Goal: Information Seeking & Learning: Check status

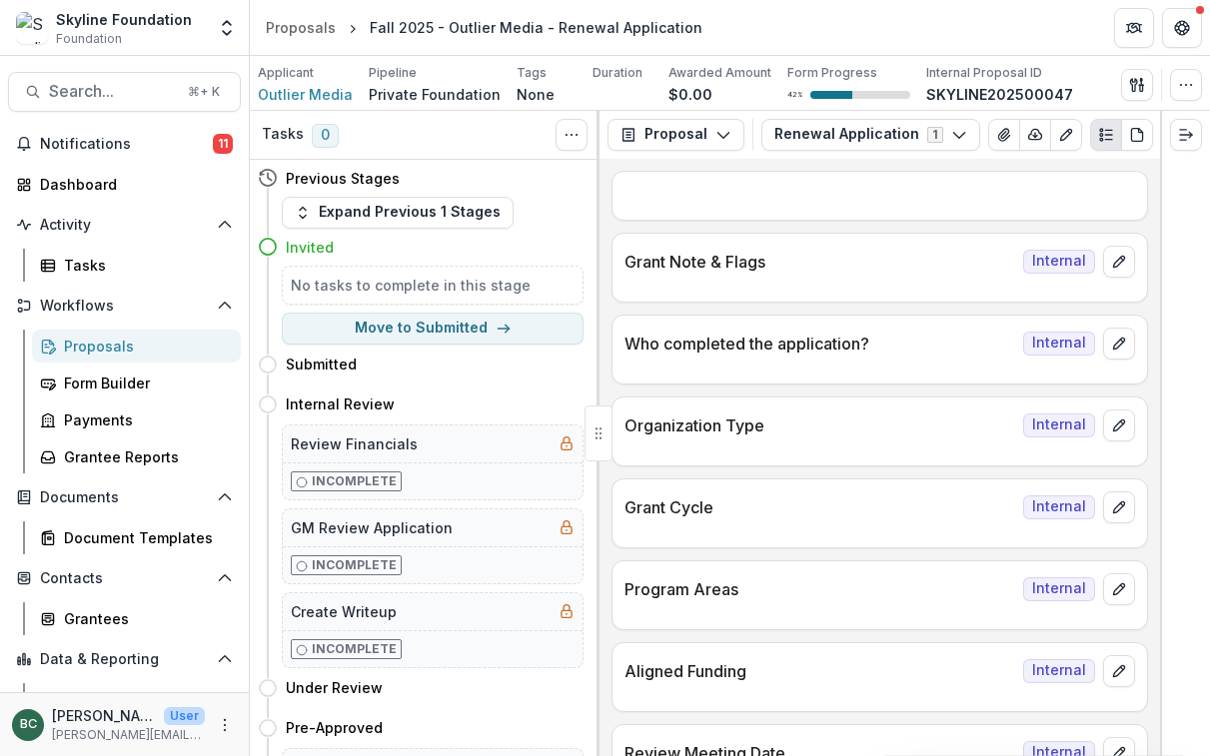
scroll to position [4788, 0]
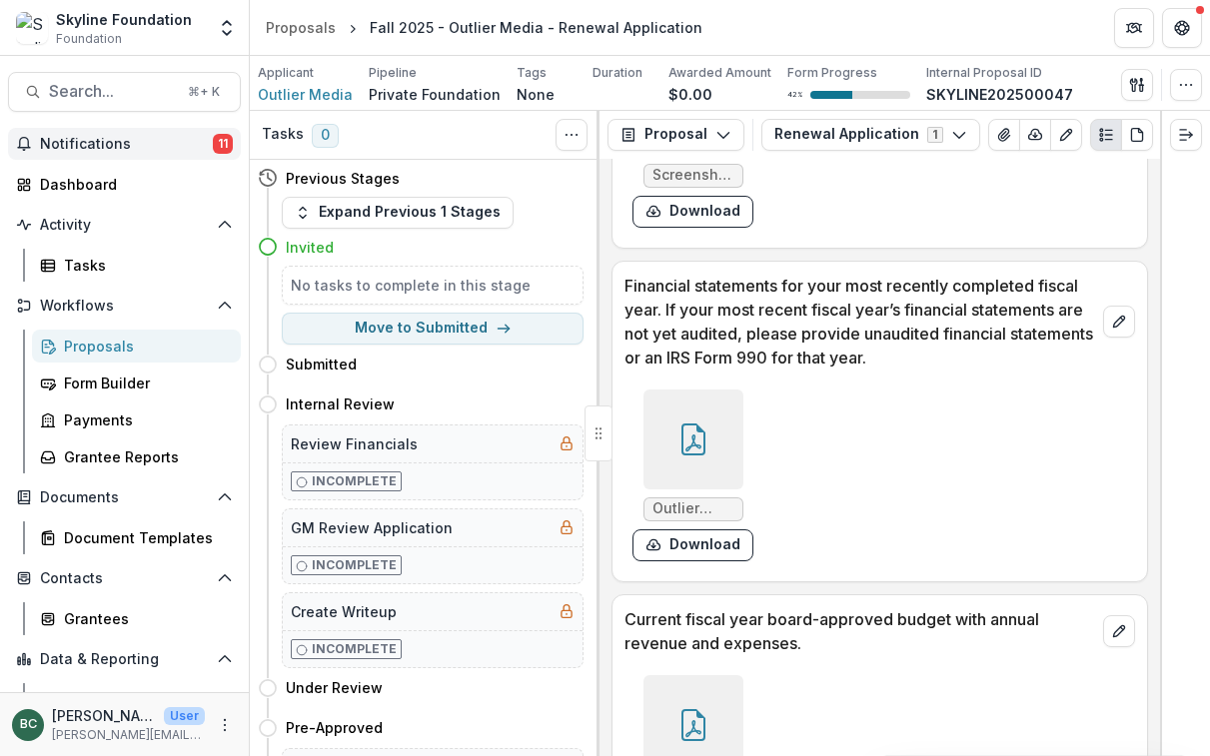
click at [105, 158] on button "Notifications 11" at bounding box center [124, 144] width 233 height 32
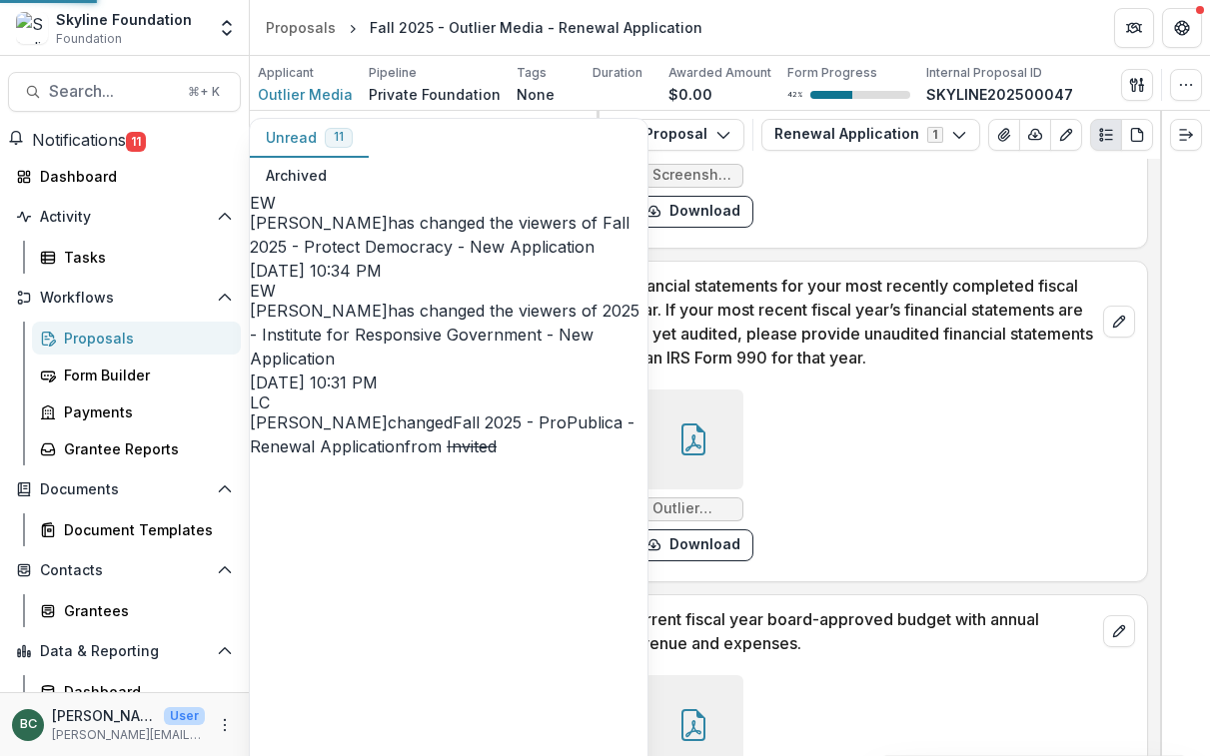
scroll to position [133, 0]
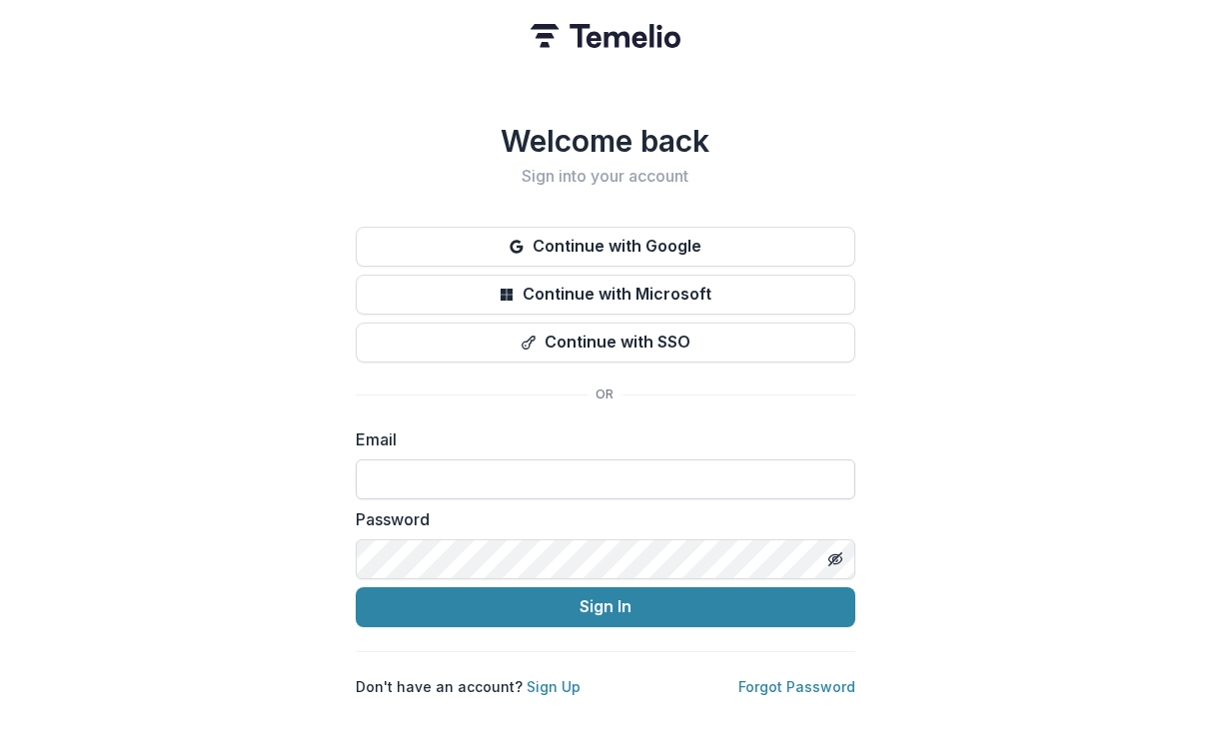
click at [436, 480] on input at bounding box center [606, 480] width 500 height 40
click at [839, 474] on input at bounding box center [606, 480] width 500 height 40
click at [0, 755] on com-1password-button at bounding box center [0, 756] width 0 height 0
type input "**********"
click at [0, 755] on com-1password-button at bounding box center [0, 756] width 0 height 0
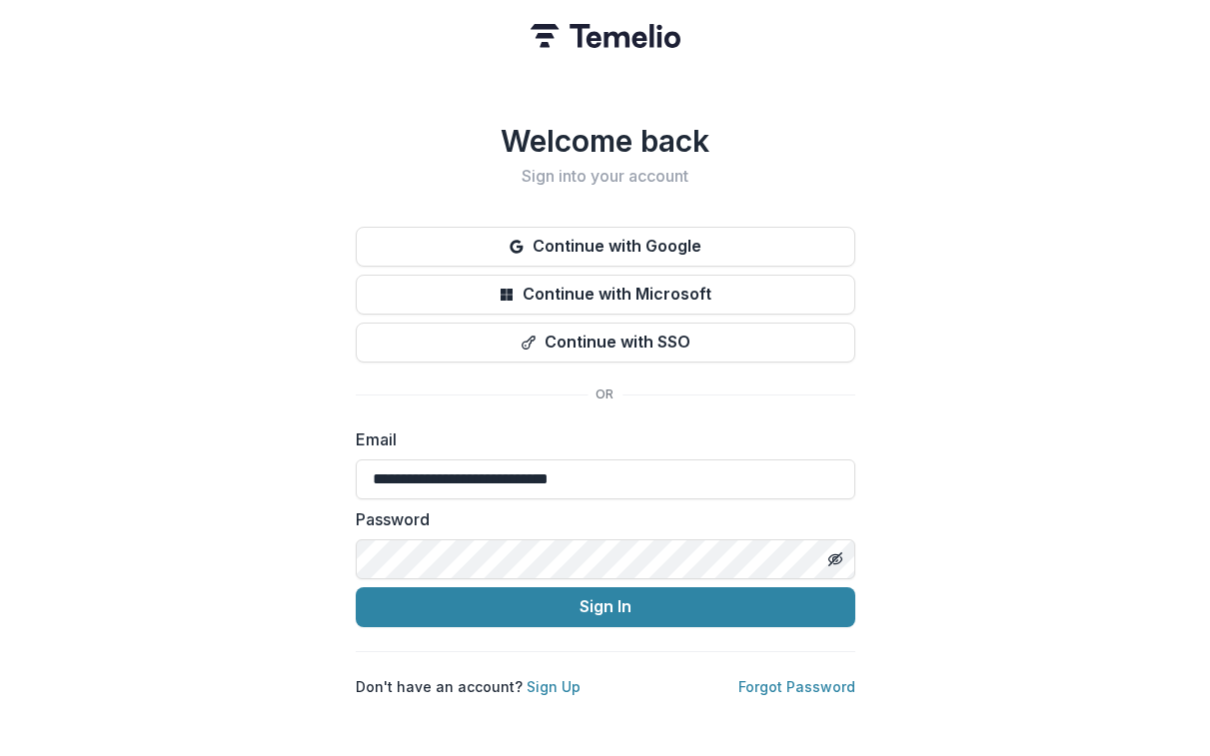
click at [0, 755] on com-1password-button at bounding box center [0, 756] width 0 height 0
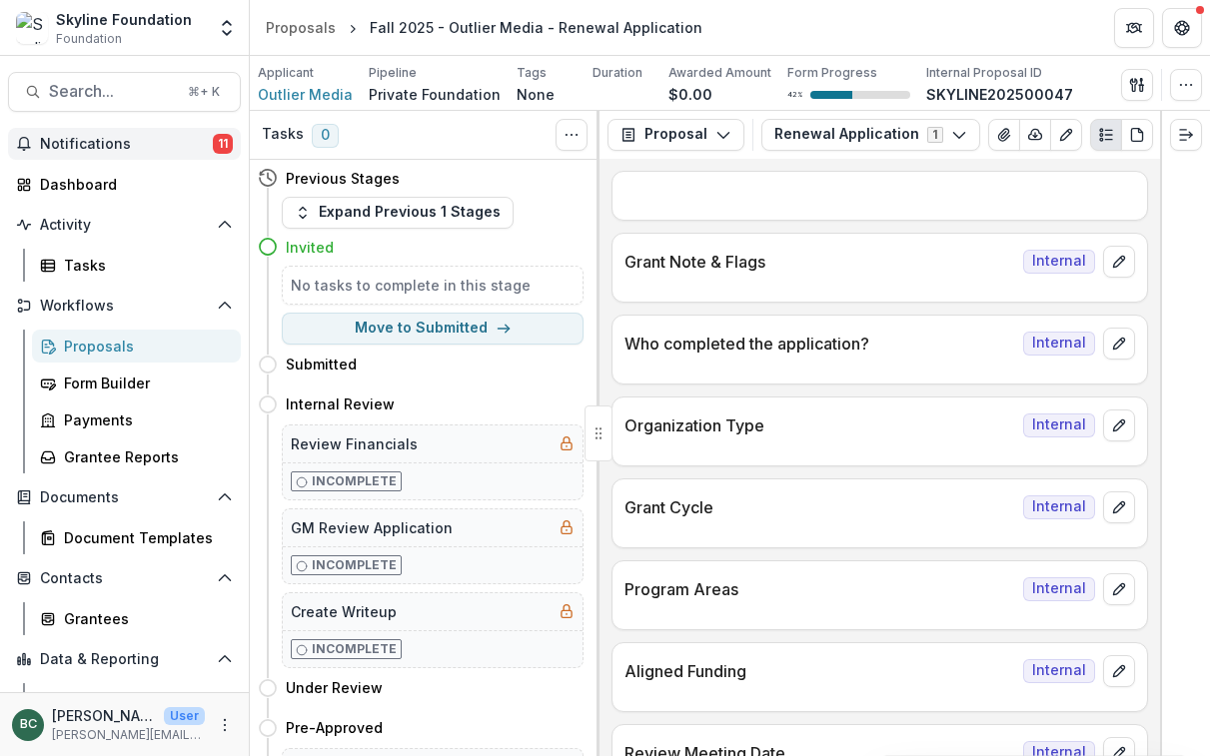
click at [170, 147] on span "Notifications" at bounding box center [126, 144] width 173 height 17
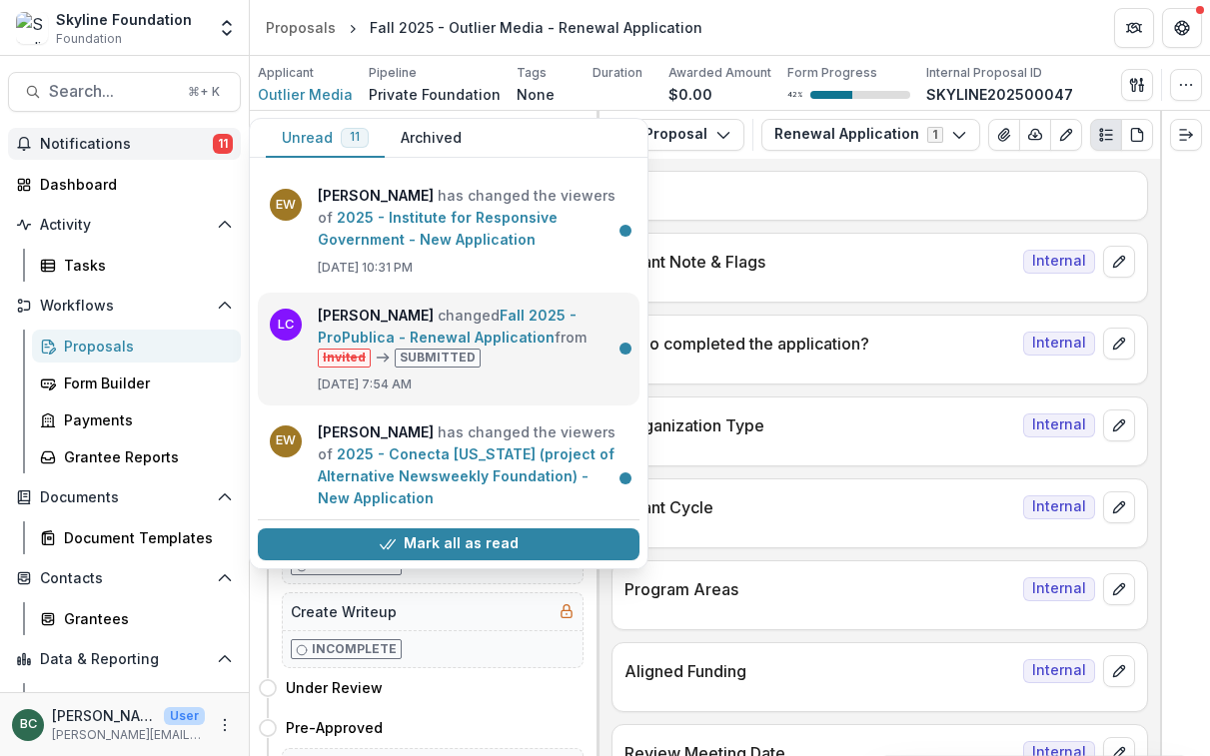
scroll to position [113, 0]
click at [535, 346] on link "Fall 2025 - ProPublica - Renewal Application" at bounding box center [447, 326] width 259 height 39
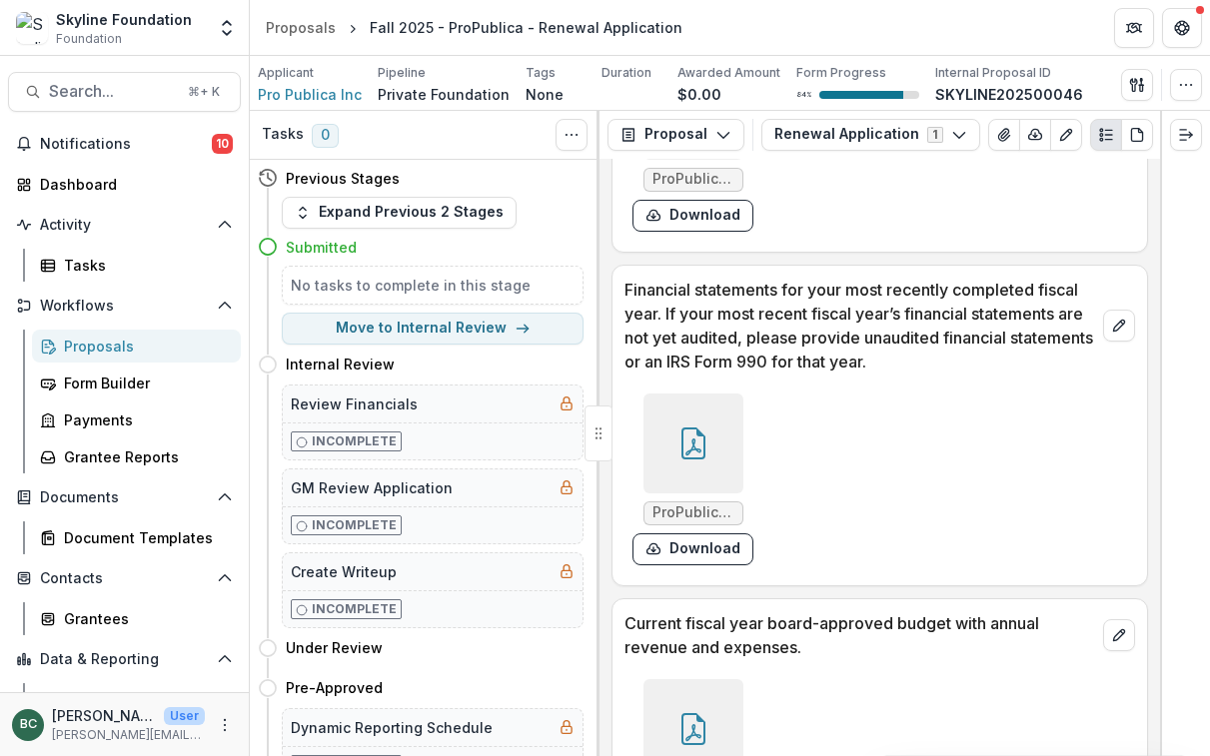
scroll to position [4912, 0]
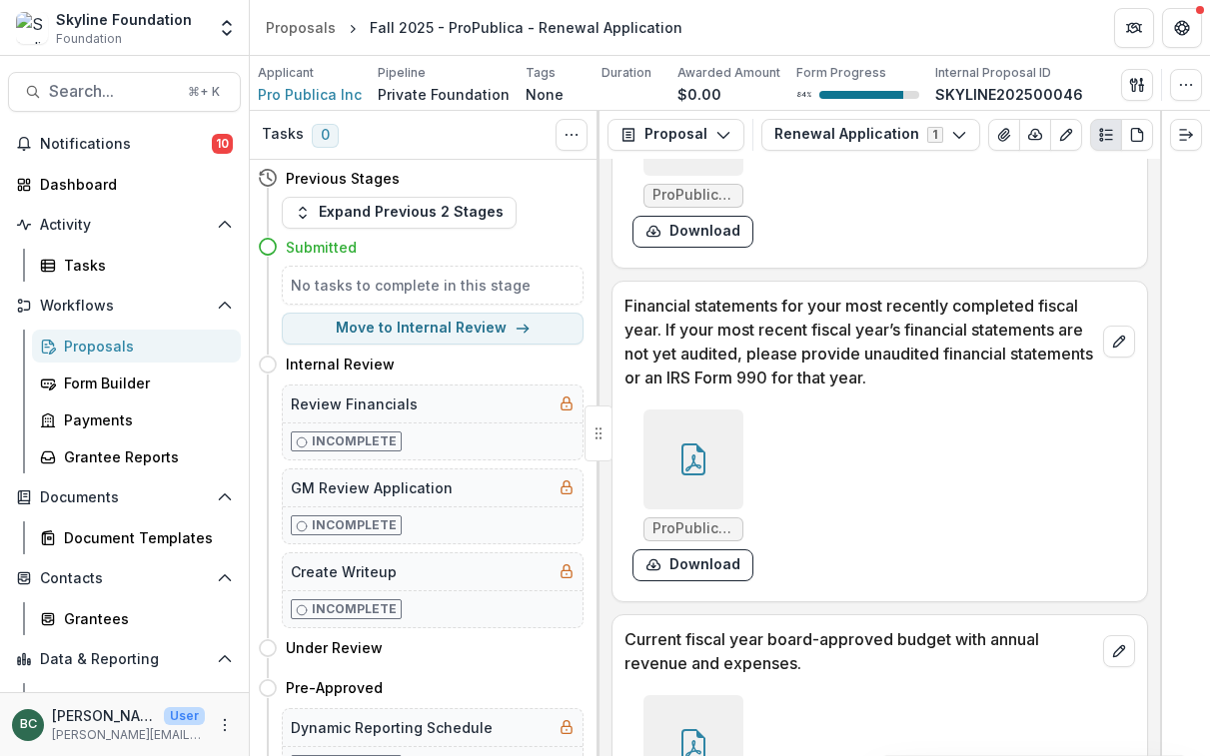
click at [306, 292] on h5 "No tasks to complete in this stage" at bounding box center [433, 285] width 284 height 21
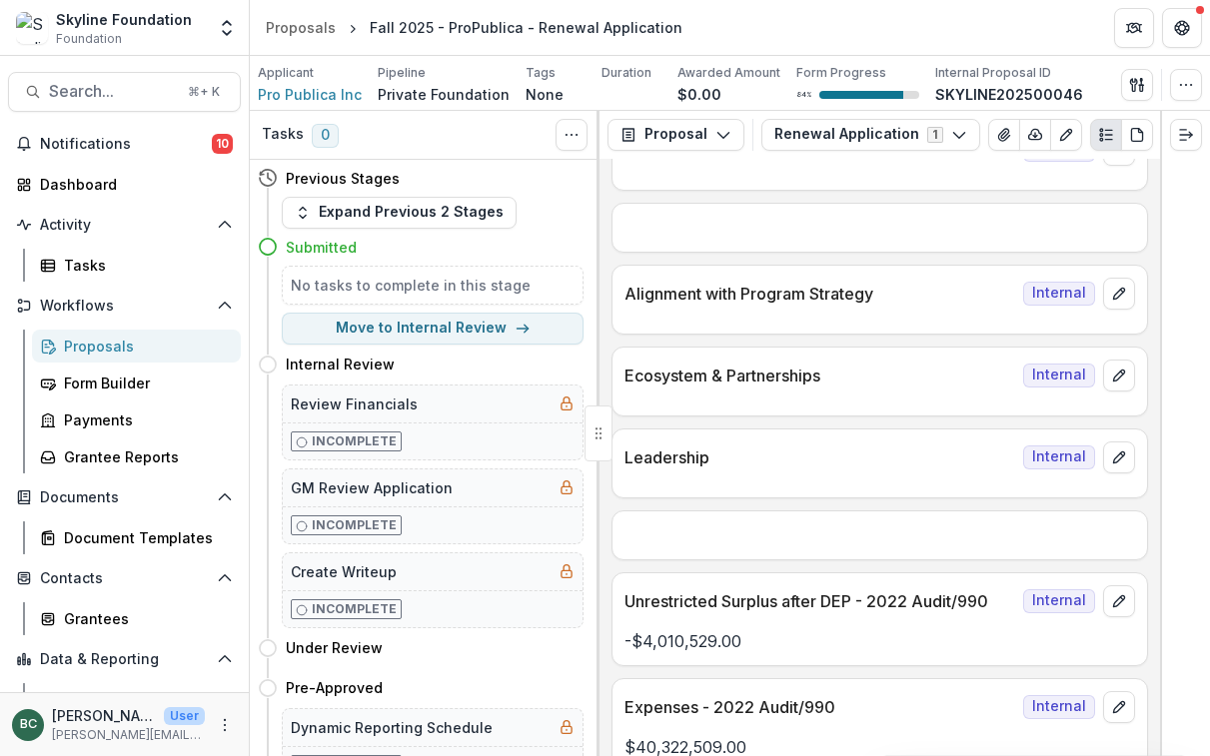
scroll to position [1265, 0]
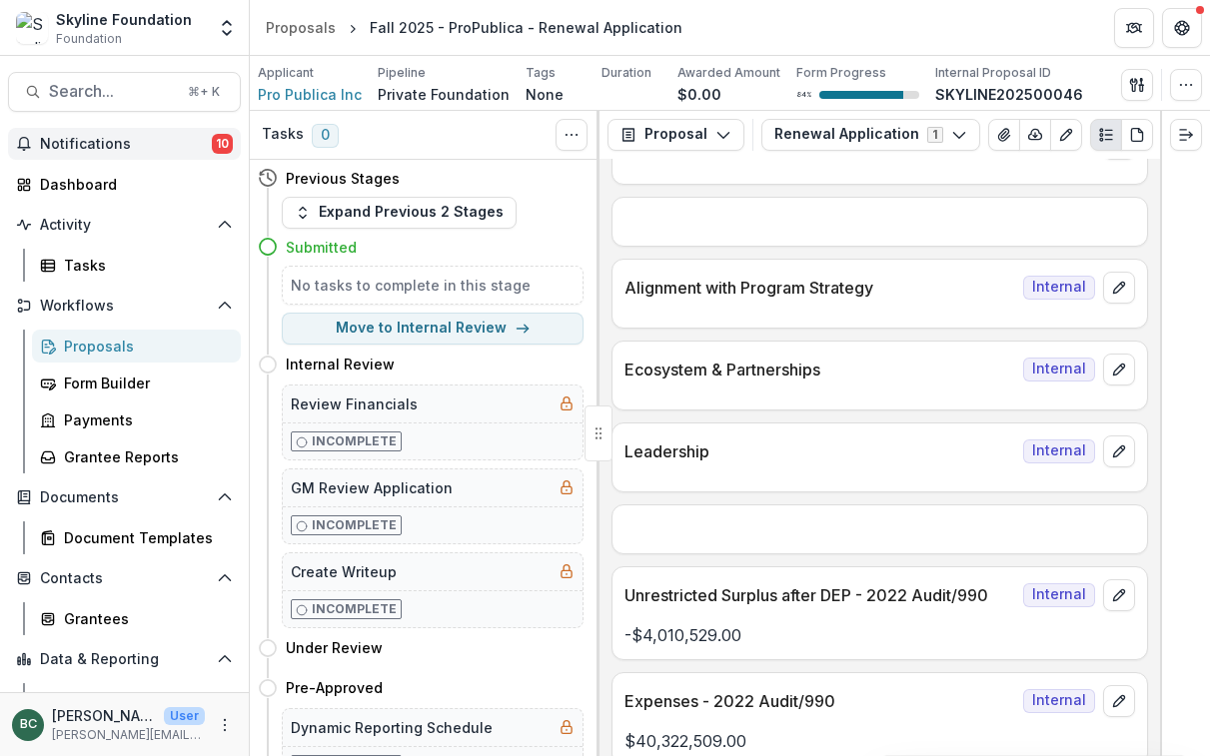
click at [190, 154] on button "Notifications 10" at bounding box center [124, 144] width 233 height 32
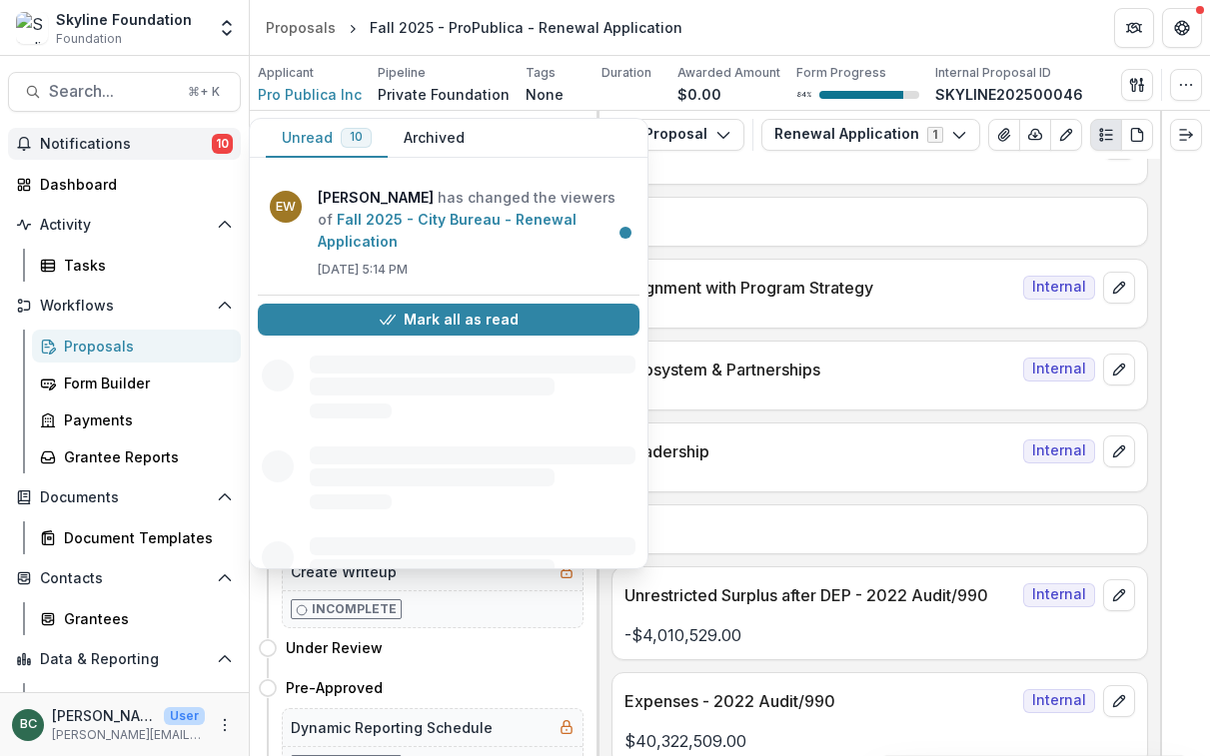
scroll to position [823, 0]
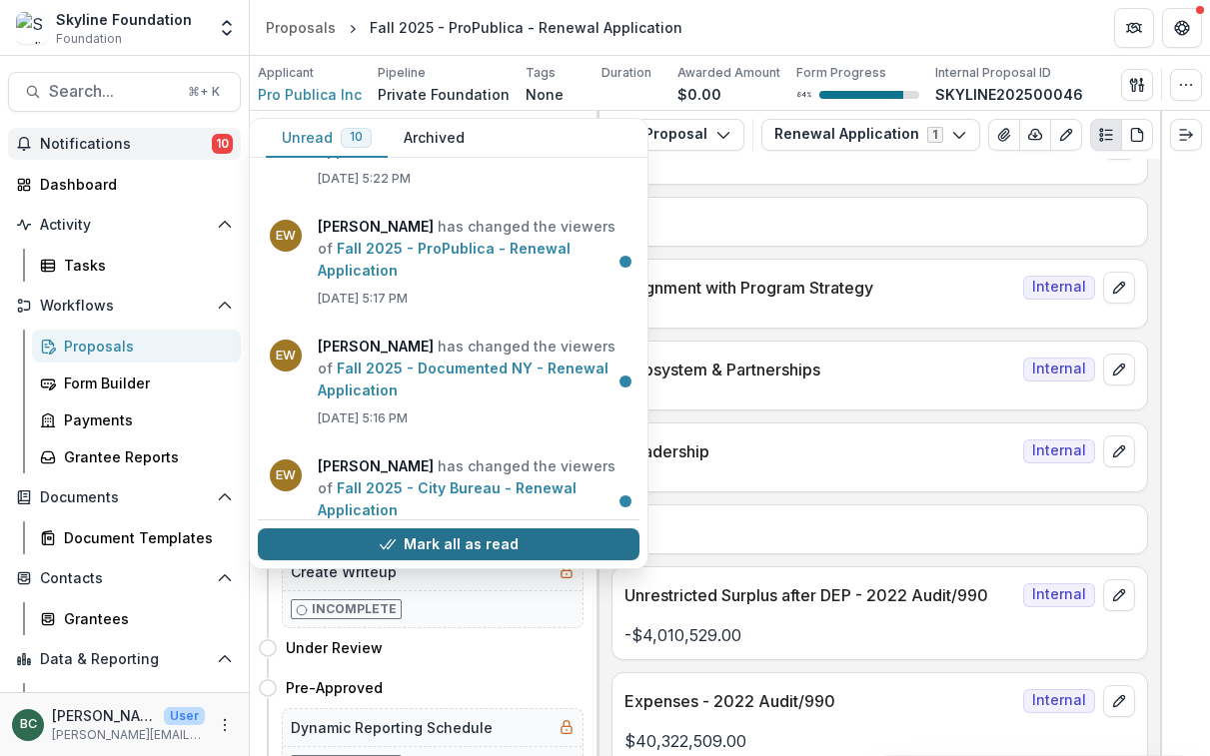
click at [473, 544] on button "Mark all as read" at bounding box center [449, 545] width 382 height 32
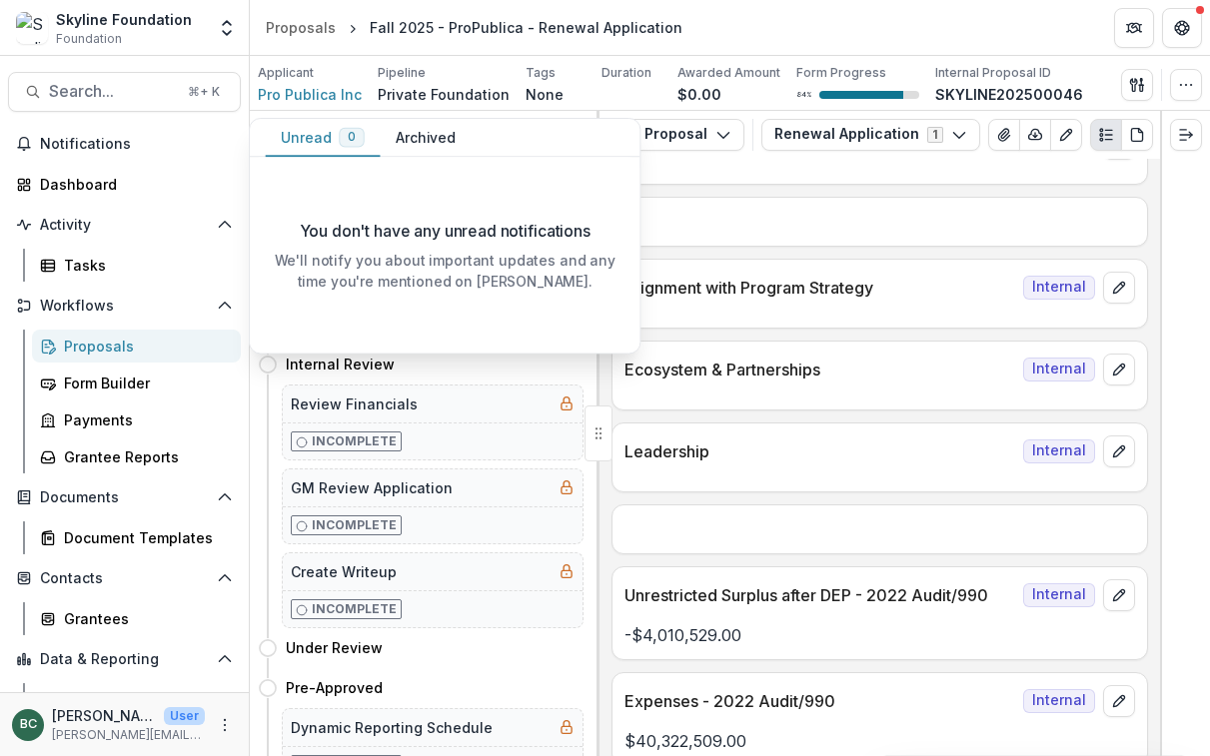
click at [794, 226] on p at bounding box center [879, 222] width 511 height 24
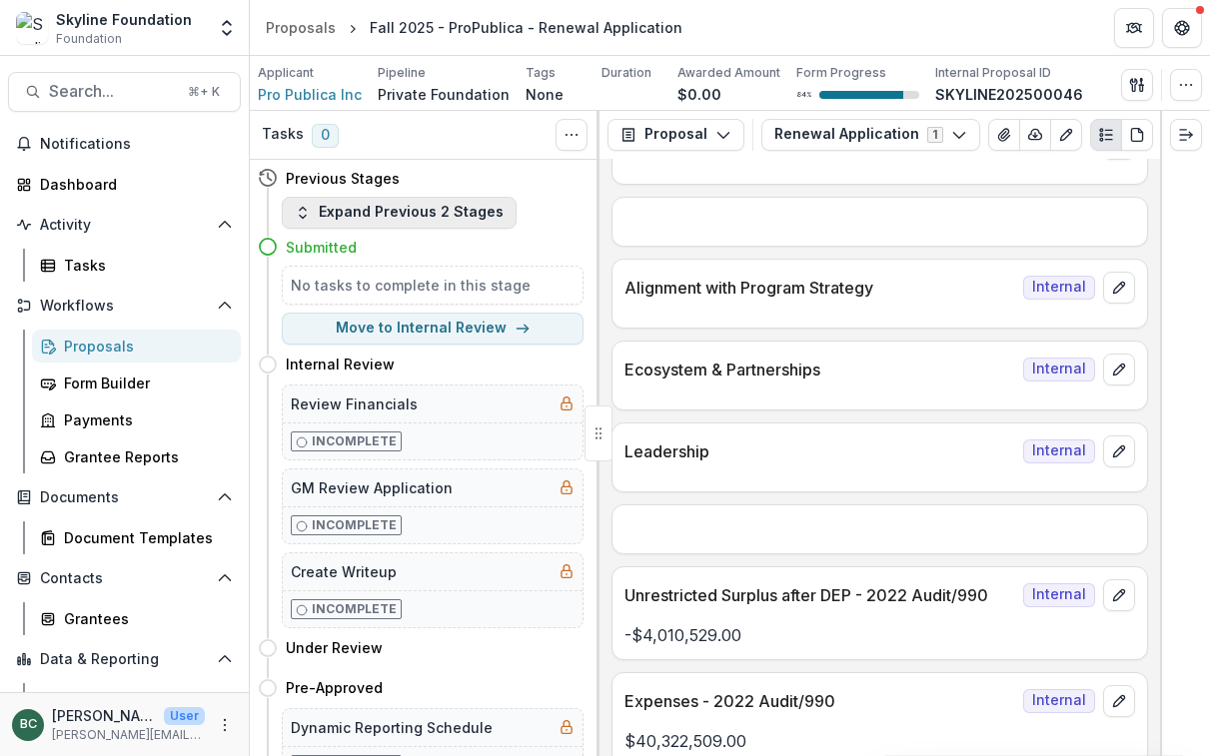
click at [432, 214] on button "Expand Previous 2 Stages" at bounding box center [399, 213] width 235 height 32
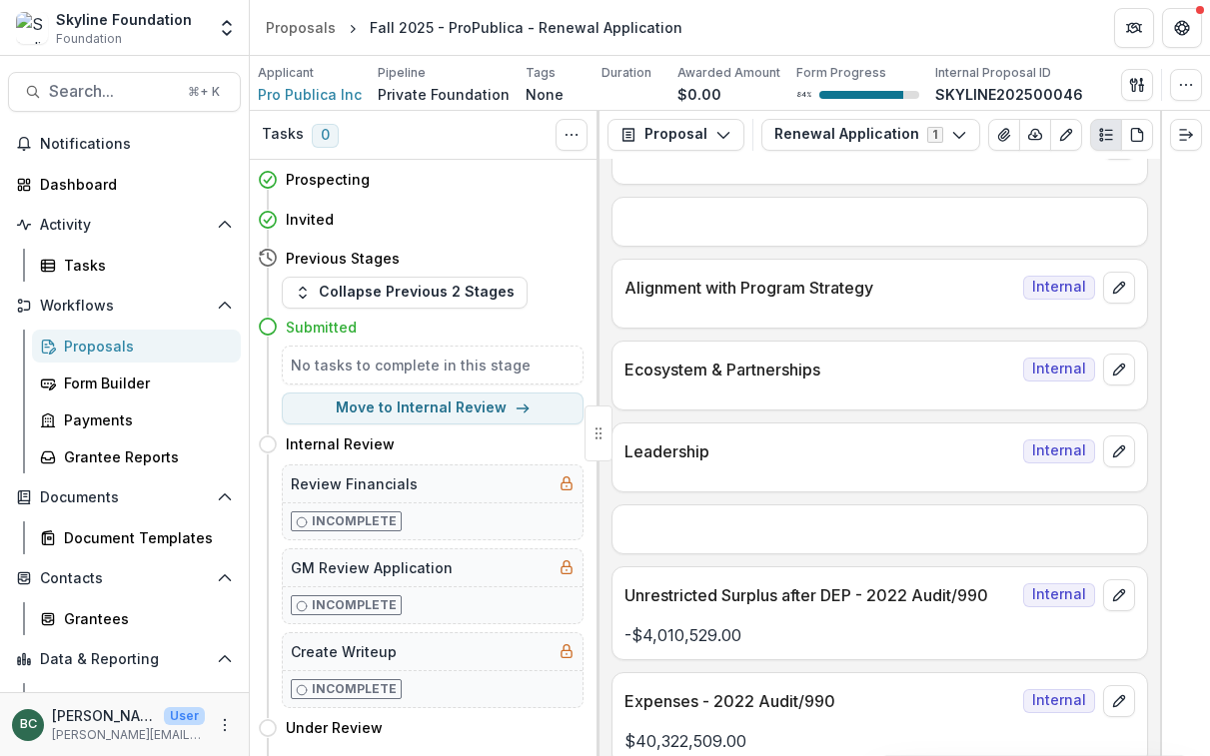
click at [310, 363] on h5 "No tasks to complete in this stage" at bounding box center [433, 365] width 284 height 21
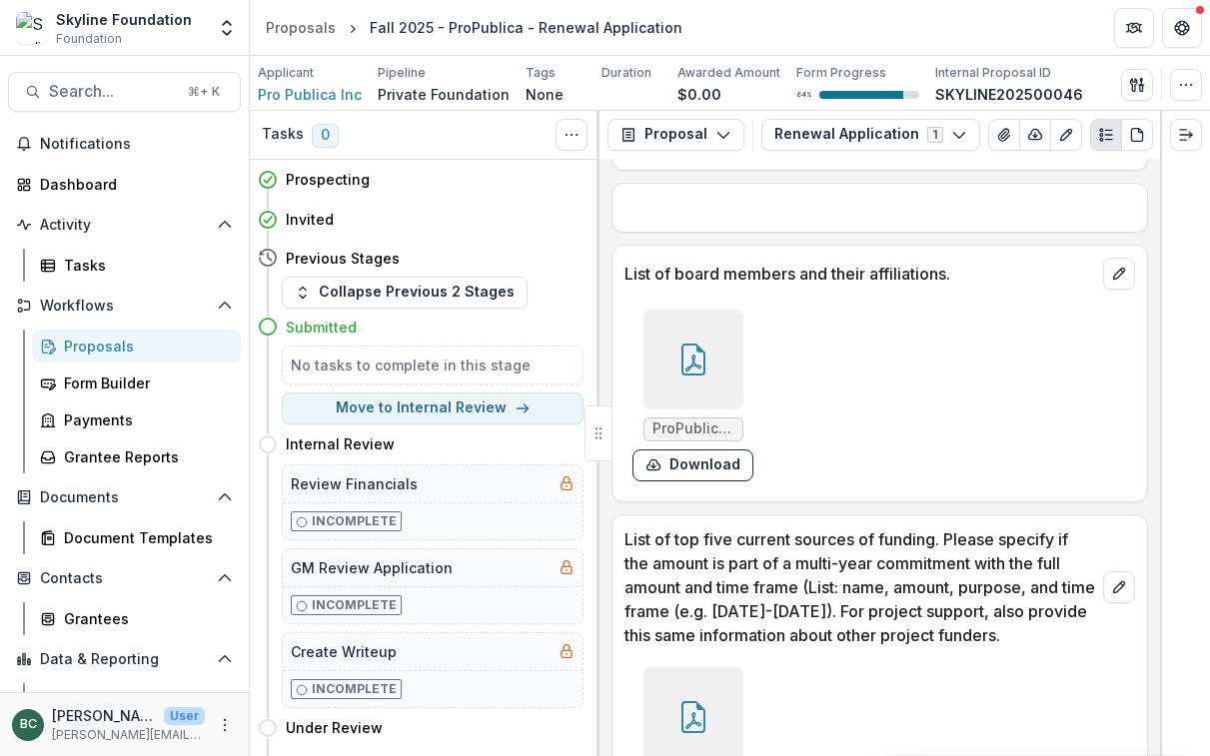
scroll to position [4323, 0]
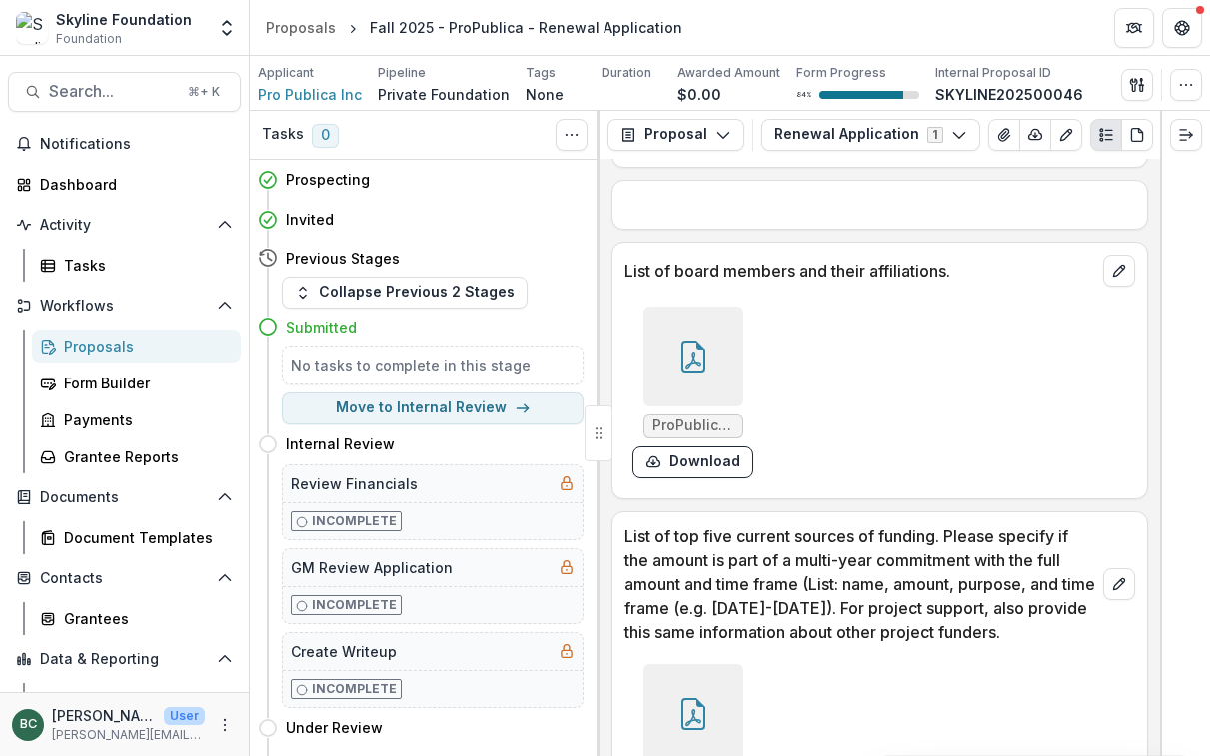
click at [697, 343] on icon at bounding box center [693, 357] width 32 height 32
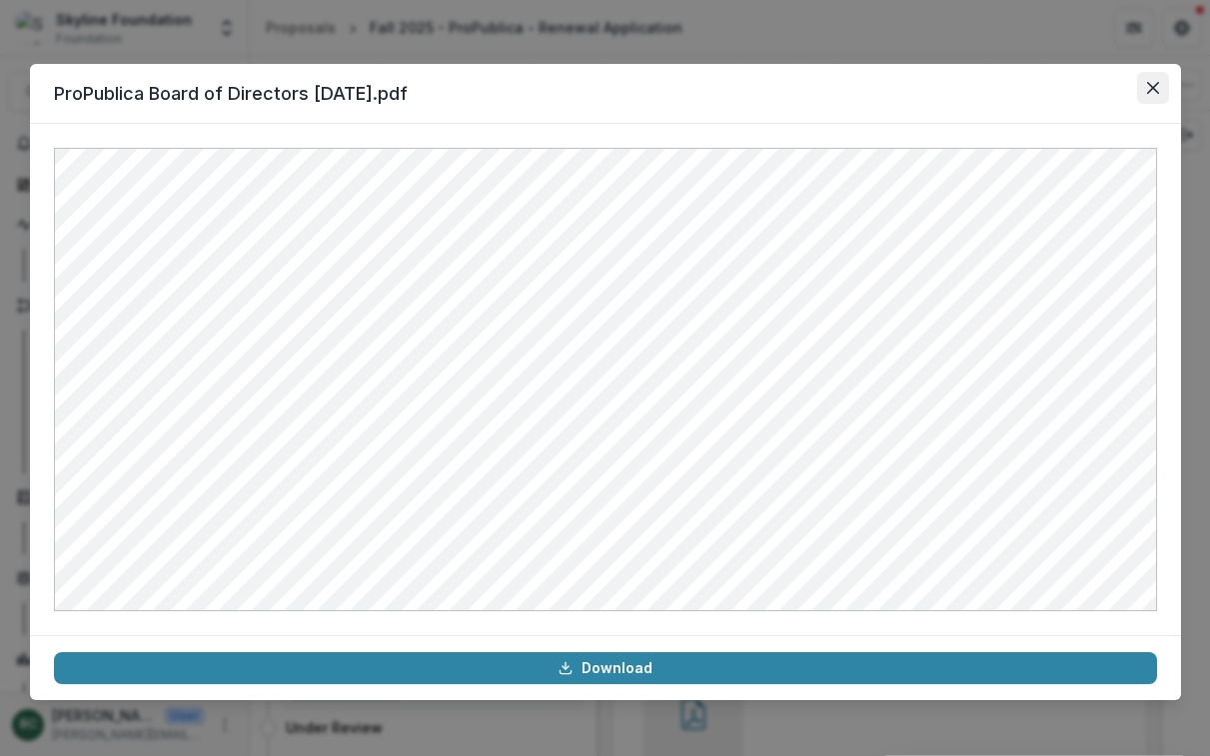
click at [1156, 84] on icon "Close" at bounding box center [1152, 88] width 12 height 12
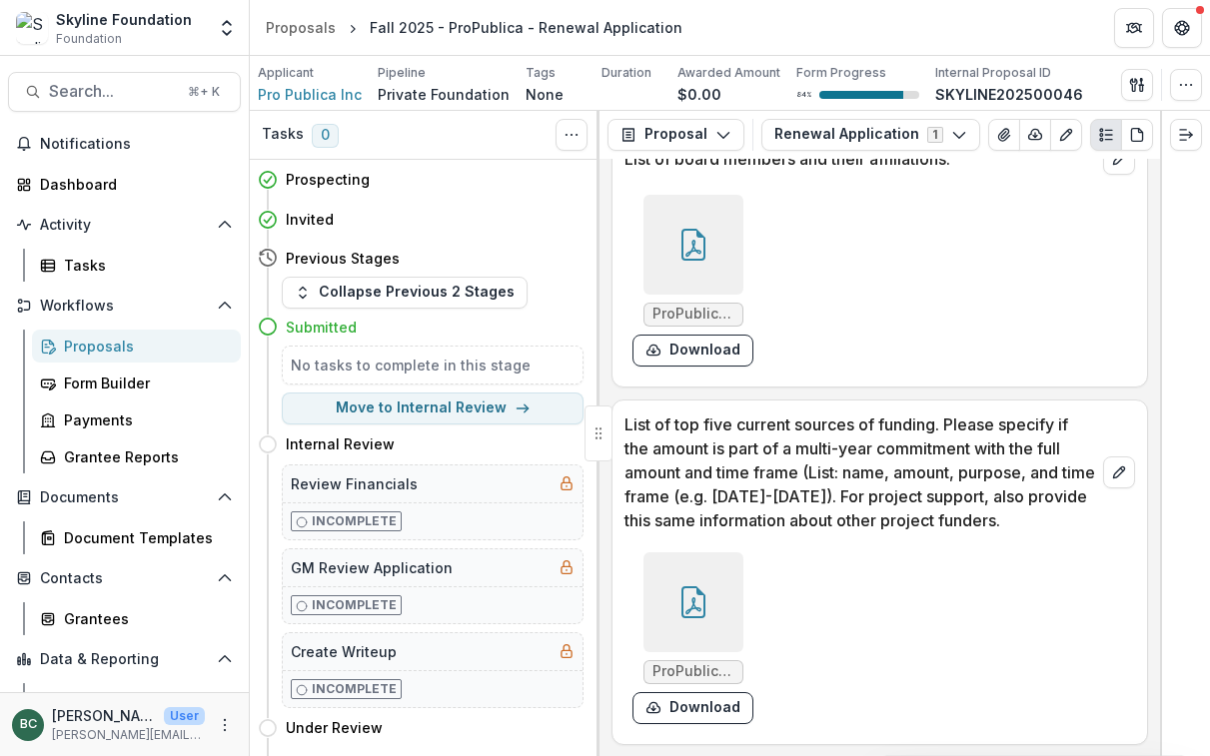
scroll to position [4487, 0]
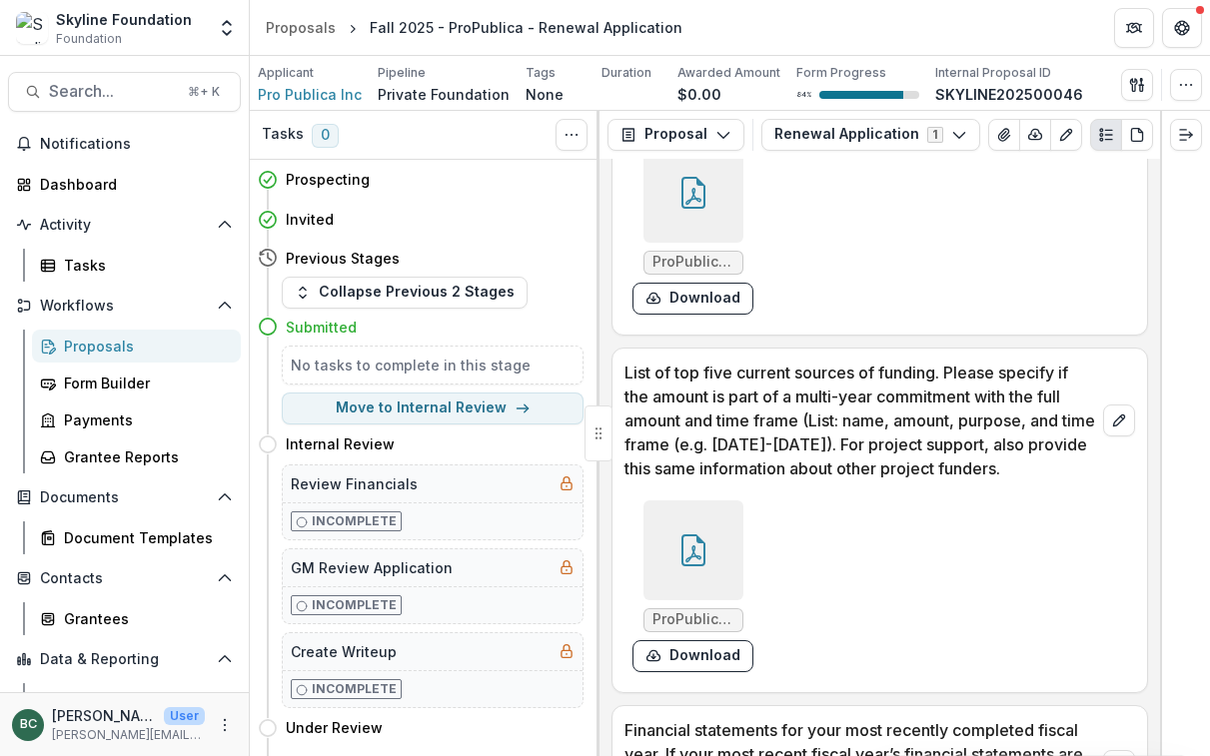
click at [709, 572] on div at bounding box center [693, 551] width 100 height 100
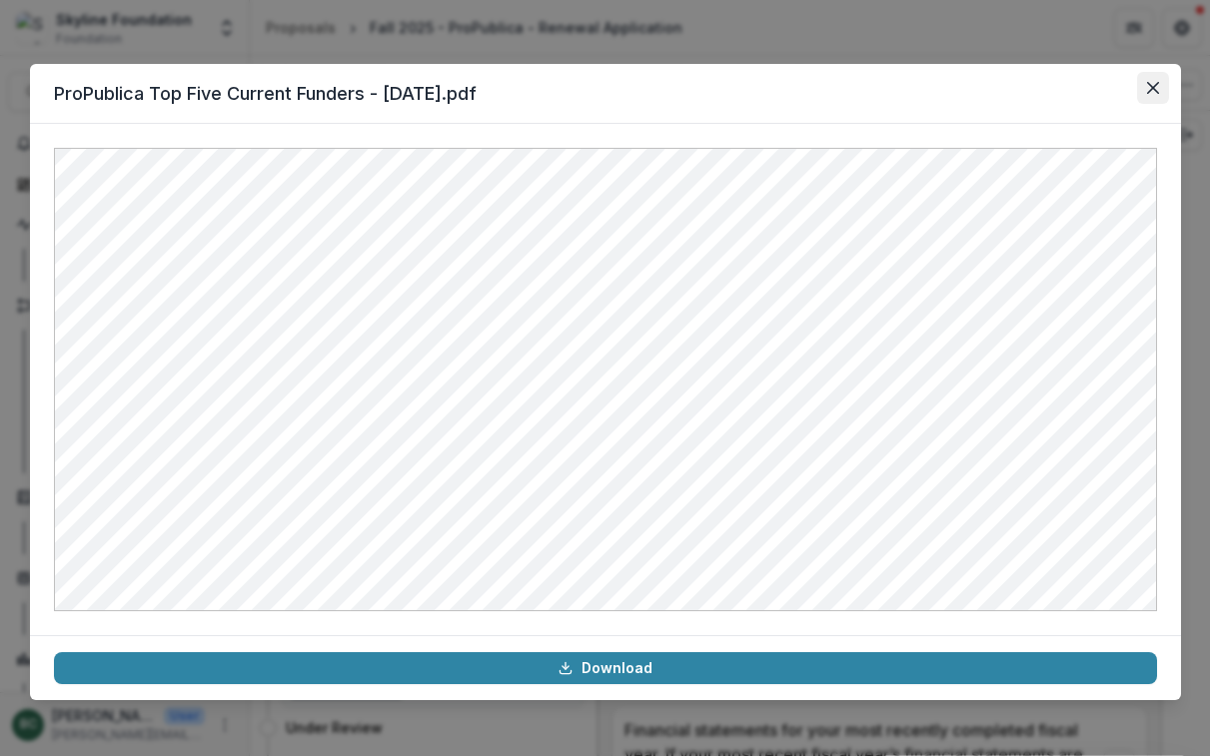
click at [1156, 86] on icon "Close" at bounding box center [1152, 88] width 12 height 12
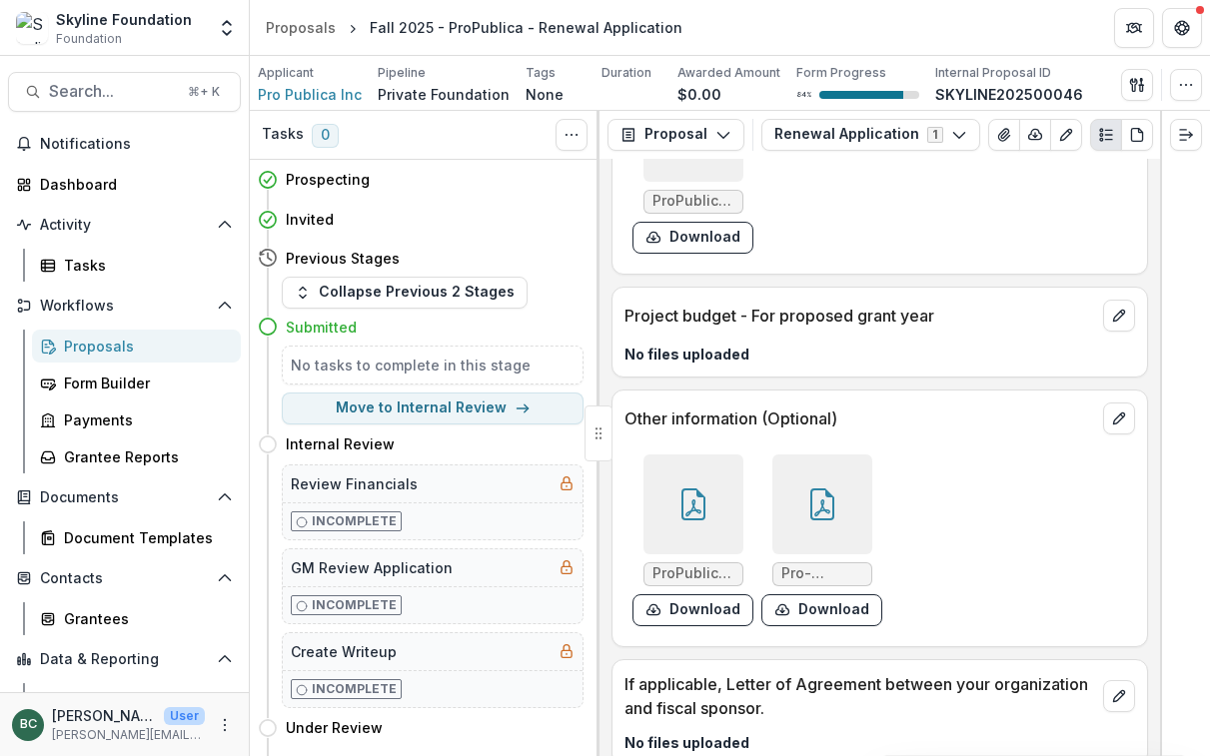
scroll to position [5818, 0]
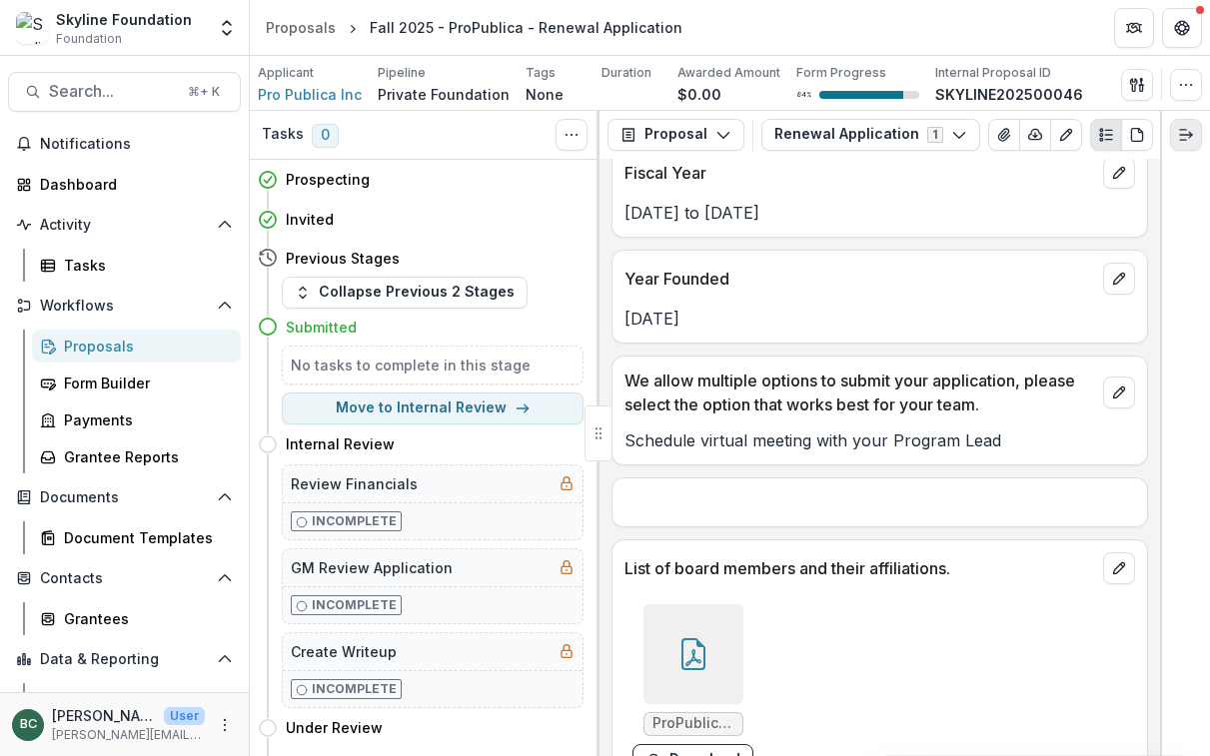
click at [1200, 140] on button "Expand right" at bounding box center [1186, 135] width 32 height 32
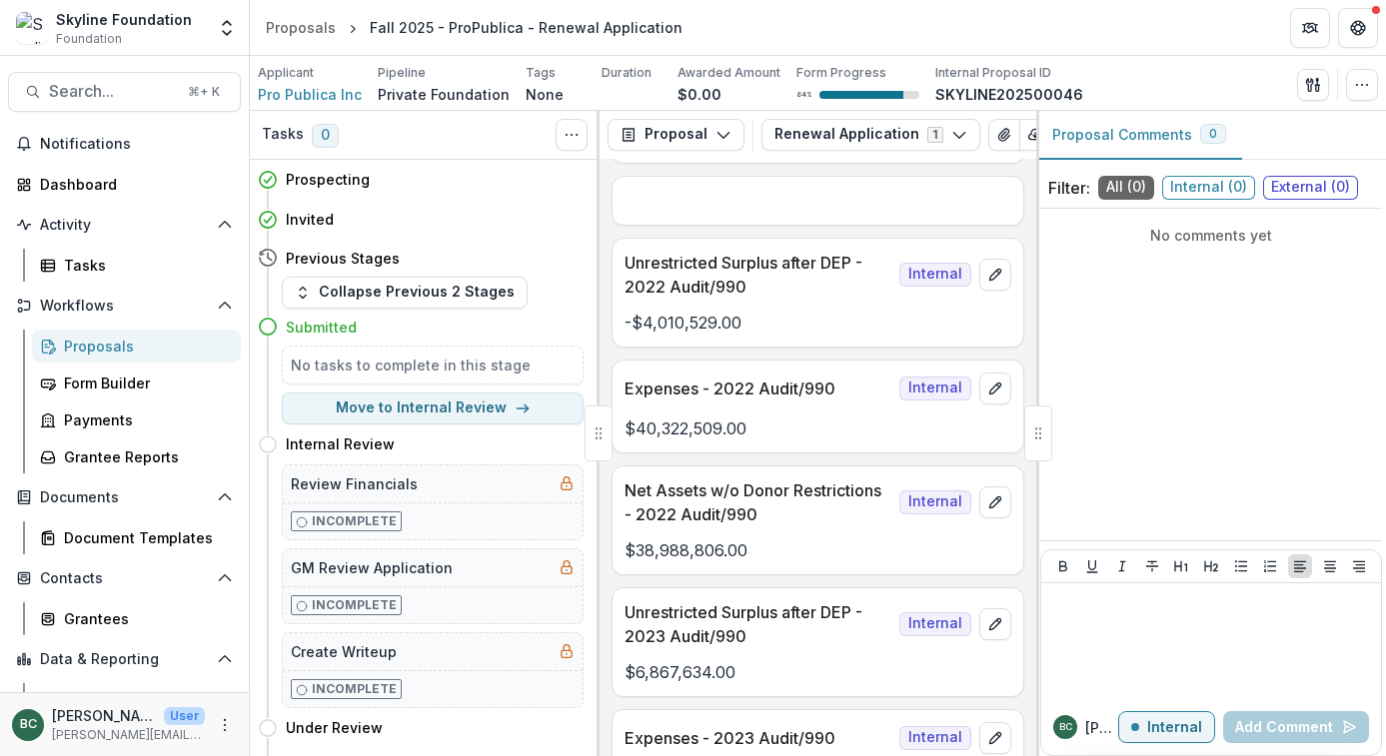
scroll to position [1609, 0]
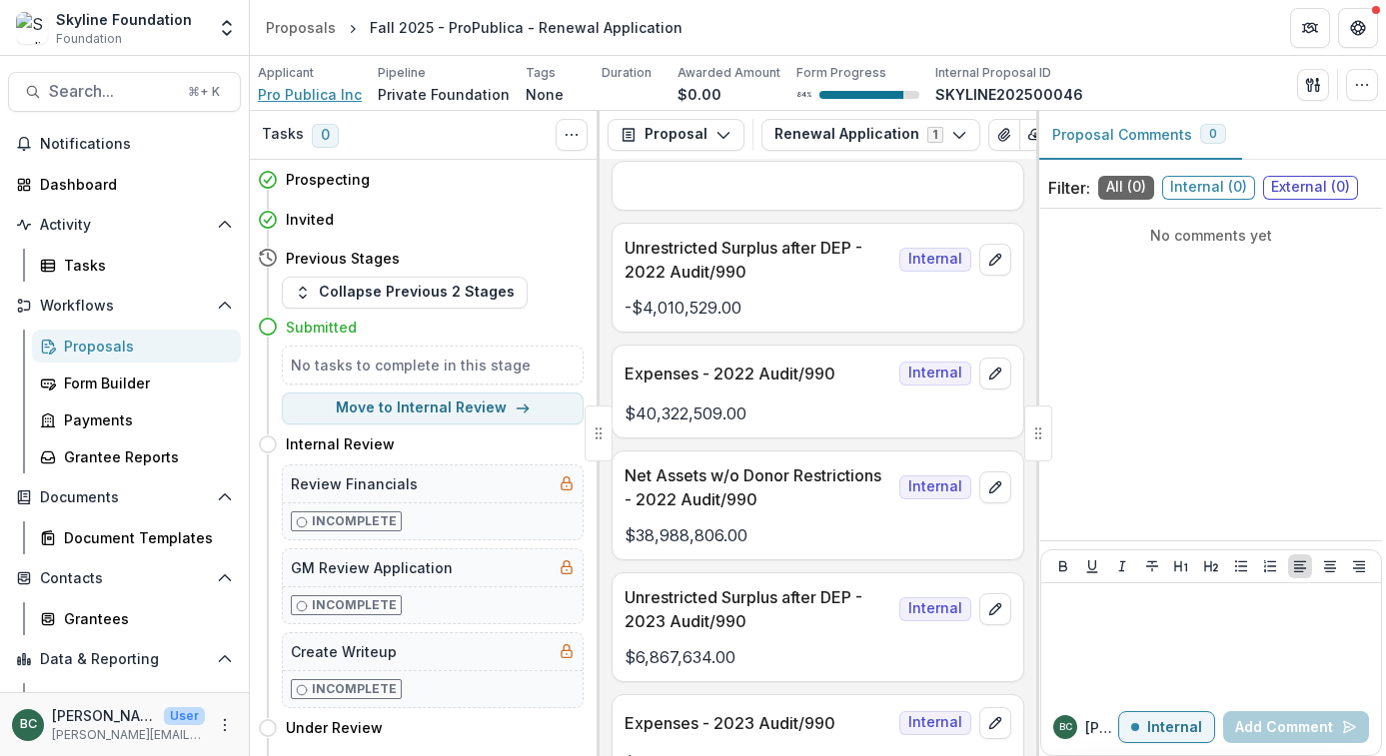
click at [321, 91] on span "Pro Publica Inc" at bounding box center [310, 94] width 104 height 21
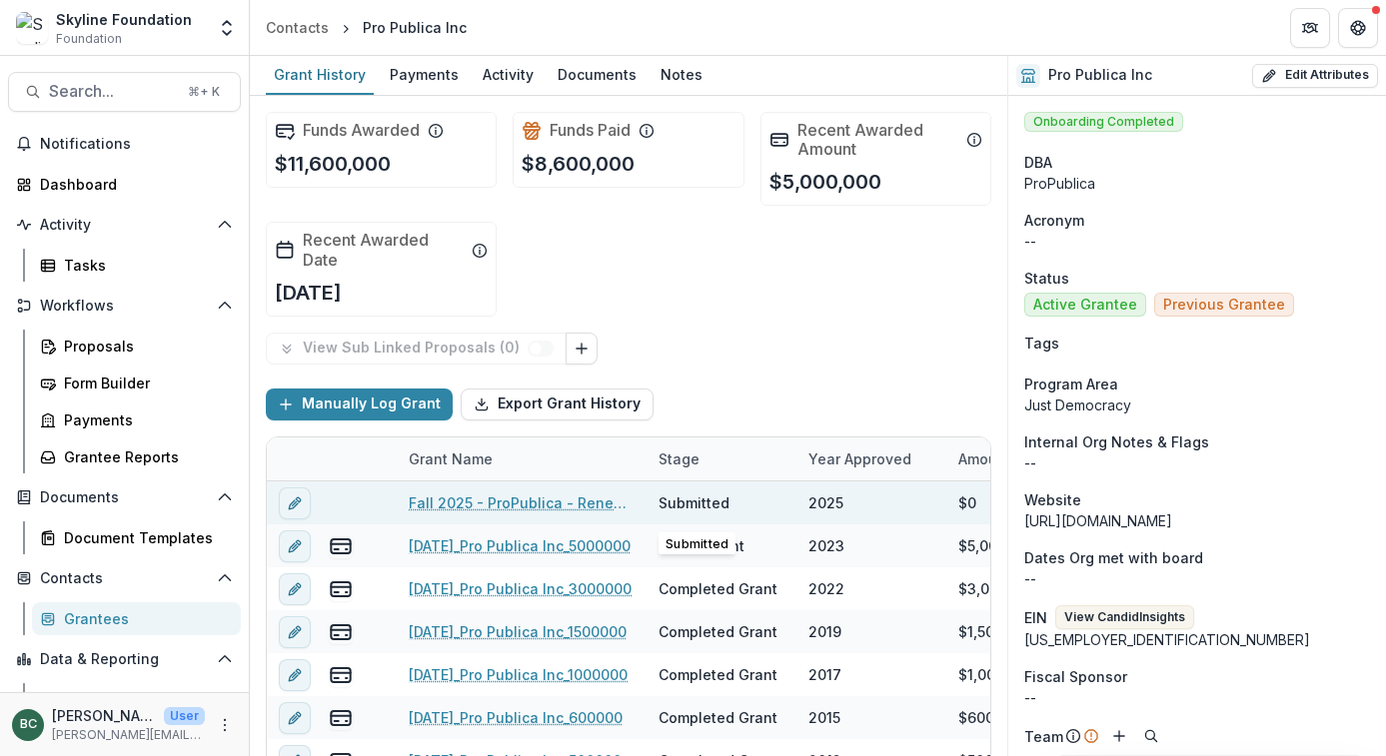
click at [691, 502] on div "Submitted" at bounding box center [693, 503] width 71 height 21
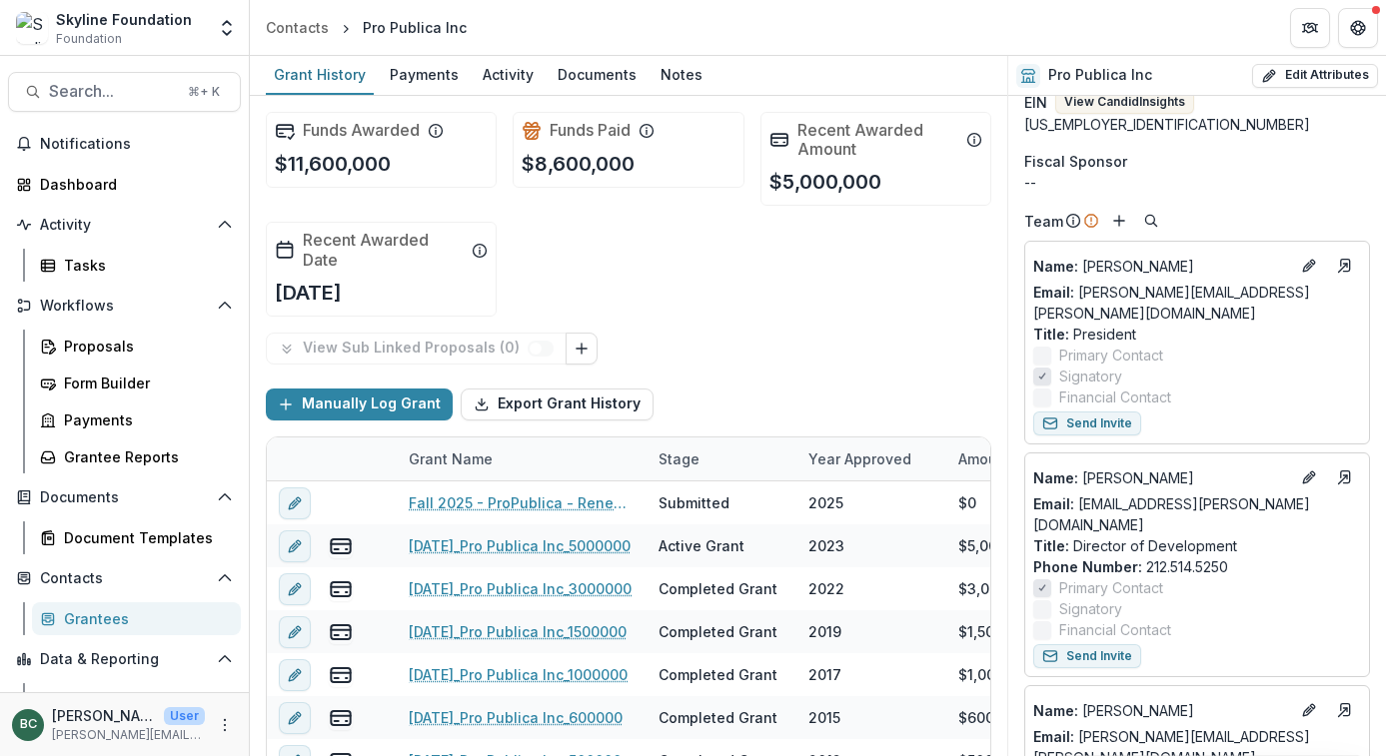
scroll to position [527, 0]
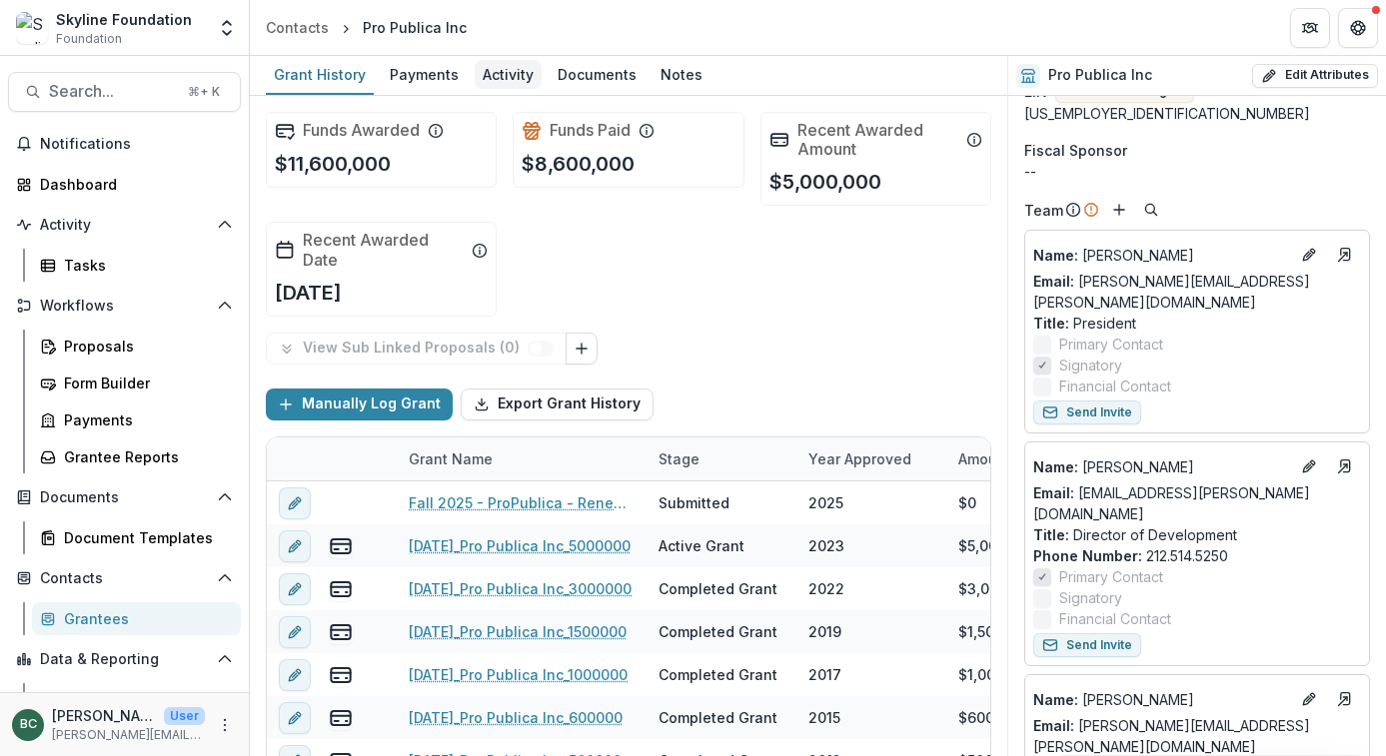
click at [493, 82] on div "Activity" at bounding box center [508, 74] width 67 height 29
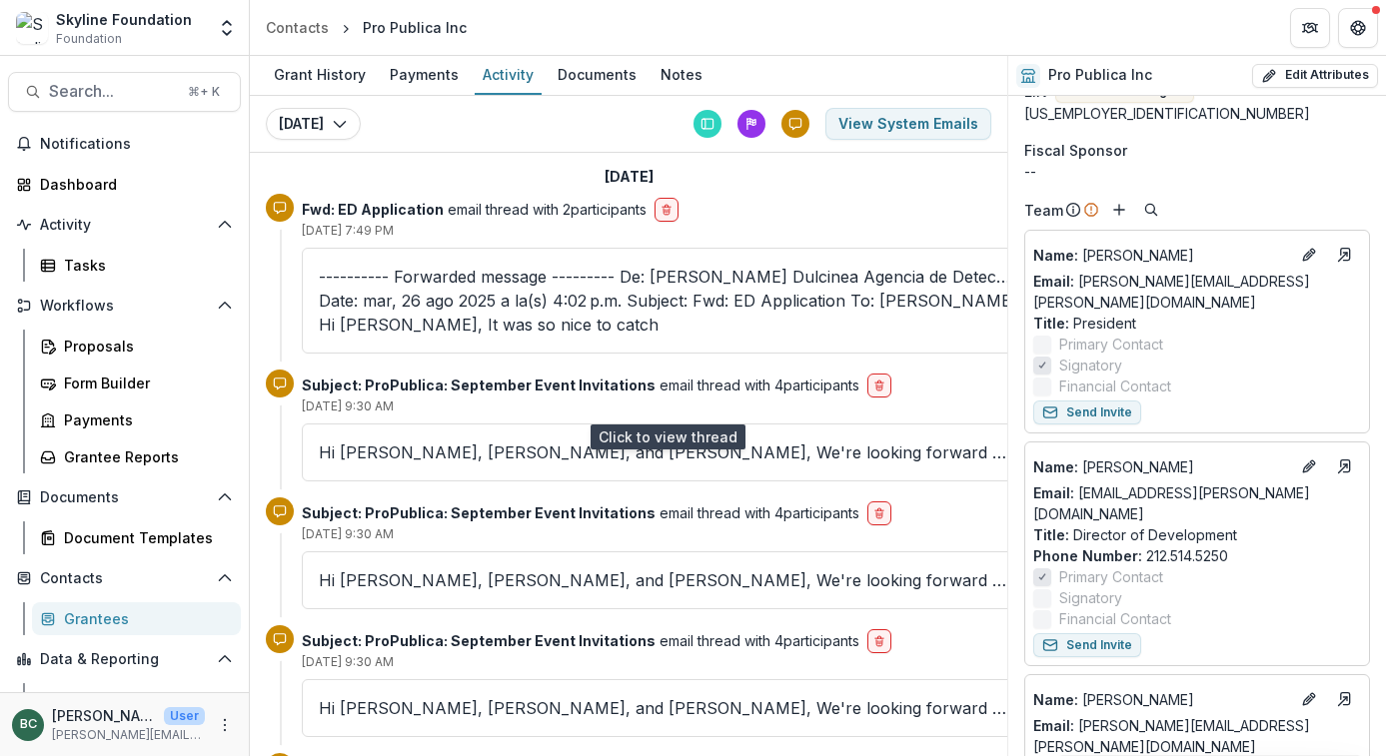
click at [600, 441] on p "Hi [PERSON_NAME], [PERSON_NAME], and [PERSON_NAME], We're looking forward to sp…" at bounding box center [664, 453] width 691 height 24
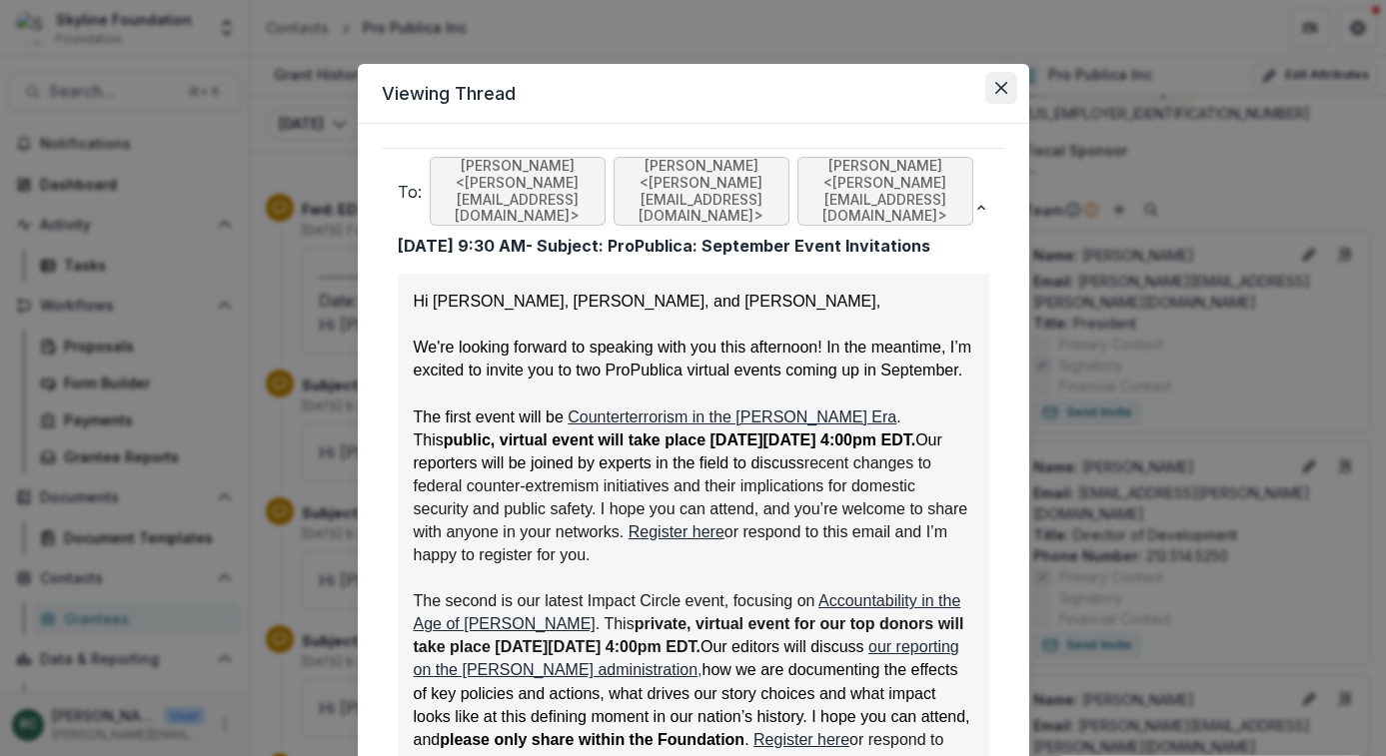
click at [1006, 83] on icon "Close" at bounding box center [1000, 88] width 12 height 12
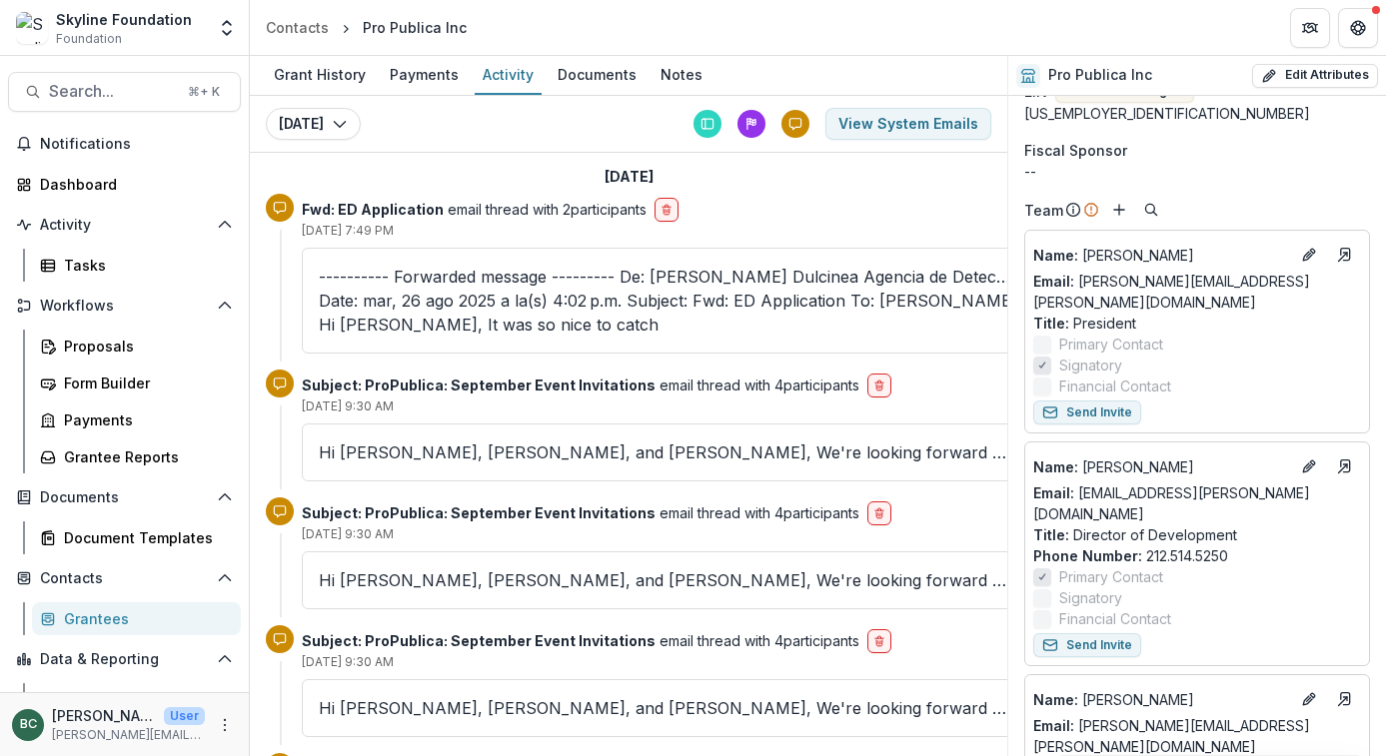
click at [448, 275] on p "---------- Forwarded message --------- De: [PERSON_NAME] Dulcinea Agencia de De…" at bounding box center [664, 301] width 691 height 72
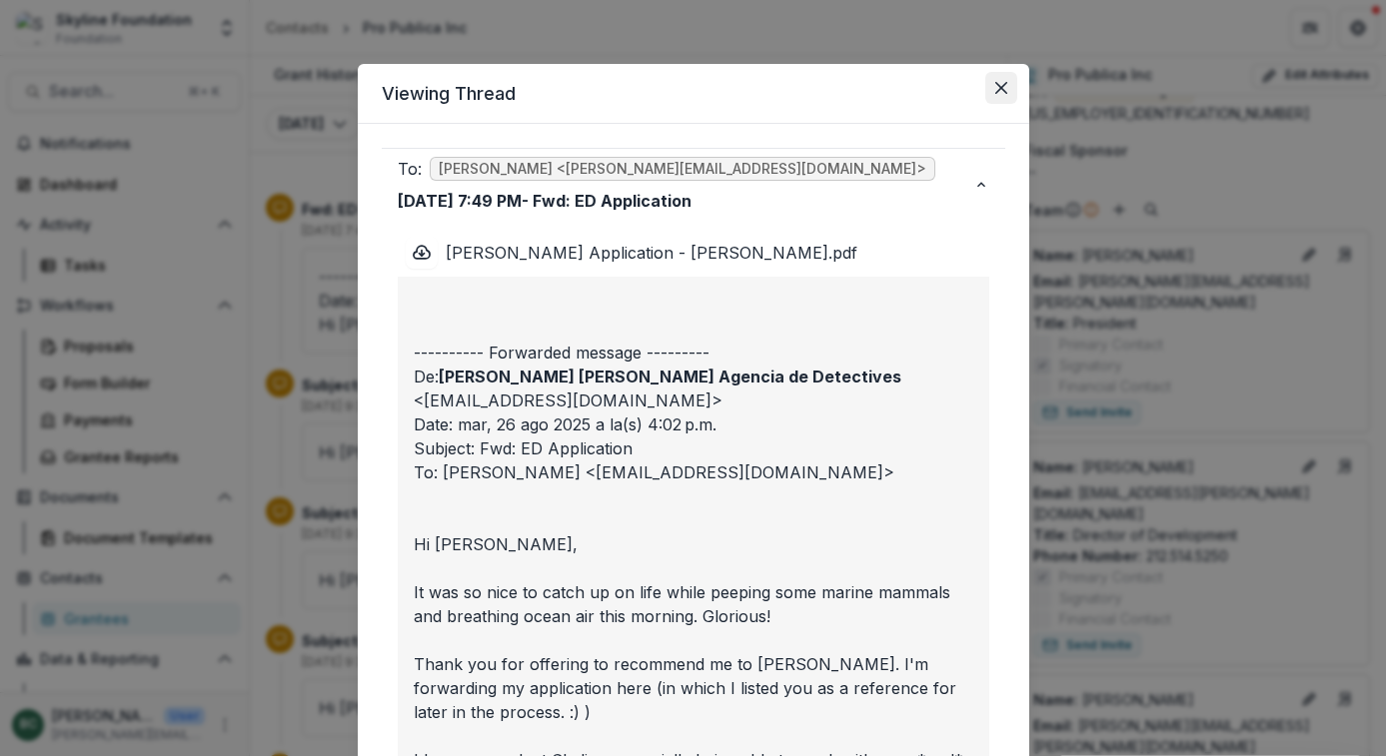
click at [997, 88] on icon "Close" at bounding box center [1001, 88] width 12 height 12
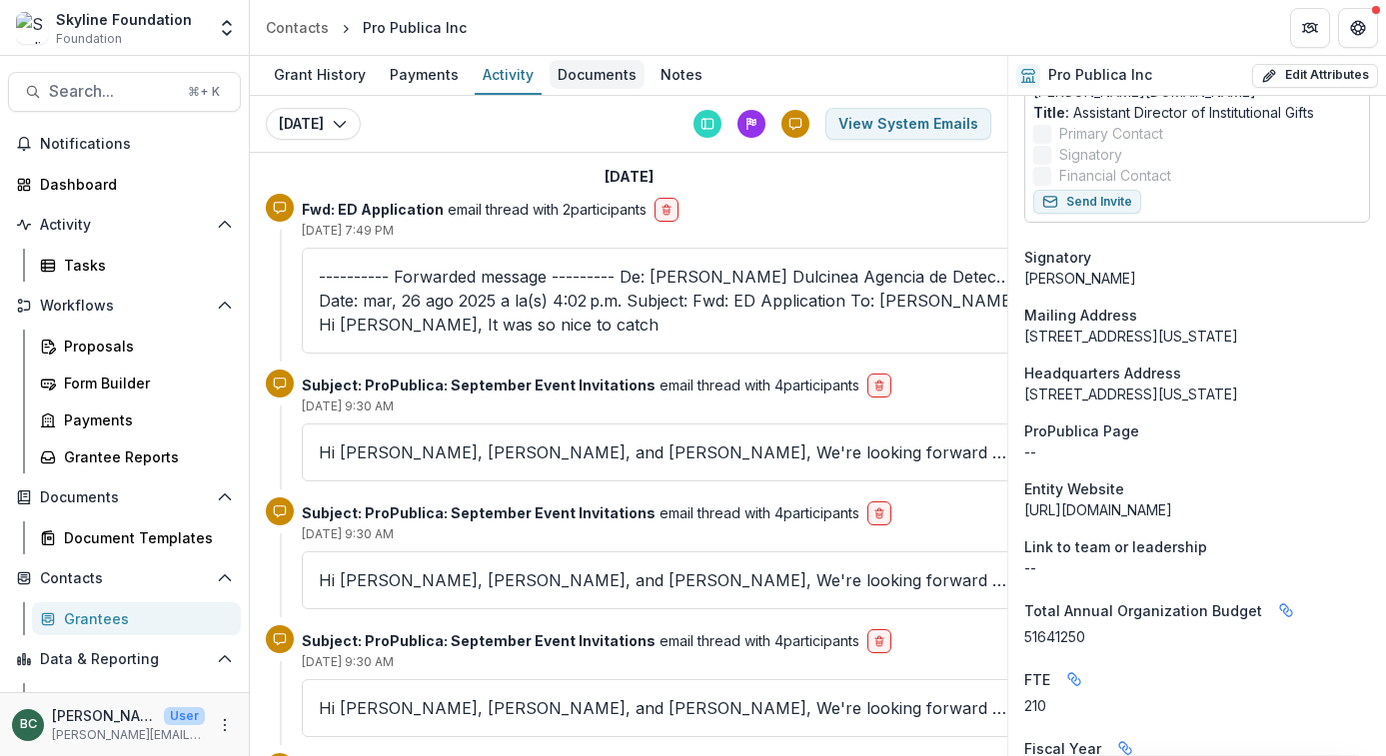
click at [609, 77] on div "Documents" at bounding box center [597, 74] width 95 height 29
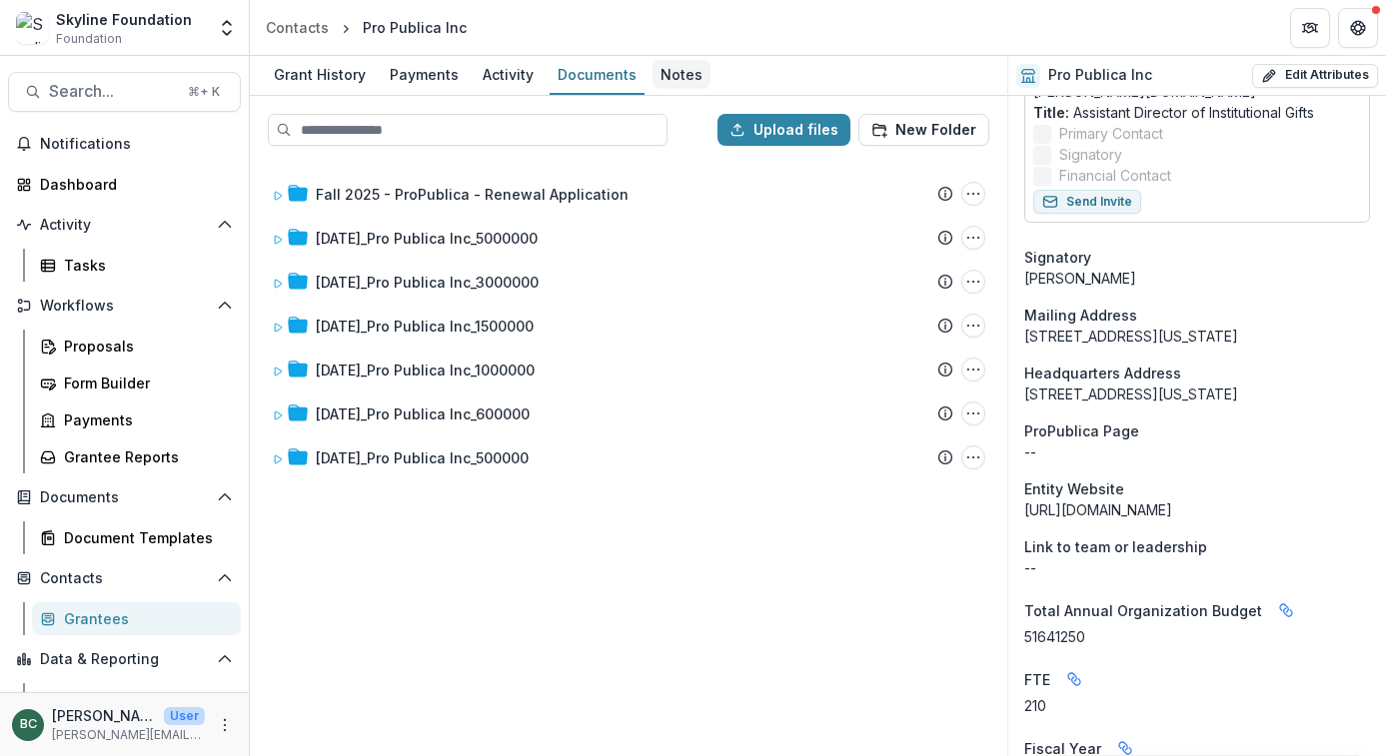
click at [676, 76] on div "Notes" at bounding box center [681, 74] width 58 height 29
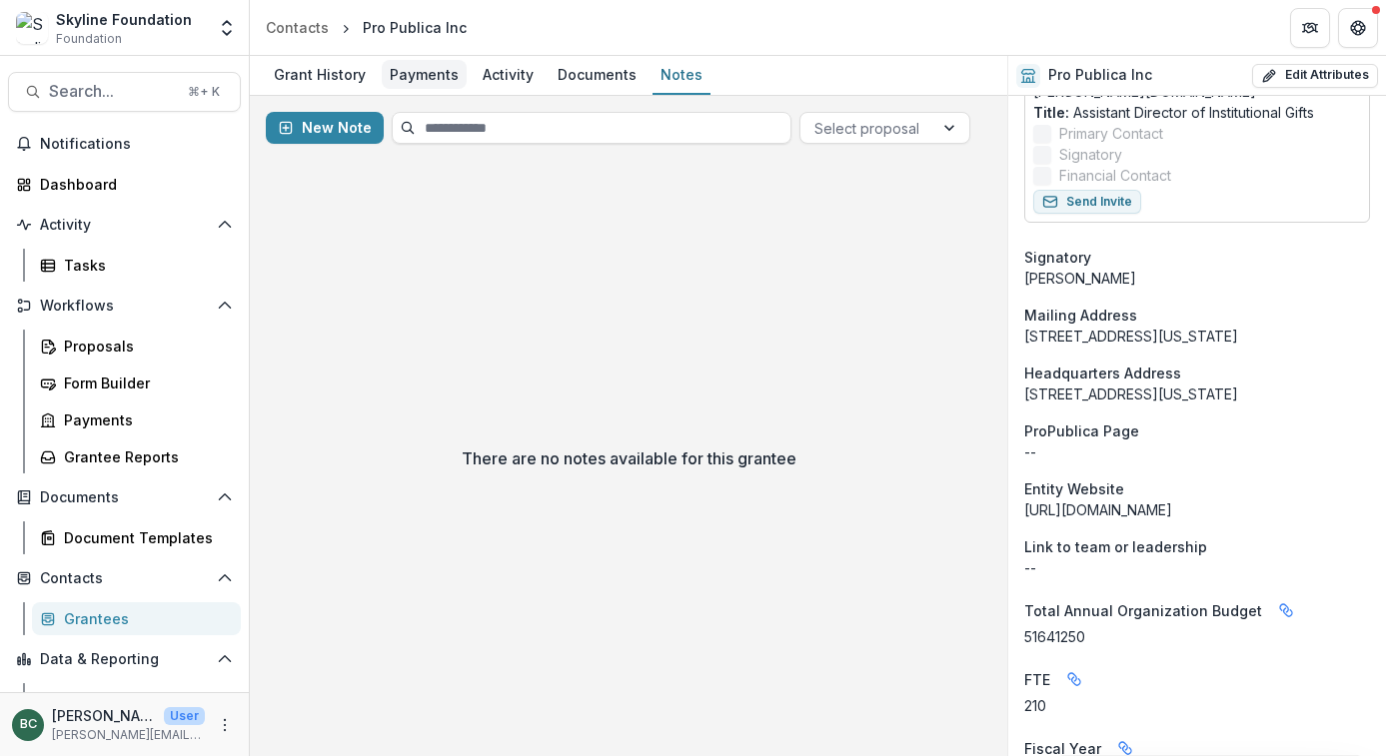
click at [425, 82] on div "Payments" at bounding box center [424, 74] width 85 height 29
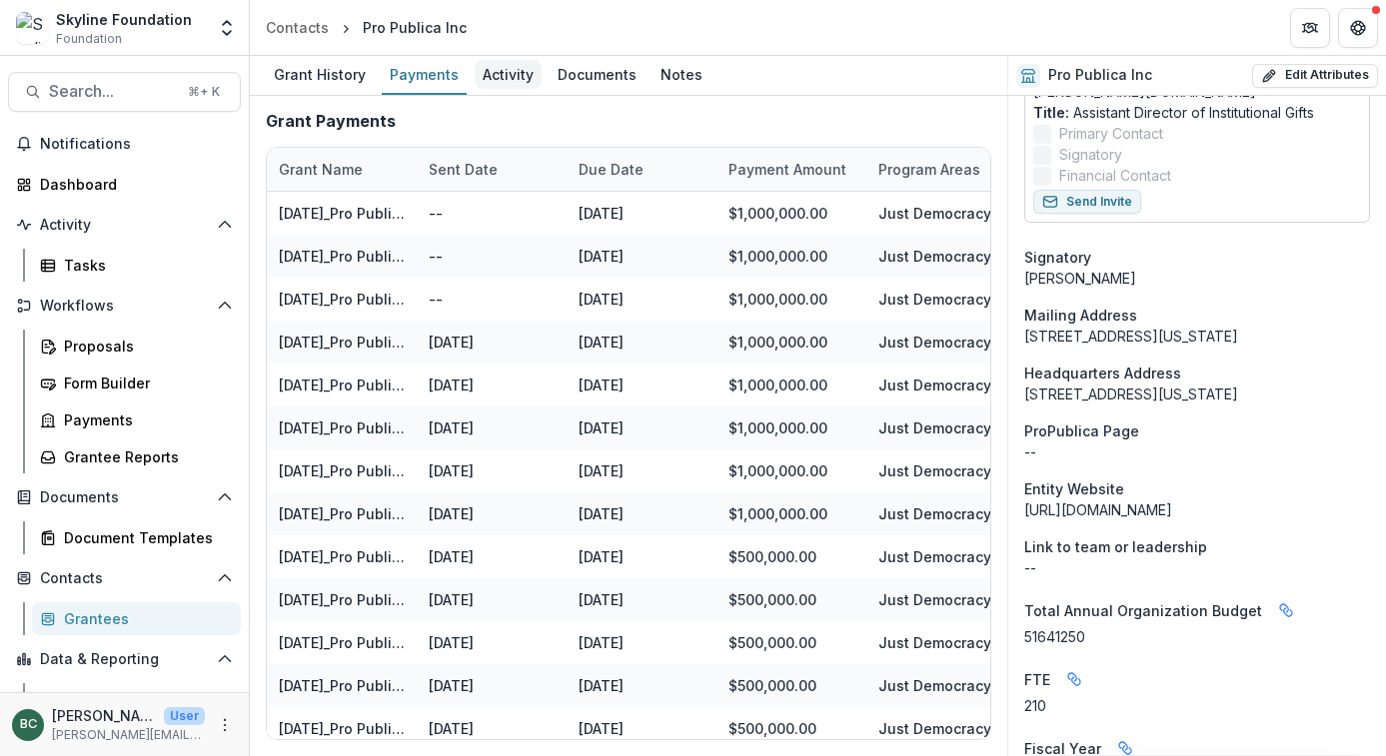
click at [492, 77] on div "Activity" at bounding box center [508, 74] width 67 height 29
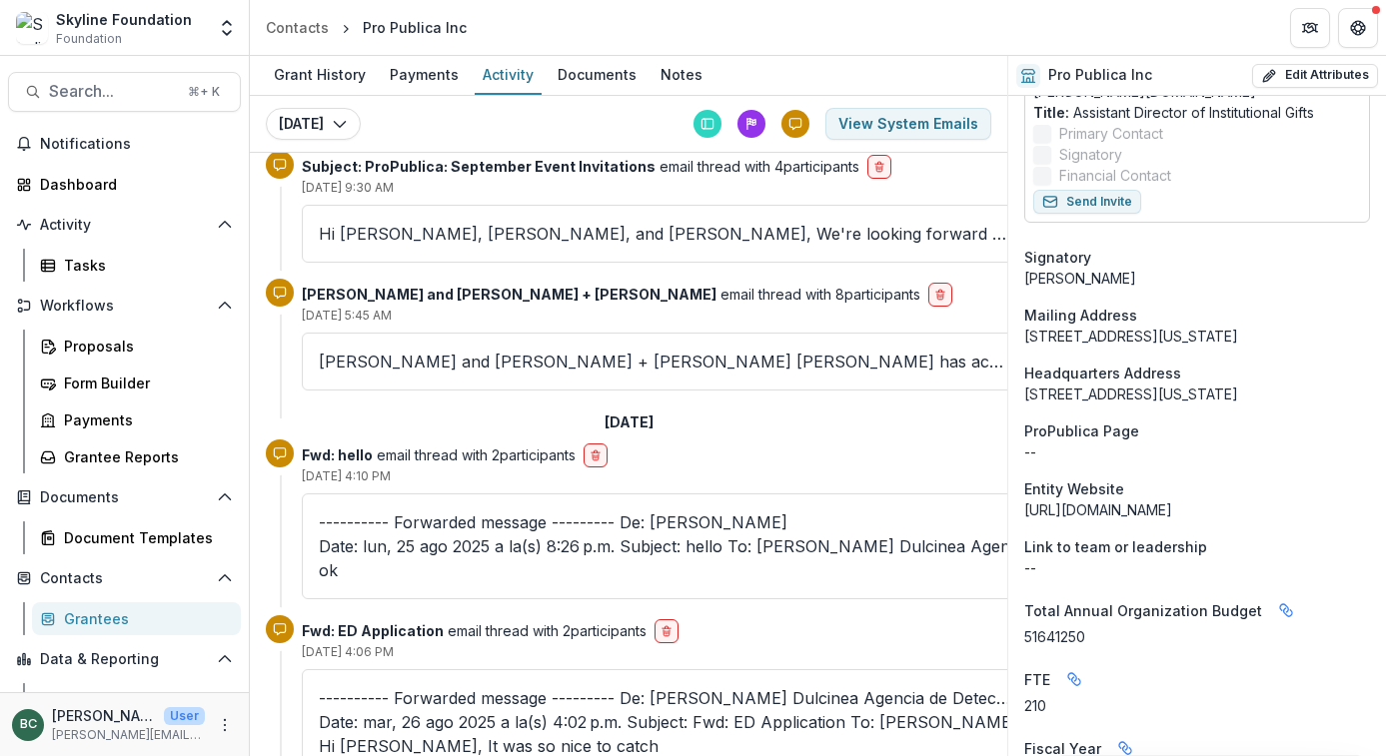
scroll to position [489, 0]
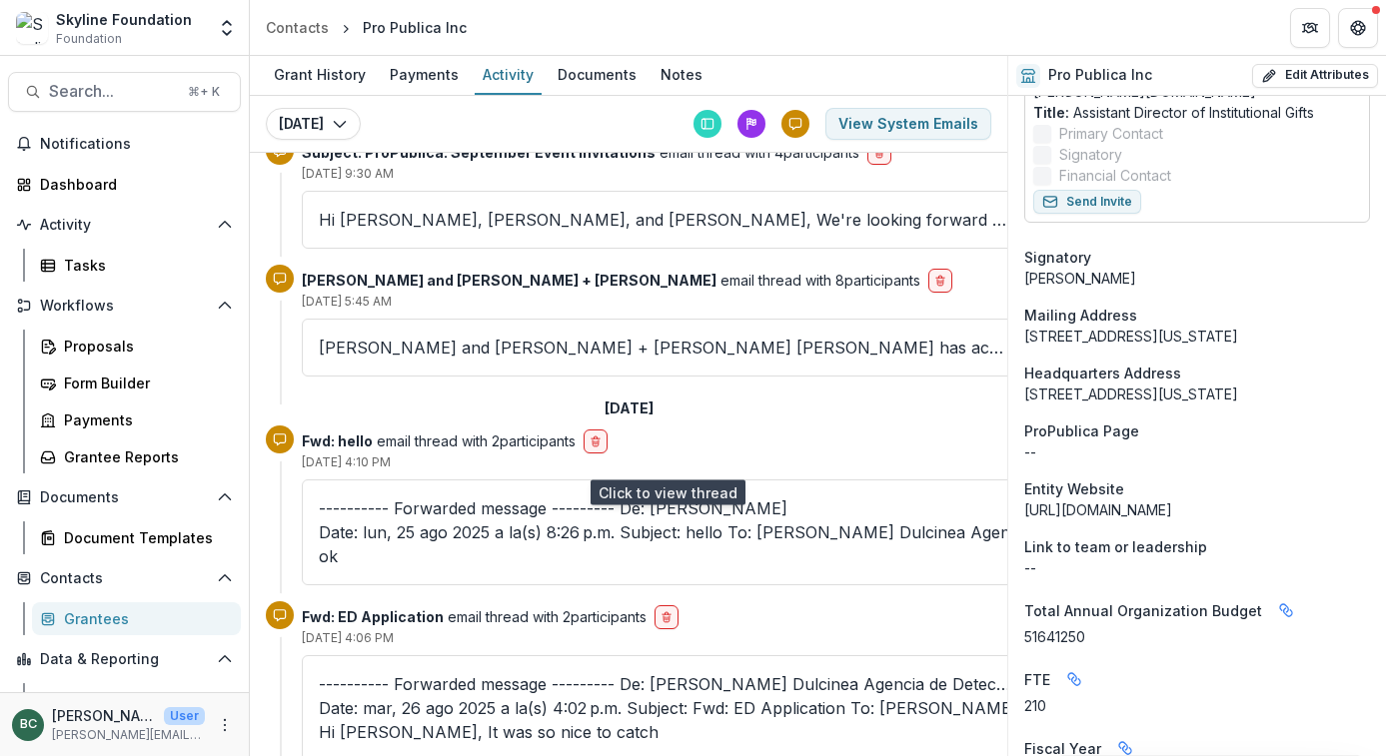
click at [565, 497] on p "---------- Forwarded message --------- De: [PERSON_NAME] Date: lun, 25 ago 2025…" at bounding box center [664, 533] width 691 height 72
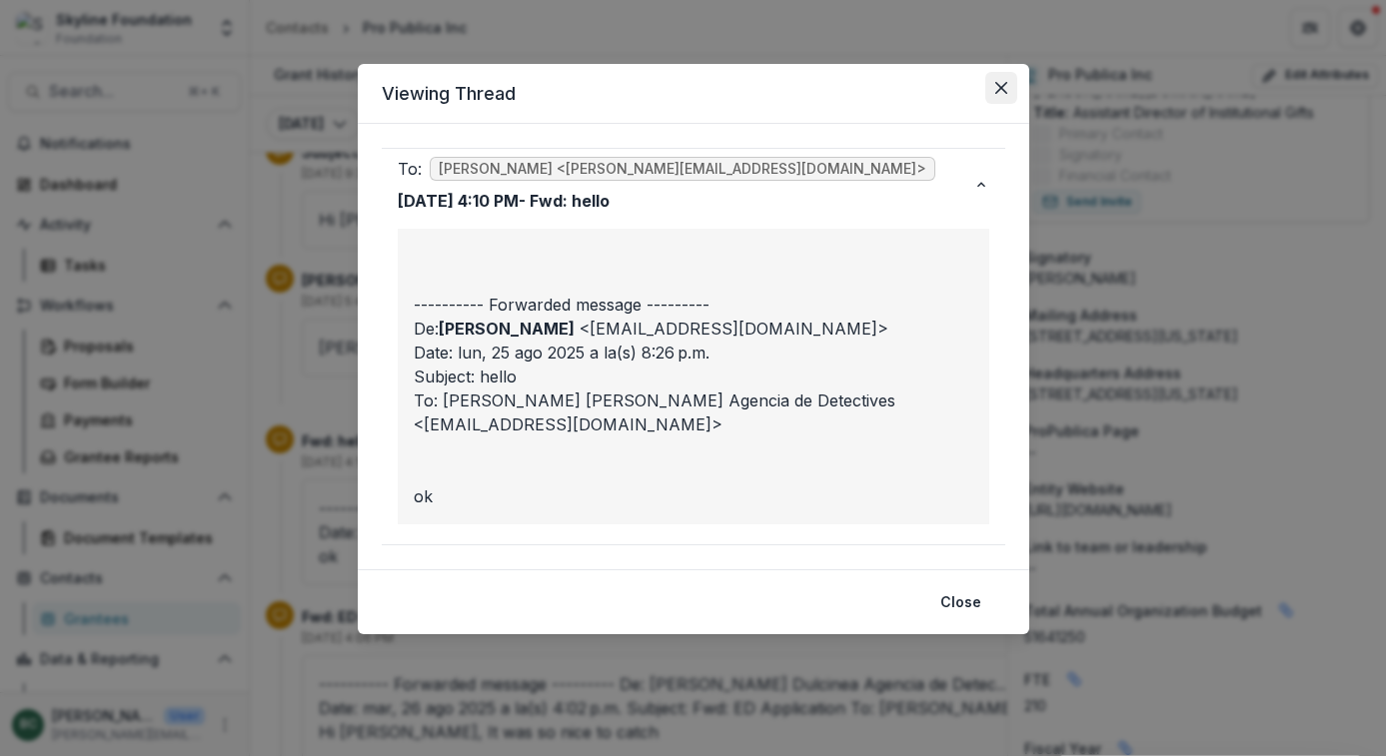
click at [998, 85] on icon "Close" at bounding box center [1000, 88] width 12 height 12
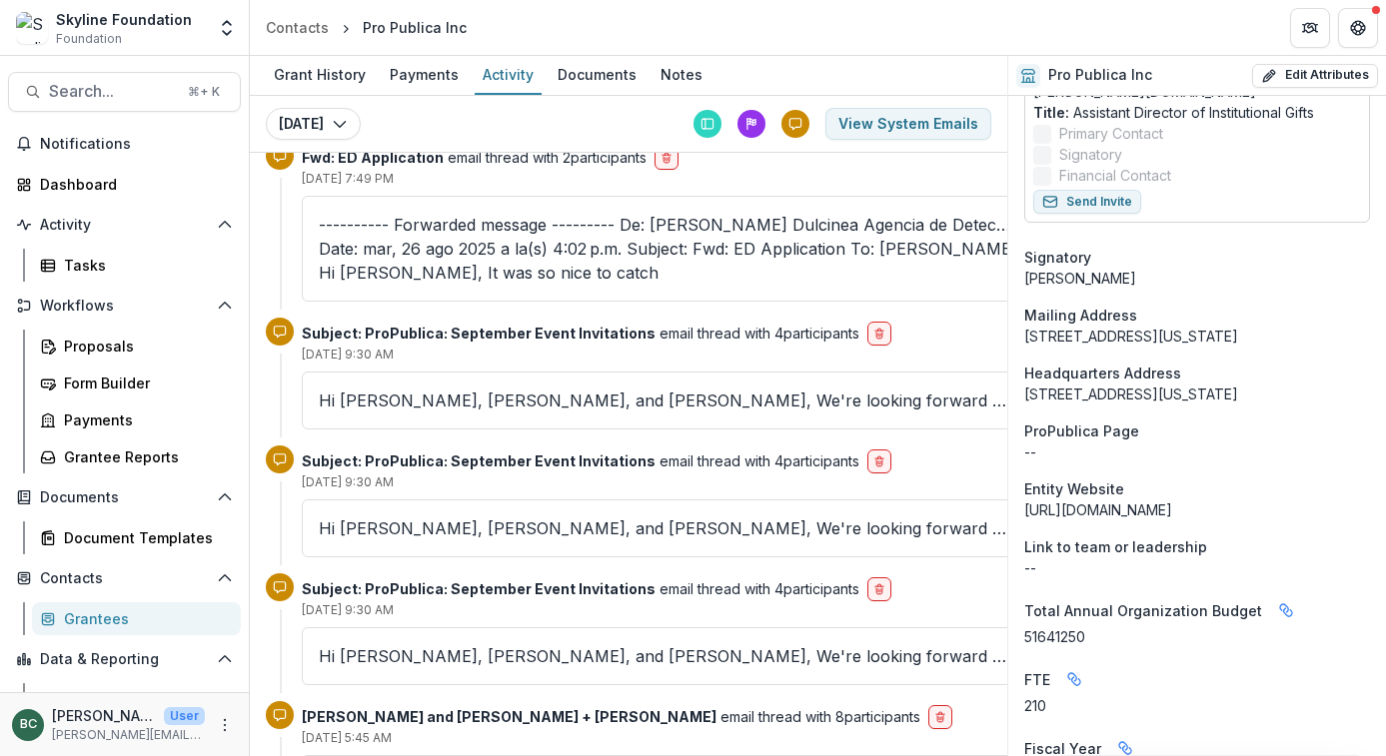
scroll to position [0, 0]
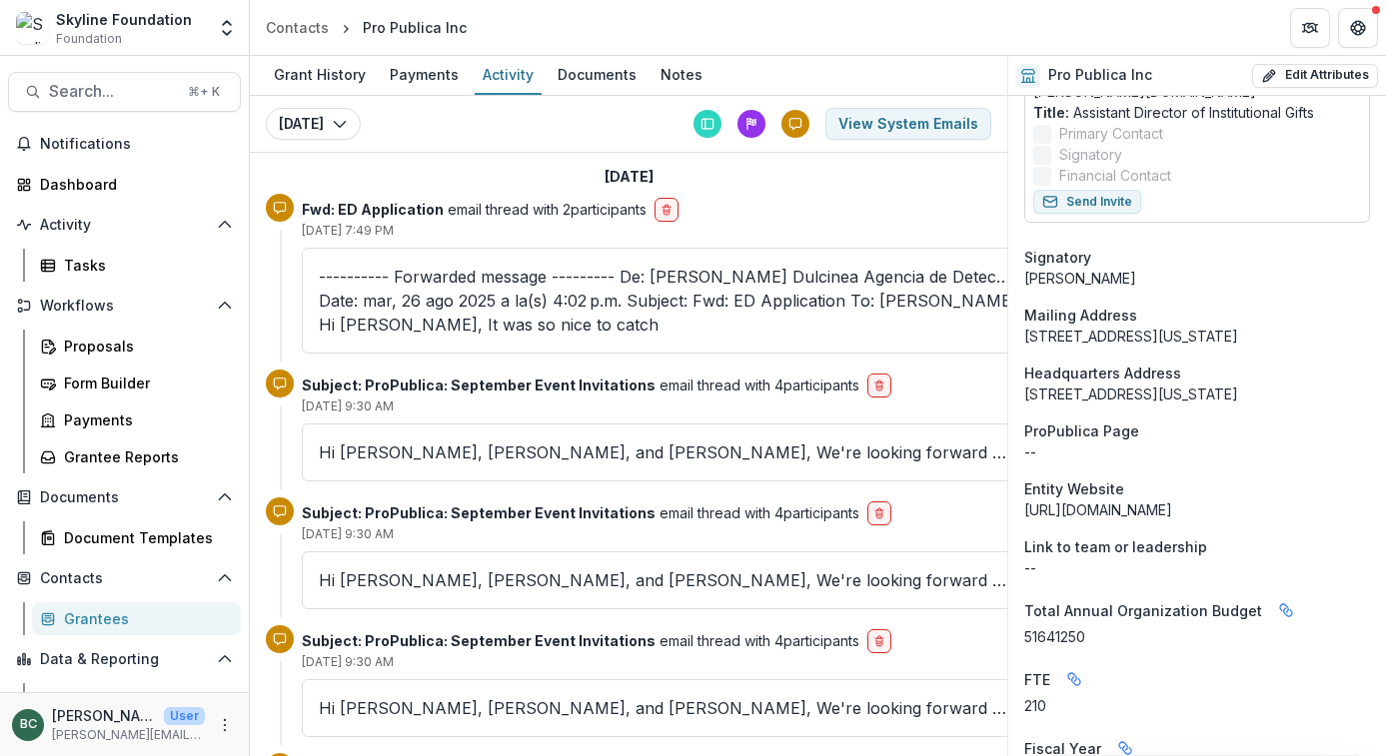
click at [1159, 247] on div "Signatory" at bounding box center [1197, 257] width 346 height 21
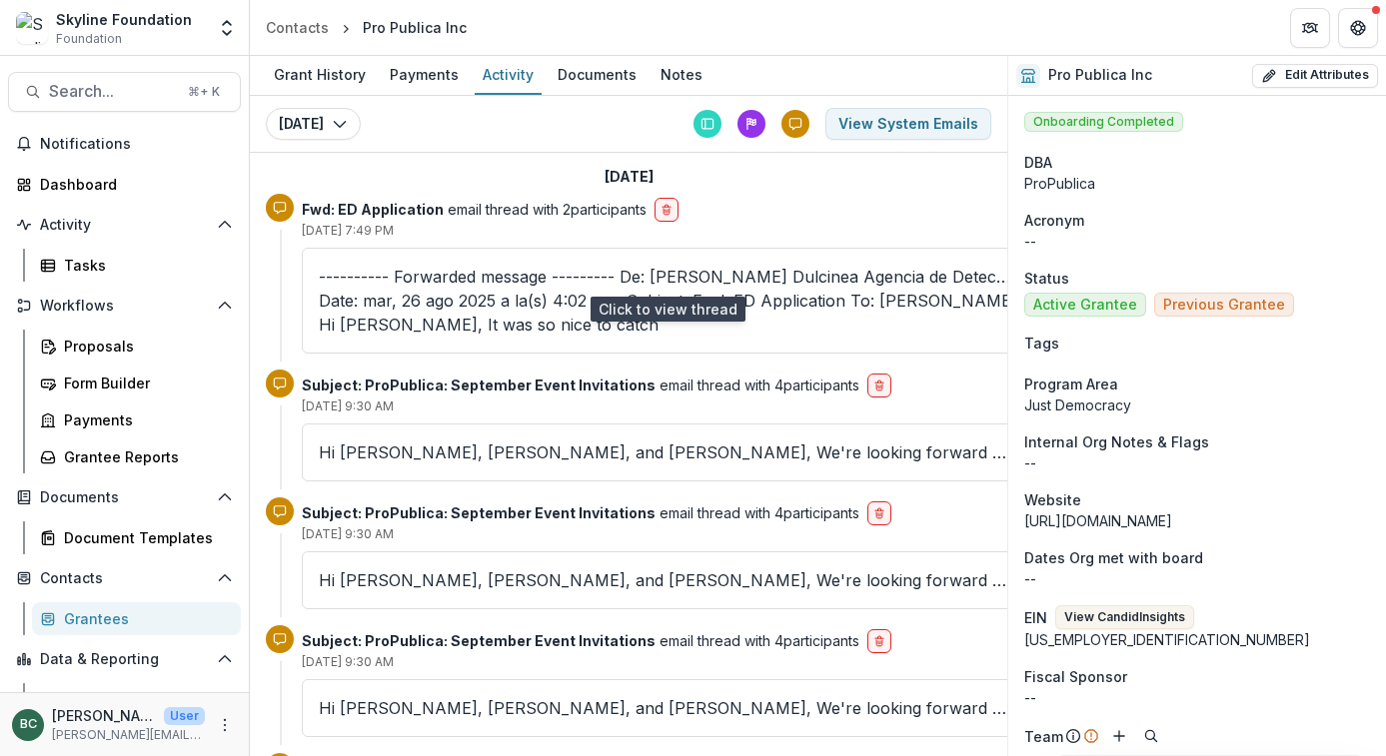
click at [667, 277] on p "---------- Forwarded message --------- De: [PERSON_NAME] Dulcinea Agencia de De…" at bounding box center [664, 301] width 691 height 72
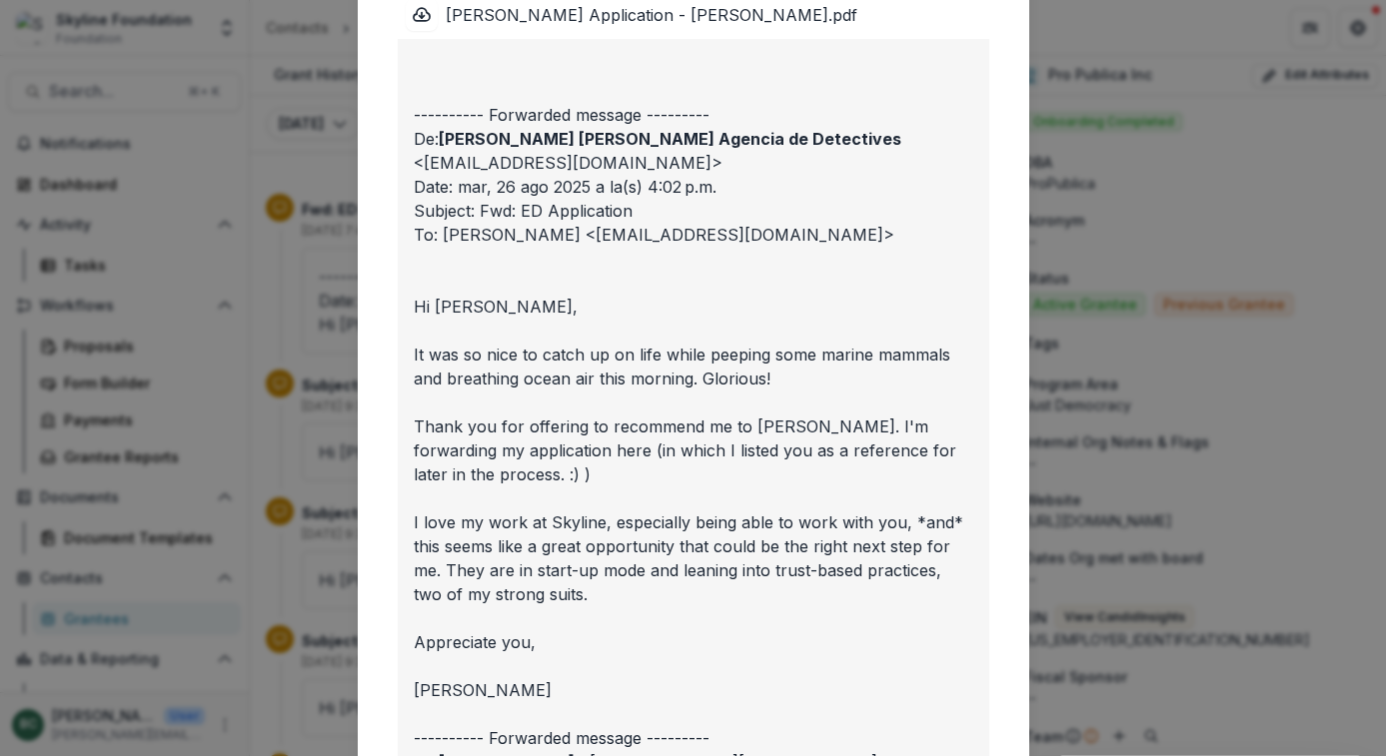
scroll to position [186, 0]
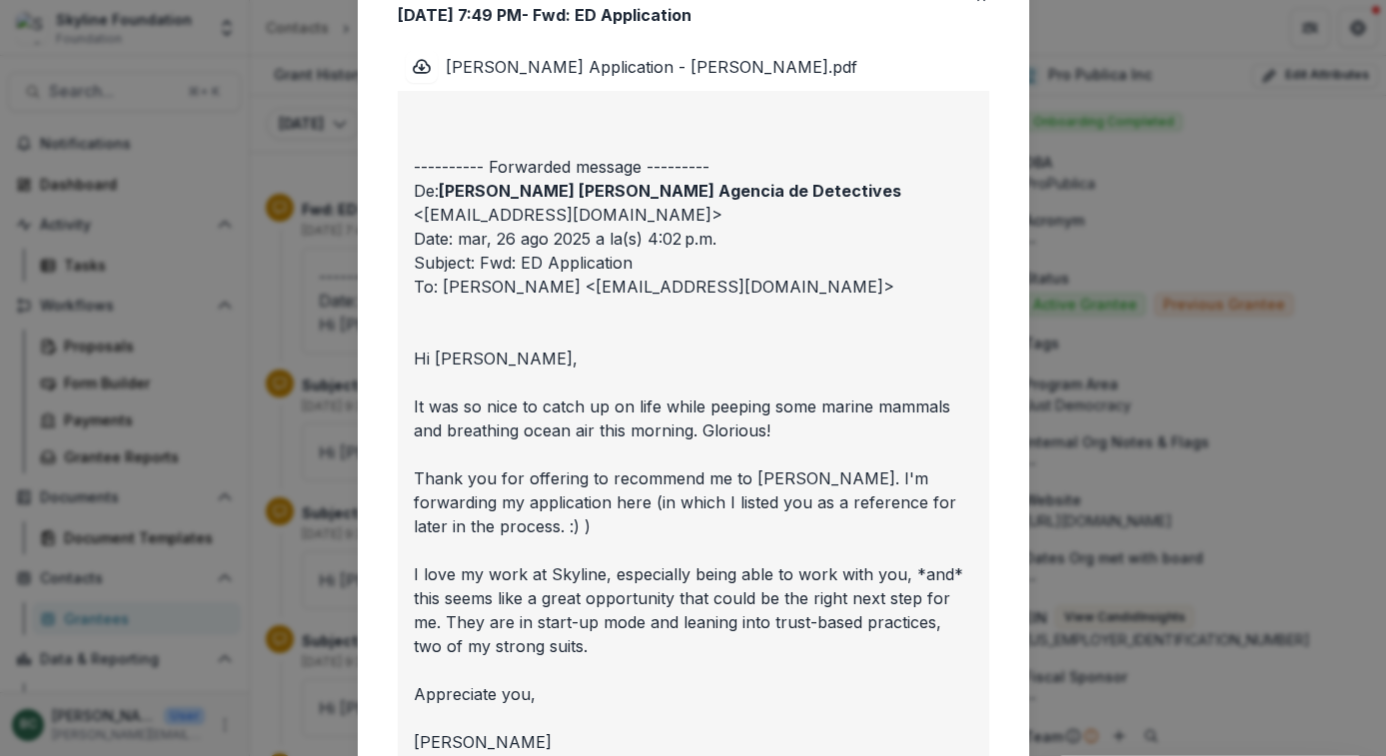
click at [258, 115] on div "Viewing Thread To: [PERSON_NAME] <[PERSON_NAME][EMAIL_ADDRESS][DOMAIN_NAME]> [D…" at bounding box center [693, 378] width 1386 height 756
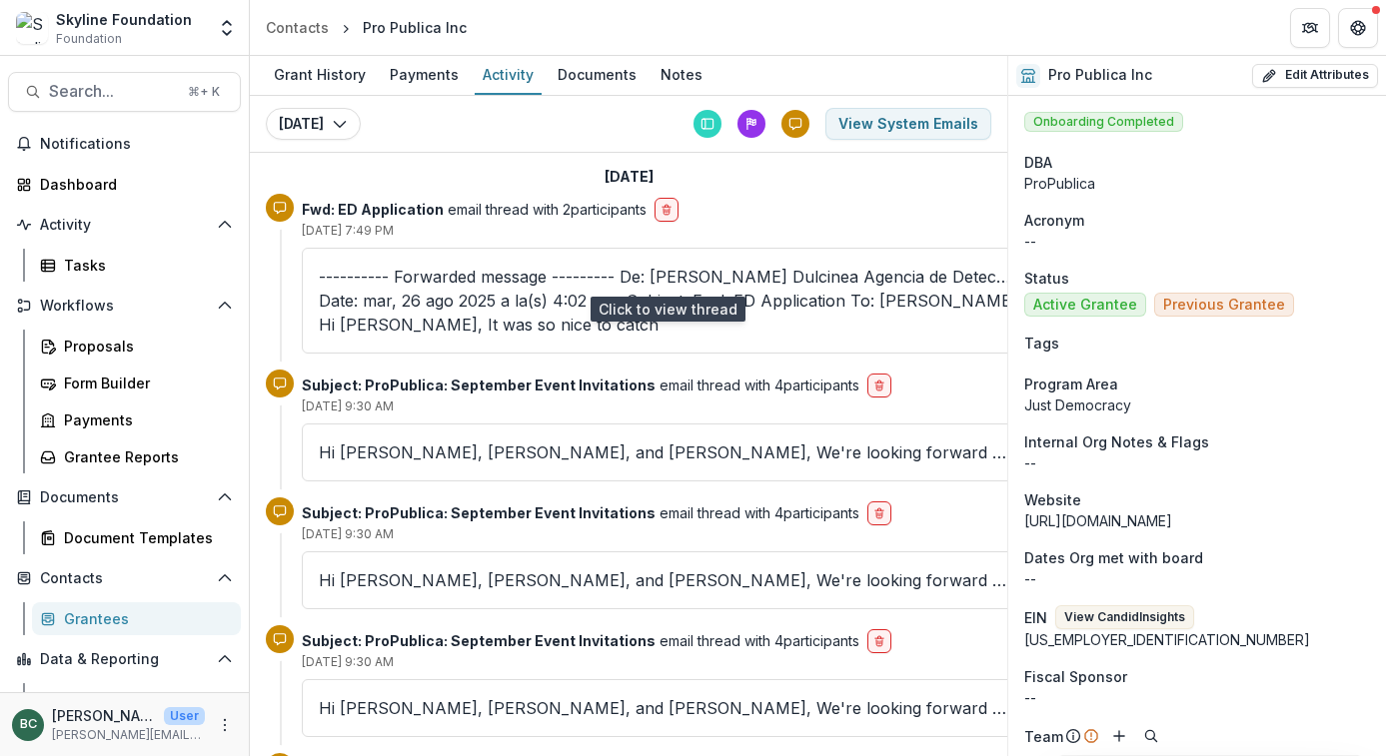
click at [593, 272] on p "---------- Forwarded message --------- De: [PERSON_NAME] Dulcinea Agencia de De…" at bounding box center [664, 301] width 691 height 72
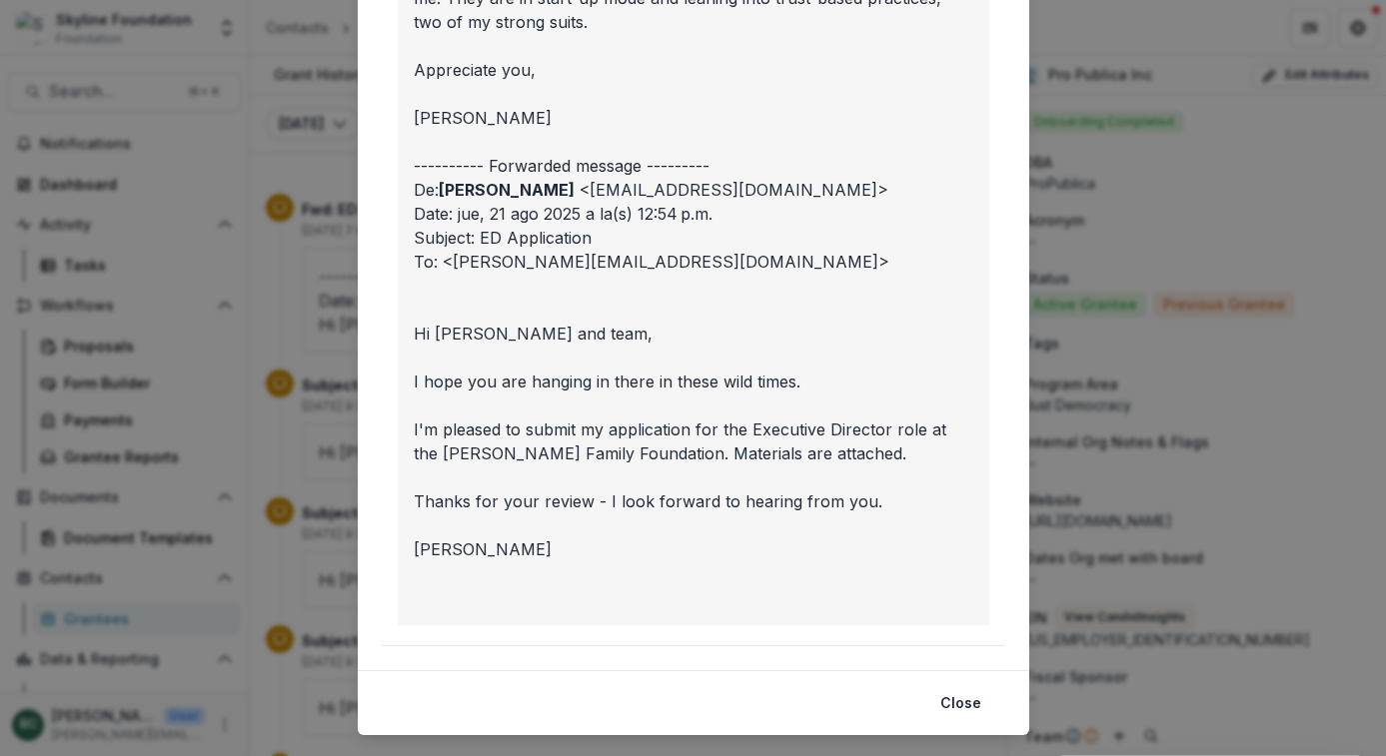
scroll to position [829, 0]
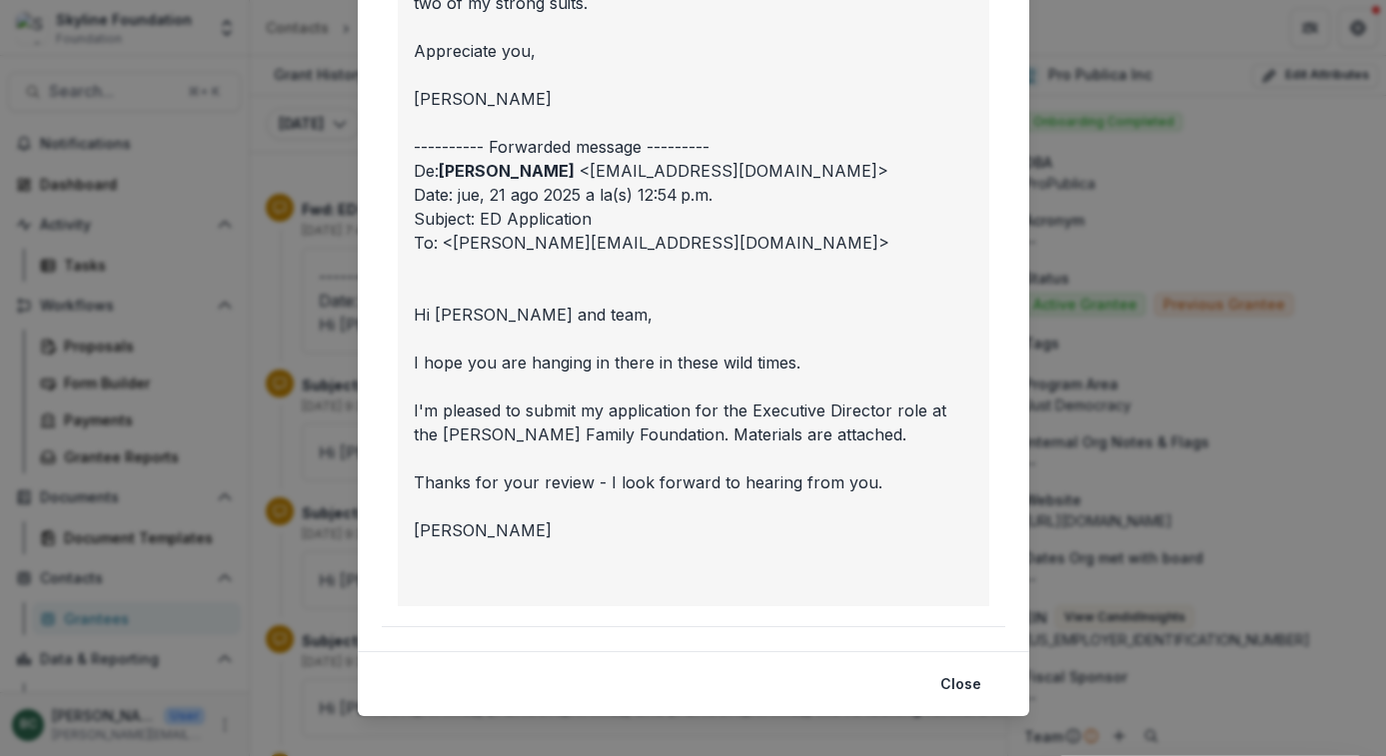
click at [1209, 411] on div "Viewing Thread To: [PERSON_NAME] <[PERSON_NAME][EMAIL_ADDRESS][DOMAIN_NAME]> [D…" at bounding box center [693, 378] width 1386 height 756
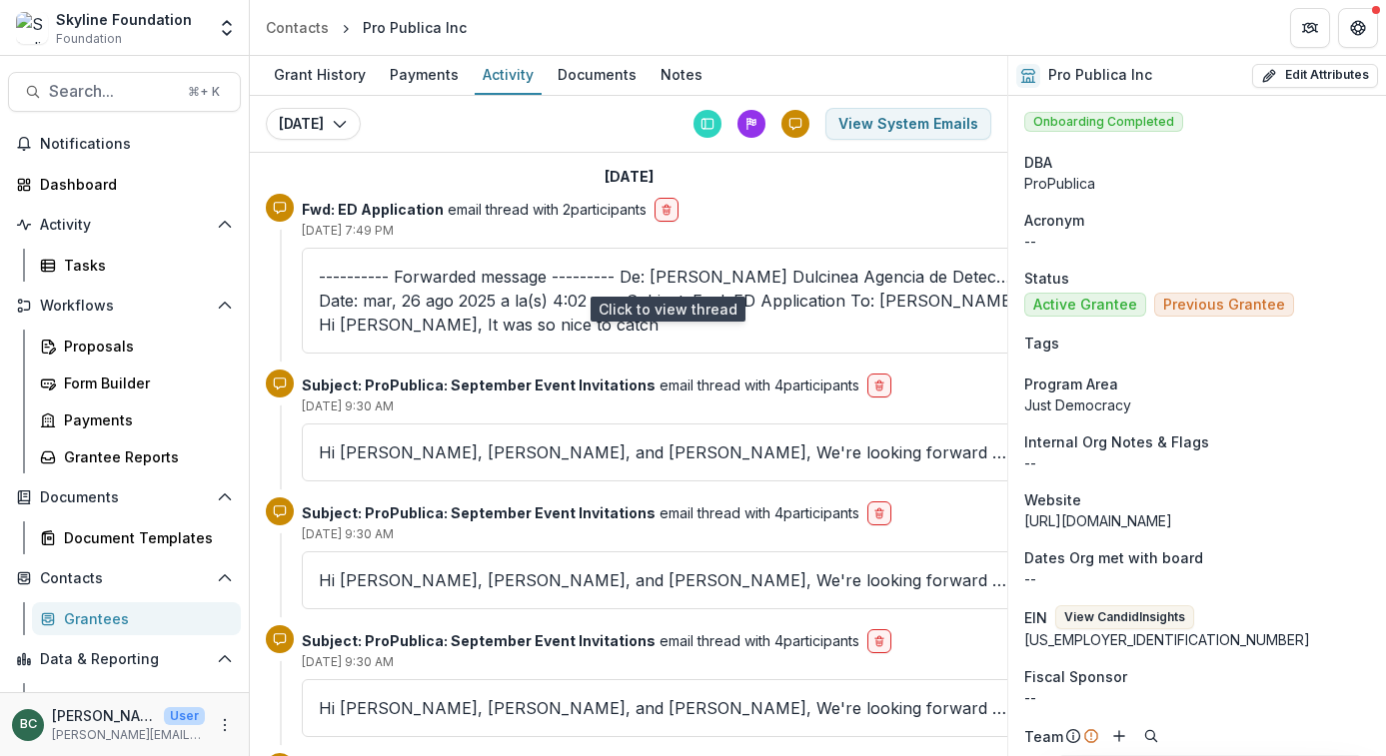
click at [773, 266] on p "---------- Forwarded message --------- De: [PERSON_NAME] Dulcinea Agencia de De…" at bounding box center [664, 301] width 691 height 72
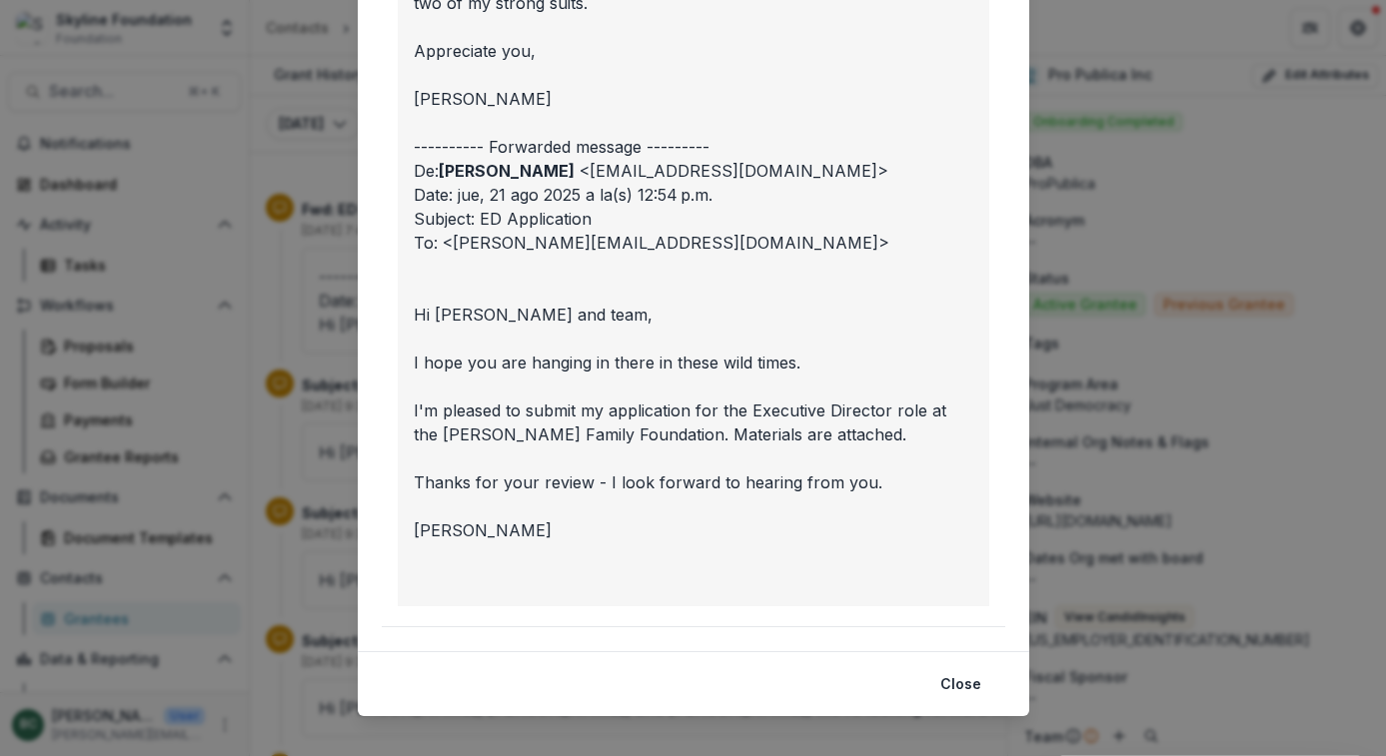
click at [1209, 362] on div "Viewing Thread To: [PERSON_NAME] <[PERSON_NAME][EMAIL_ADDRESS][DOMAIN_NAME]> [D…" at bounding box center [693, 378] width 1386 height 756
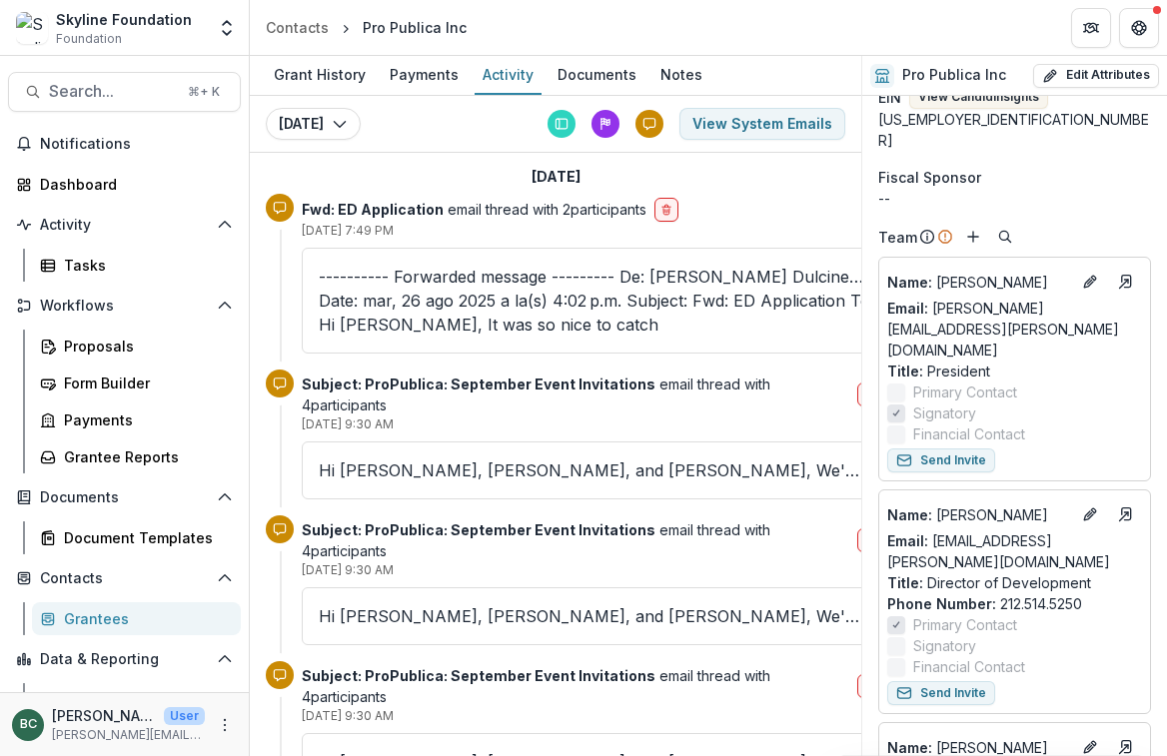
scroll to position [0, 0]
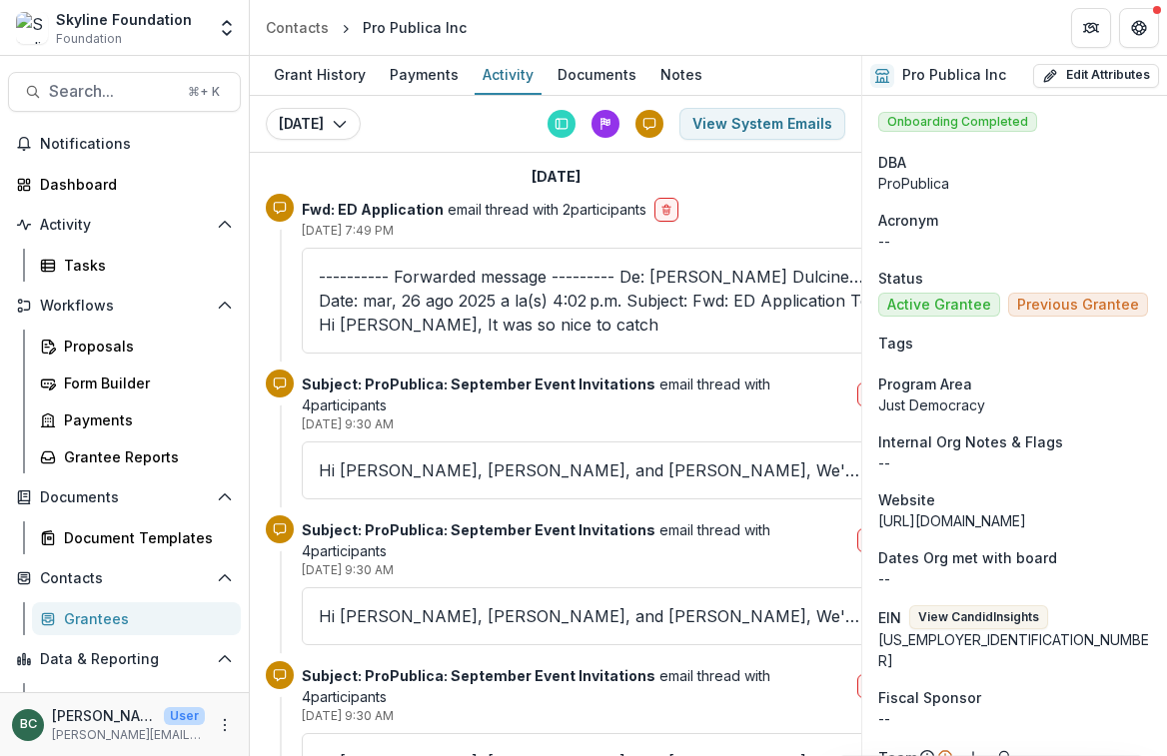
click at [543, 277] on p "---------- Forwarded message --------- De: [PERSON_NAME] Dulcinea Agencia de De…" at bounding box center [592, 301] width 546 height 72
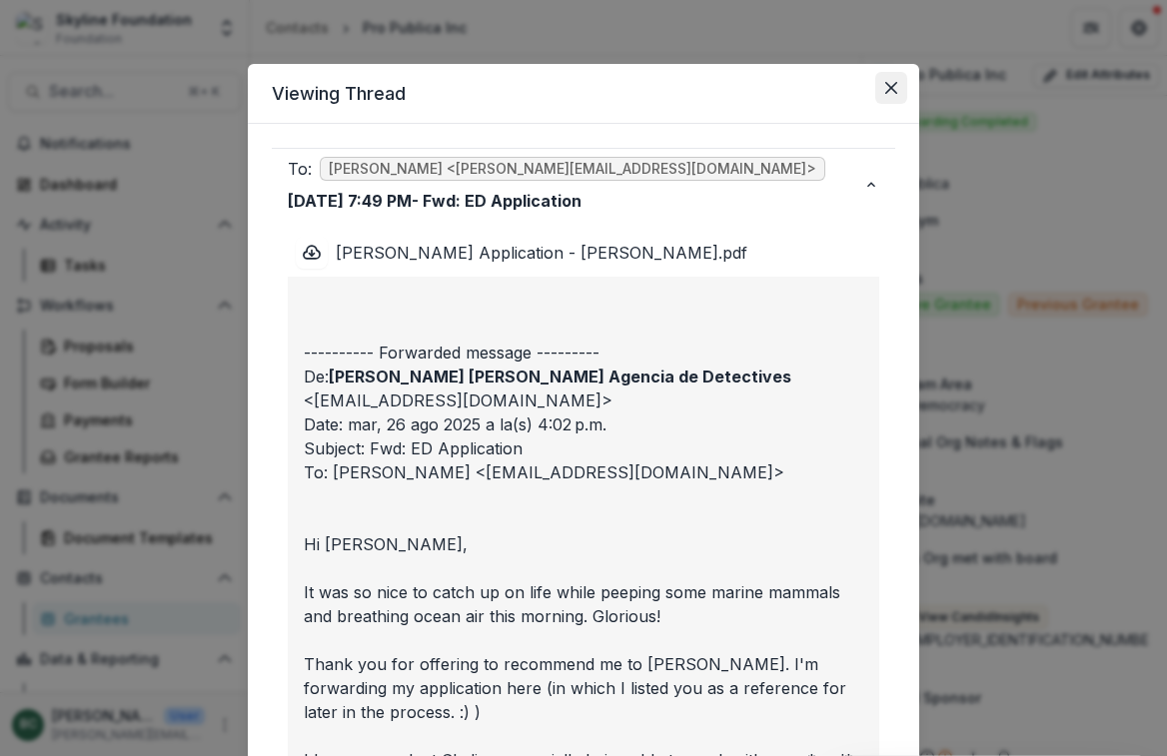
click at [897, 89] on icon "Close" at bounding box center [891, 88] width 12 height 12
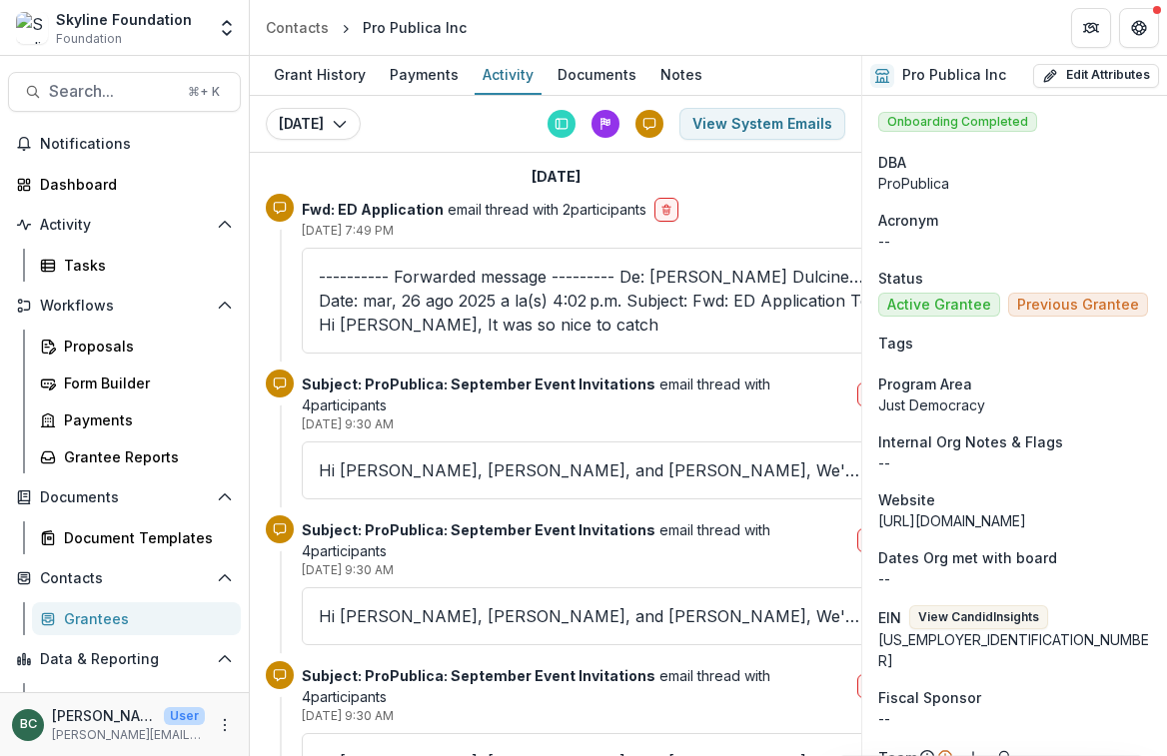
click at [535, 313] on div "Fwd: ED Application email thread with 2 participants [DATE] 7:49 PM ---------- …" at bounding box center [556, 282] width 580 height 176
click at [544, 282] on p "---------- Forwarded message --------- De: [PERSON_NAME] Dulcinea Agencia de De…" at bounding box center [592, 301] width 546 height 72
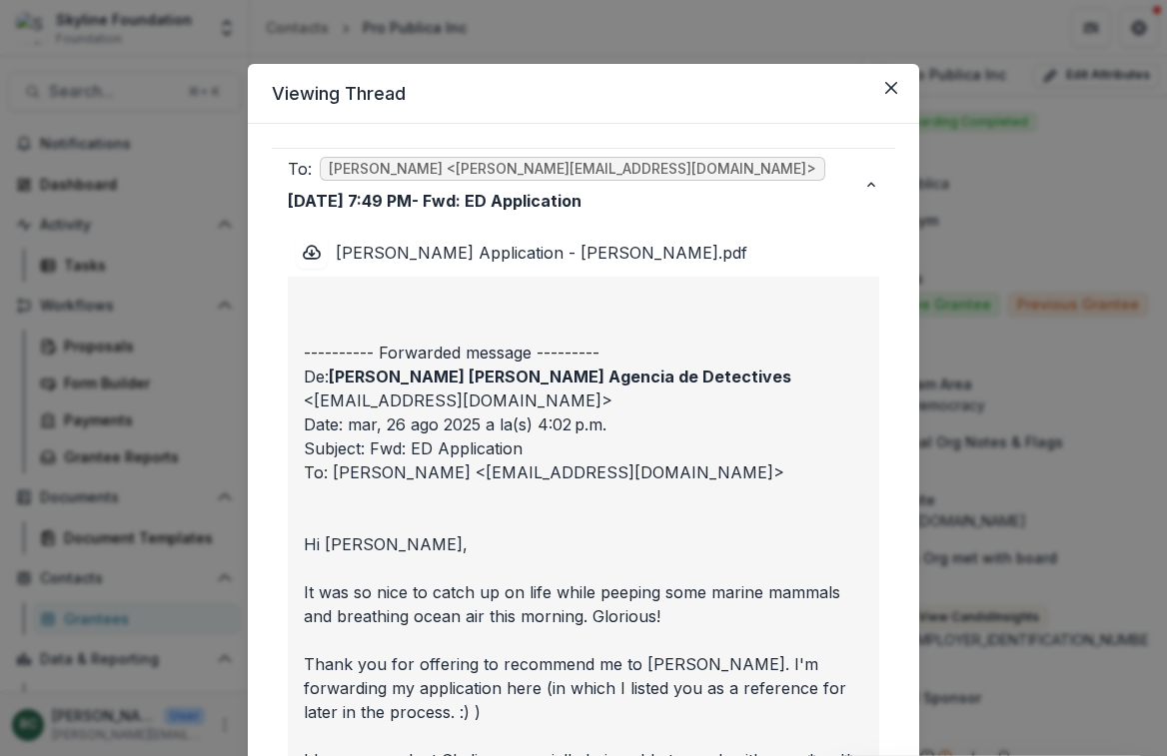
click at [170, 106] on div "Viewing Thread To: [PERSON_NAME] <[PERSON_NAME][EMAIL_ADDRESS][DOMAIN_NAME]> [D…" at bounding box center [583, 378] width 1167 height 756
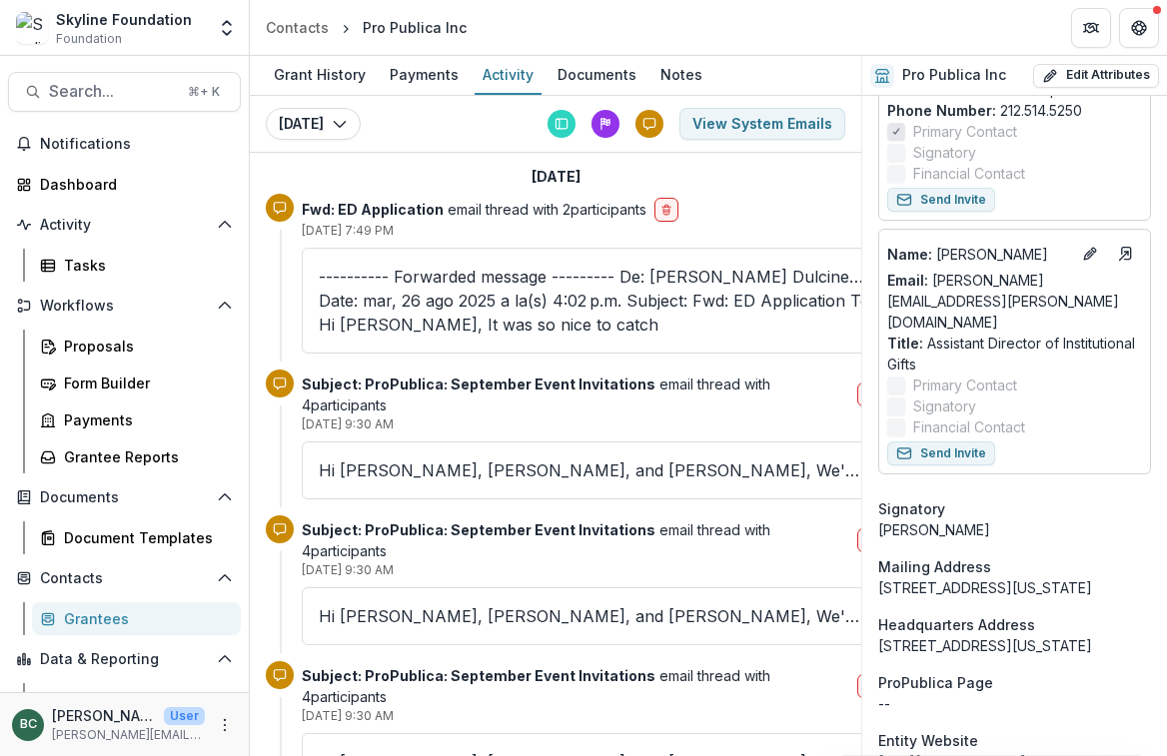
scroll to position [1656, 0]
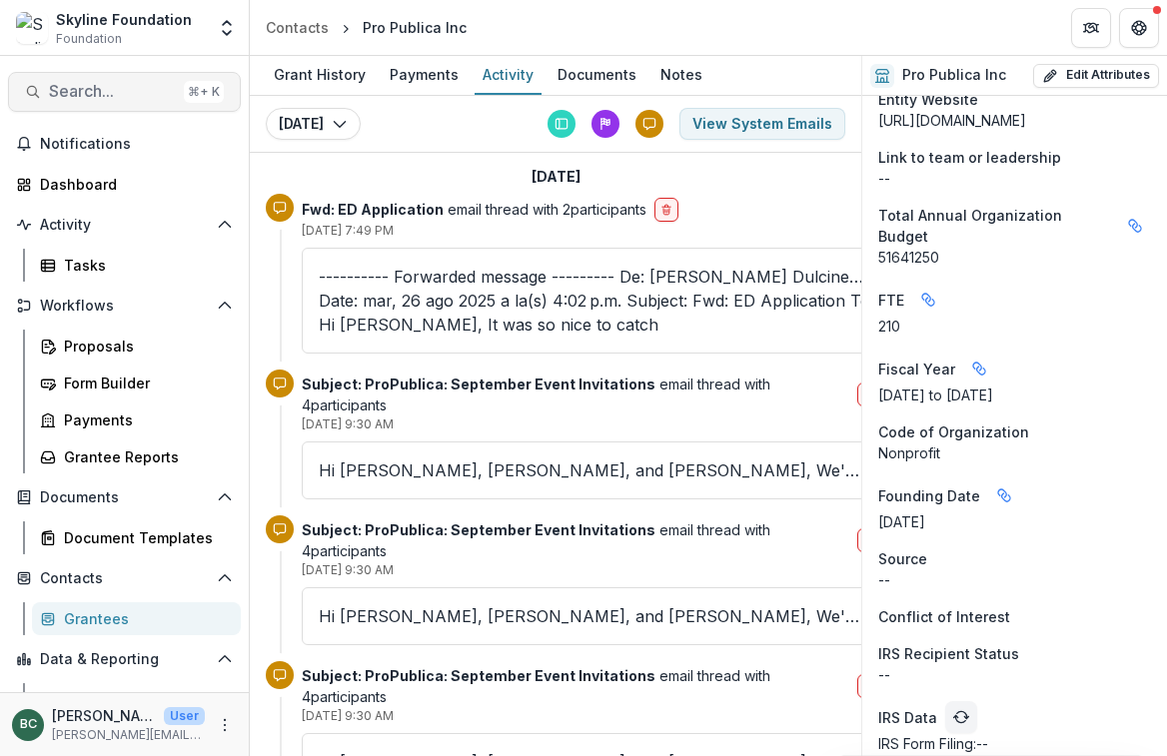
click at [121, 90] on span "Search..." at bounding box center [112, 91] width 127 height 19
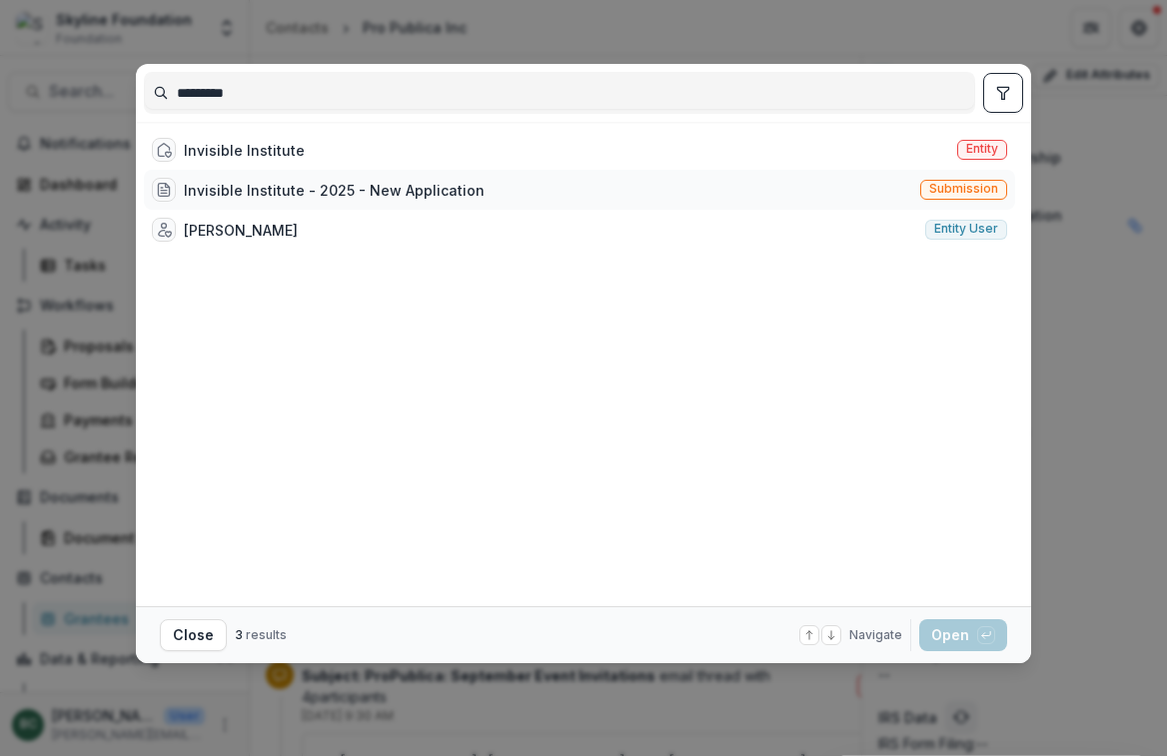
type input "*********"
click at [327, 187] on div "Invisible Institute - 2025 - New Application" at bounding box center [334, 190] width 301 height 21
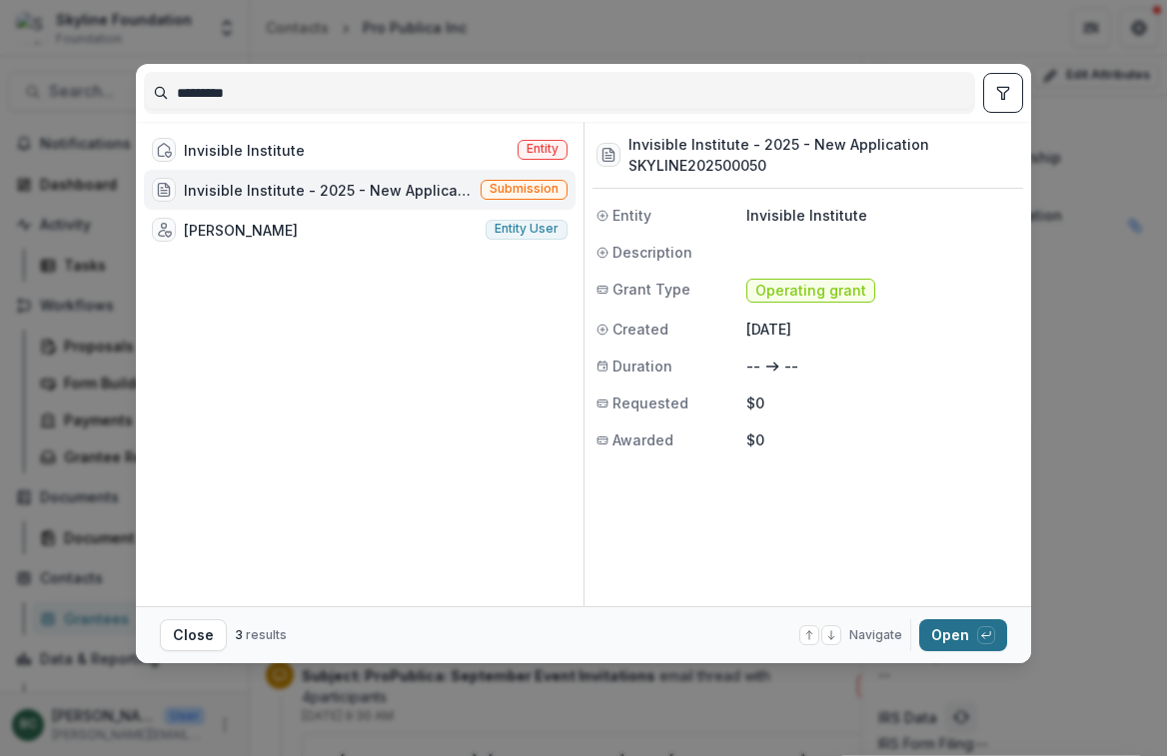
click at [960, 649] on button "Open with enter key" at bounding box center [963, 635] width 88 height 32
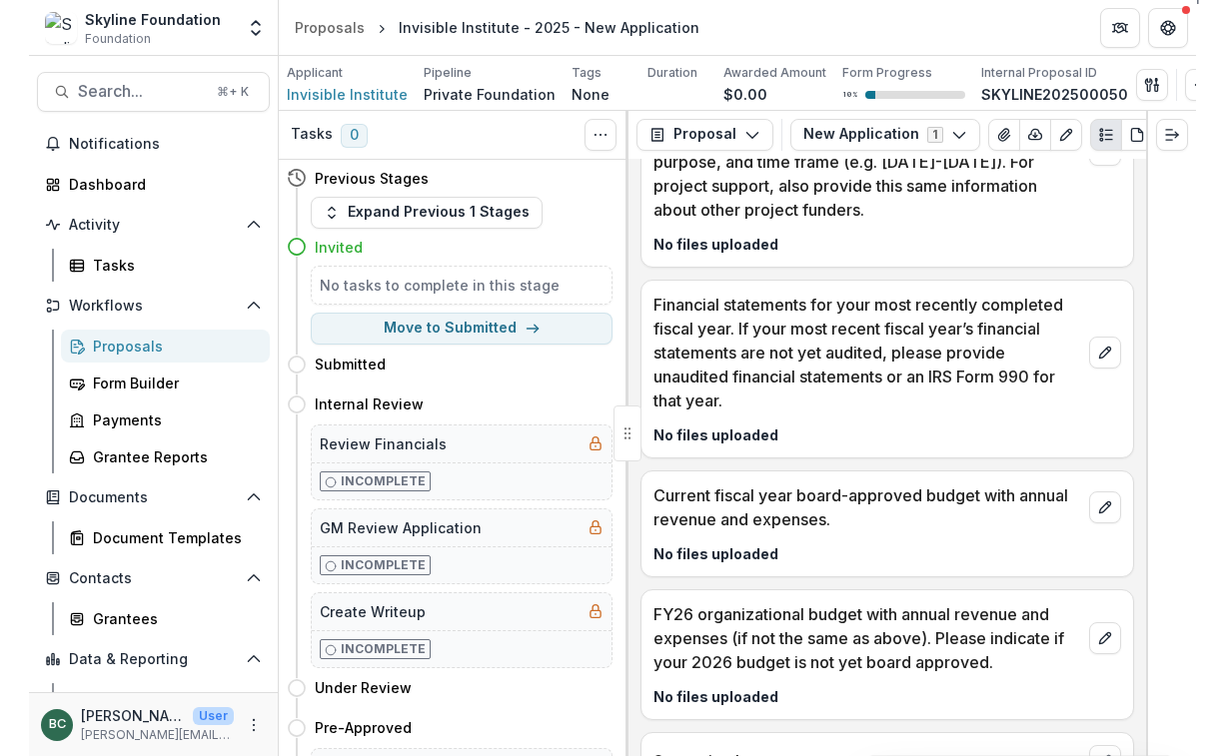
scroll to position [4819, 0]
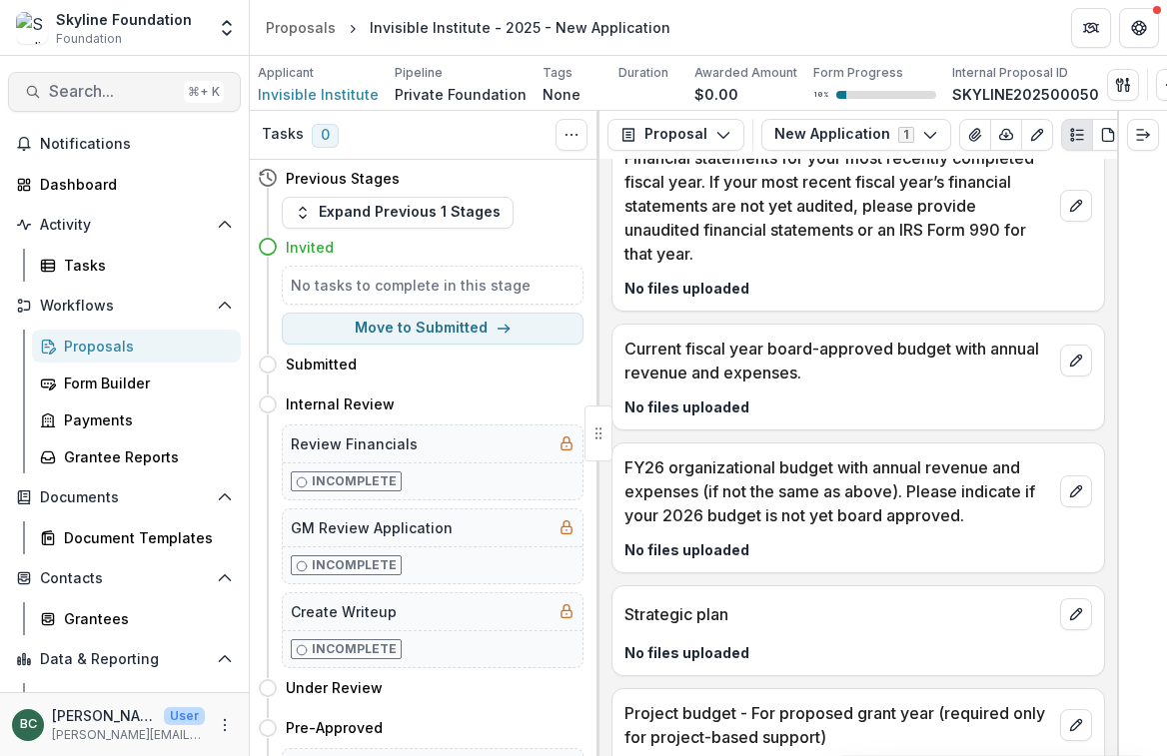
click at [147, 94] on span "Search..." at bounding box center [112, 91] width 127 height 19
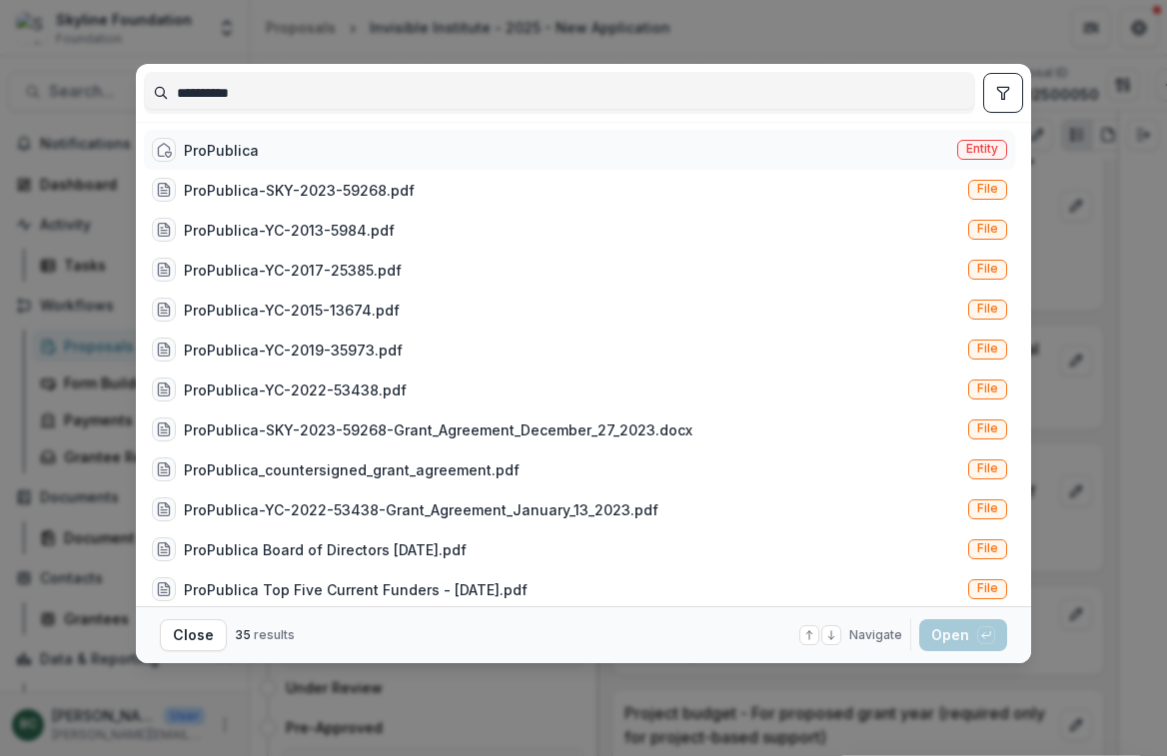
type input "**********"
click at [379, 154] on div "ProPublica Entity" at bounding box center [579, 150] width 871 height 40
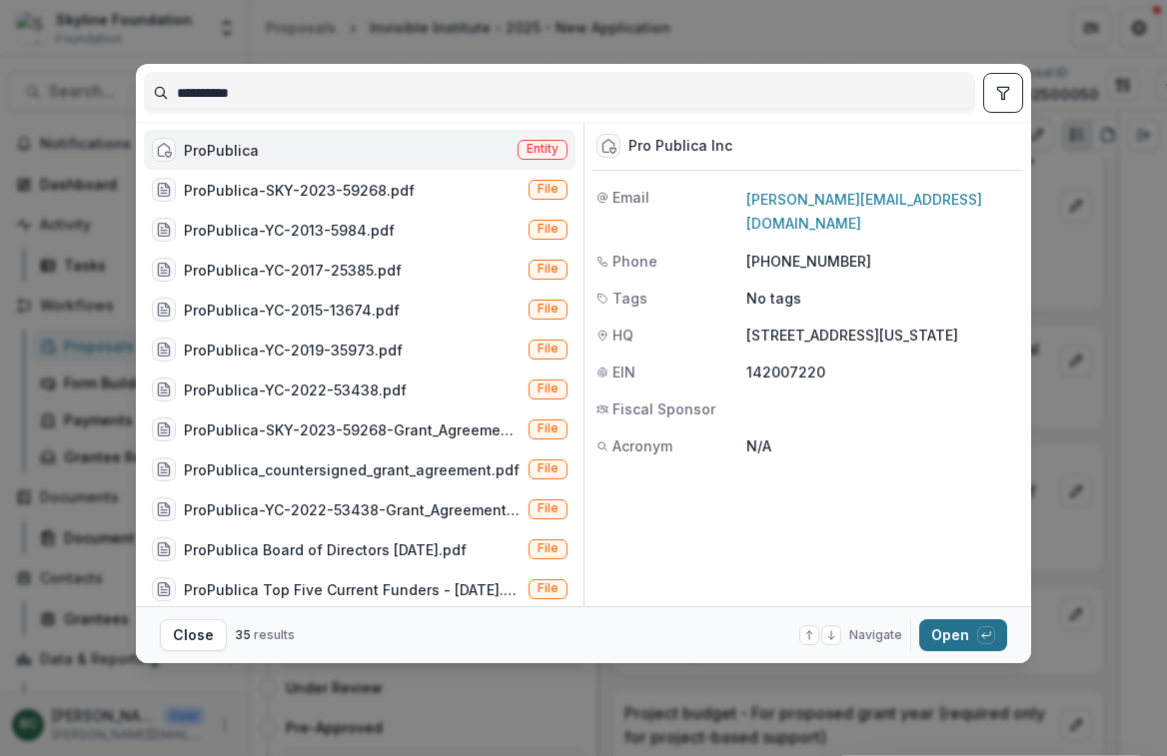
click at [978, 648] on button "Open with enter key" at bounding box center [963, 635] width 88 height 32
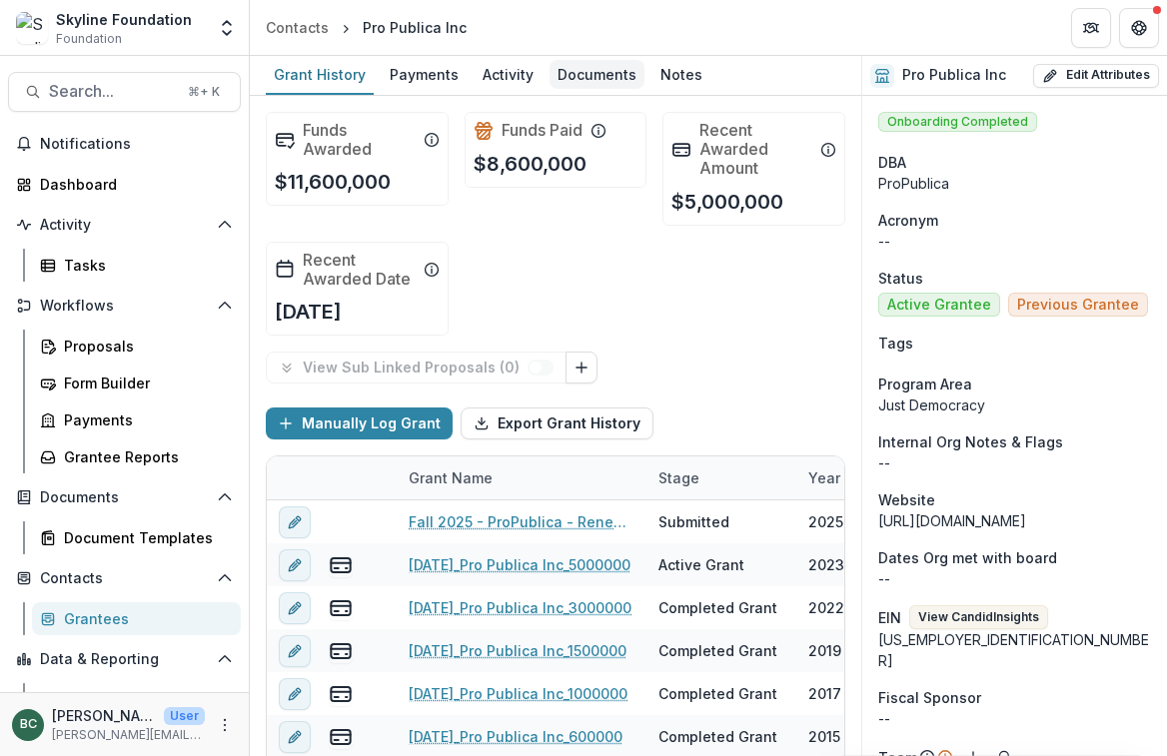
click at [617, 84] on div "Documents" at bounding box center [597, 74] width 95 height 29
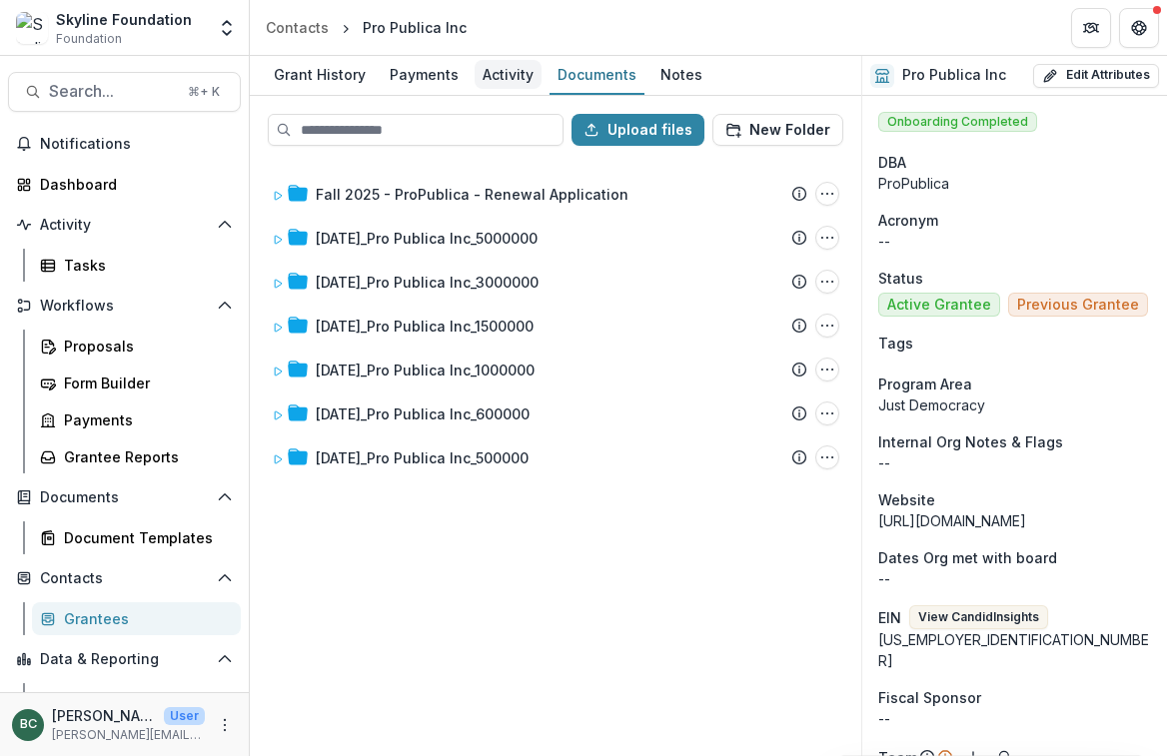
click at [503, 77] on div "Activity" at bounding box center [508, 74] width 67 height 29
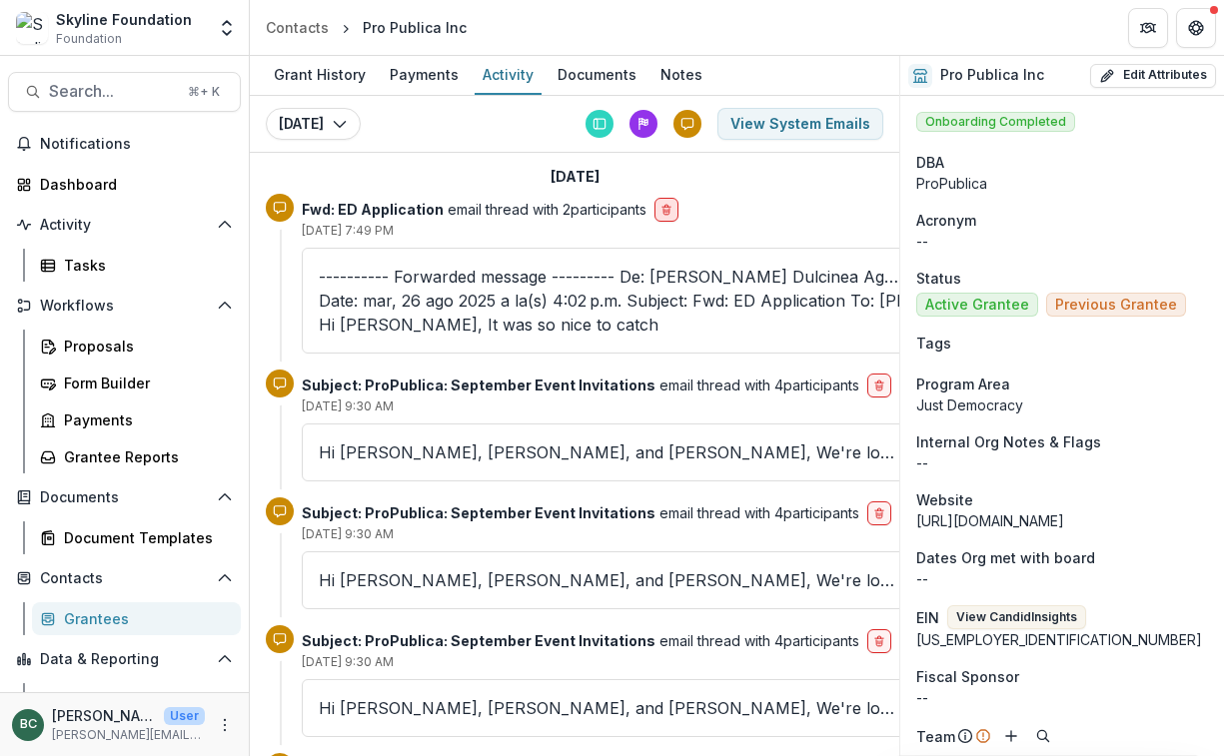
click at [670, 211] on icon "delete-button" at bounding box center [666, 210] width 12 height 12
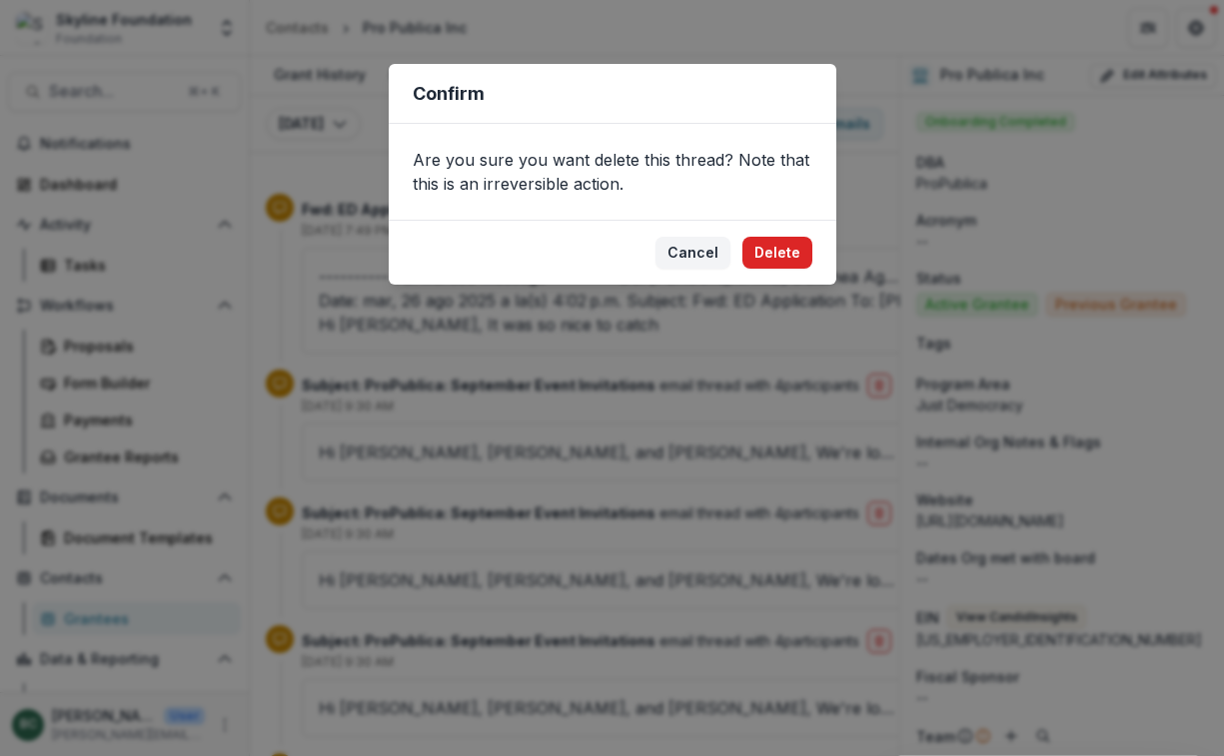
click at [782, 261] on button "Delete" at bounding box center [777, 253] width 70 height 32
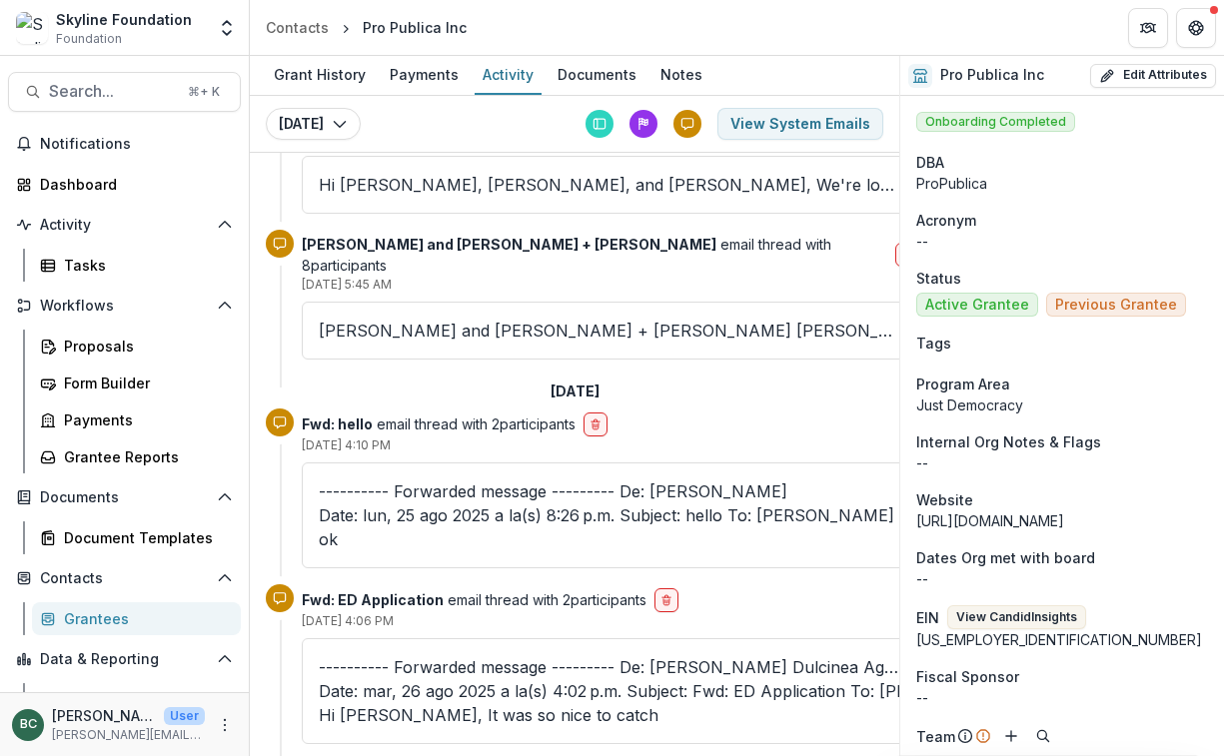
scroll to position [355, 0]
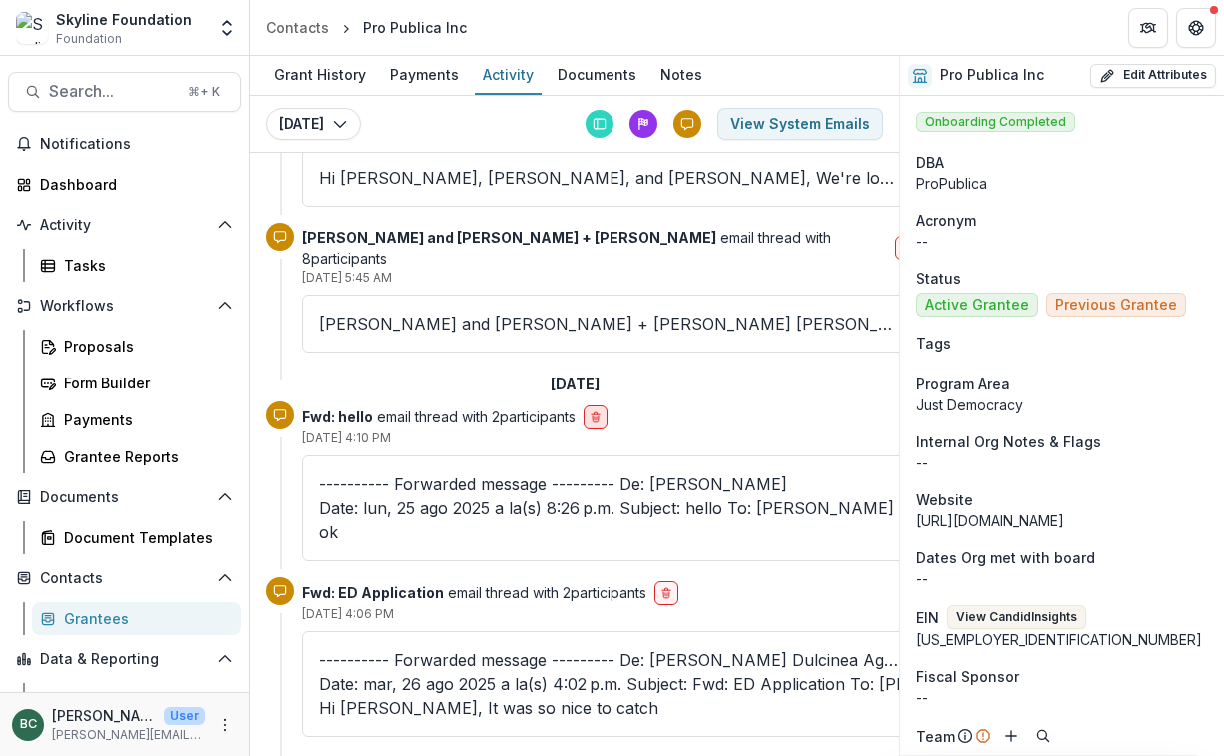
click at [601, 417] on icon "delete-button" at bounding box center [595, 418] width 12 height 12
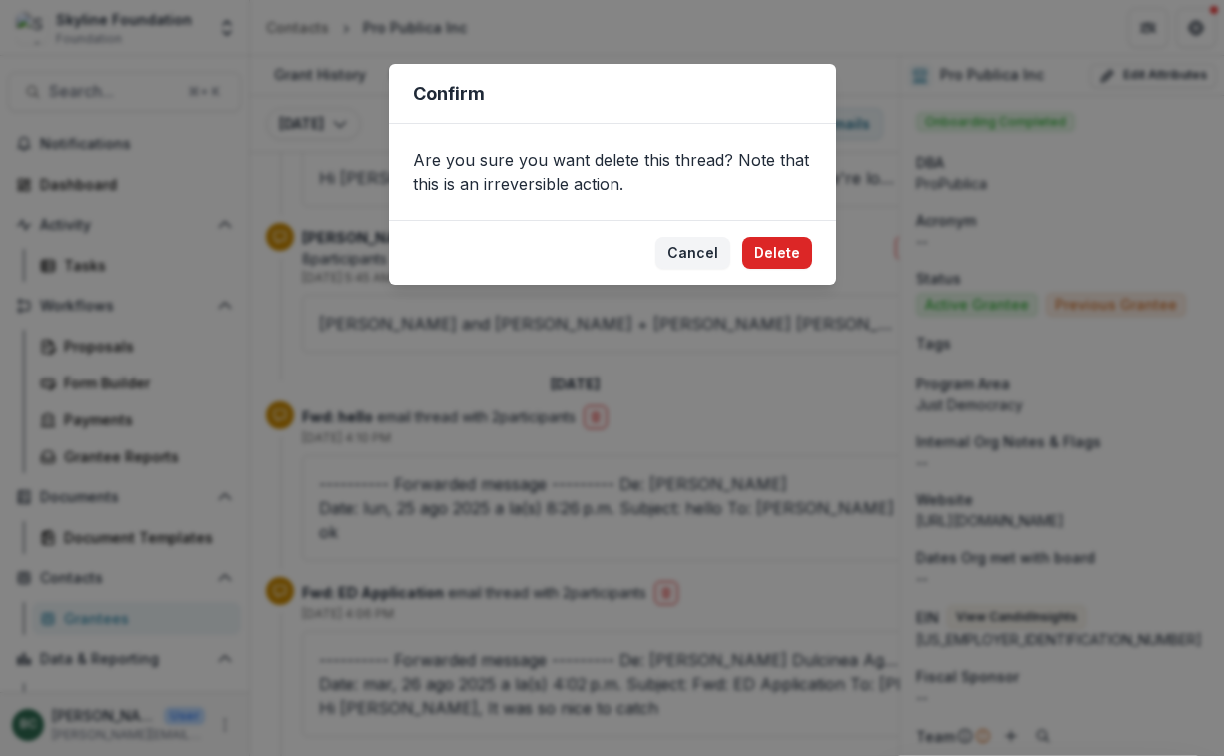
click at [788, 254] on button "Delete" at bounding box center [777, 253] width 70 height 32
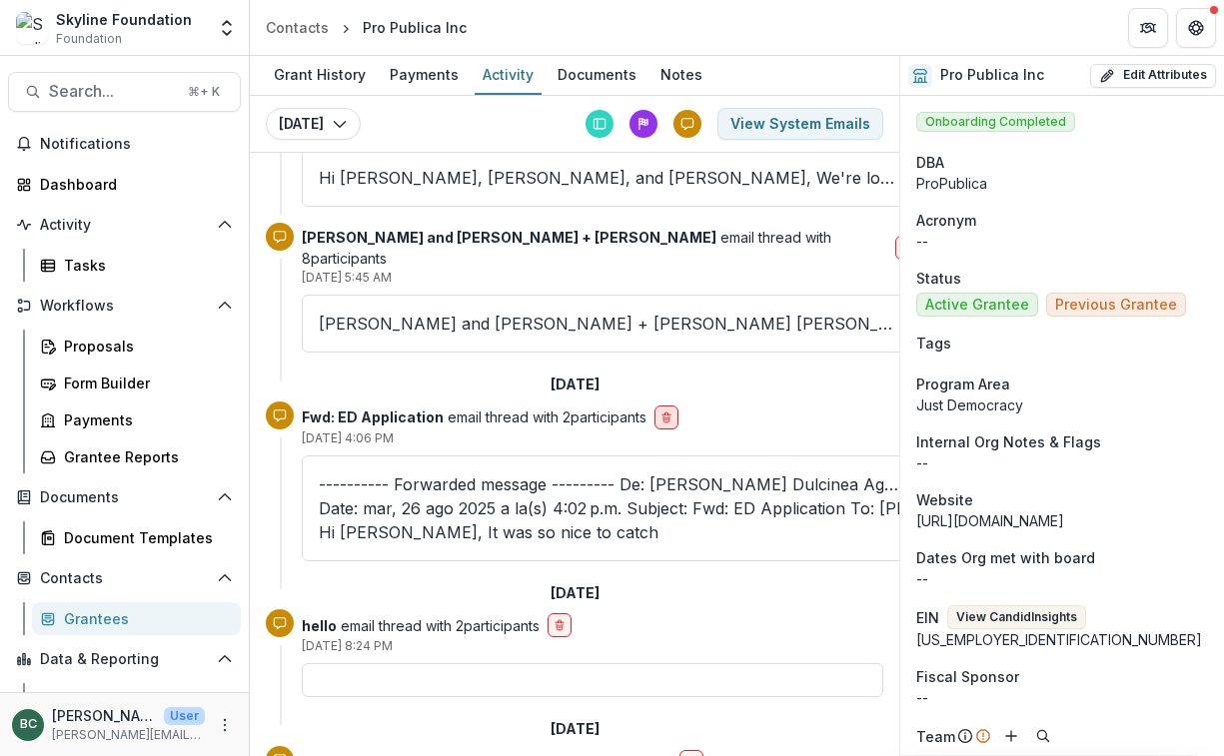
click at [665, 418] on icon "delete-button" at bounding box center [666, 418] width 12 height 12
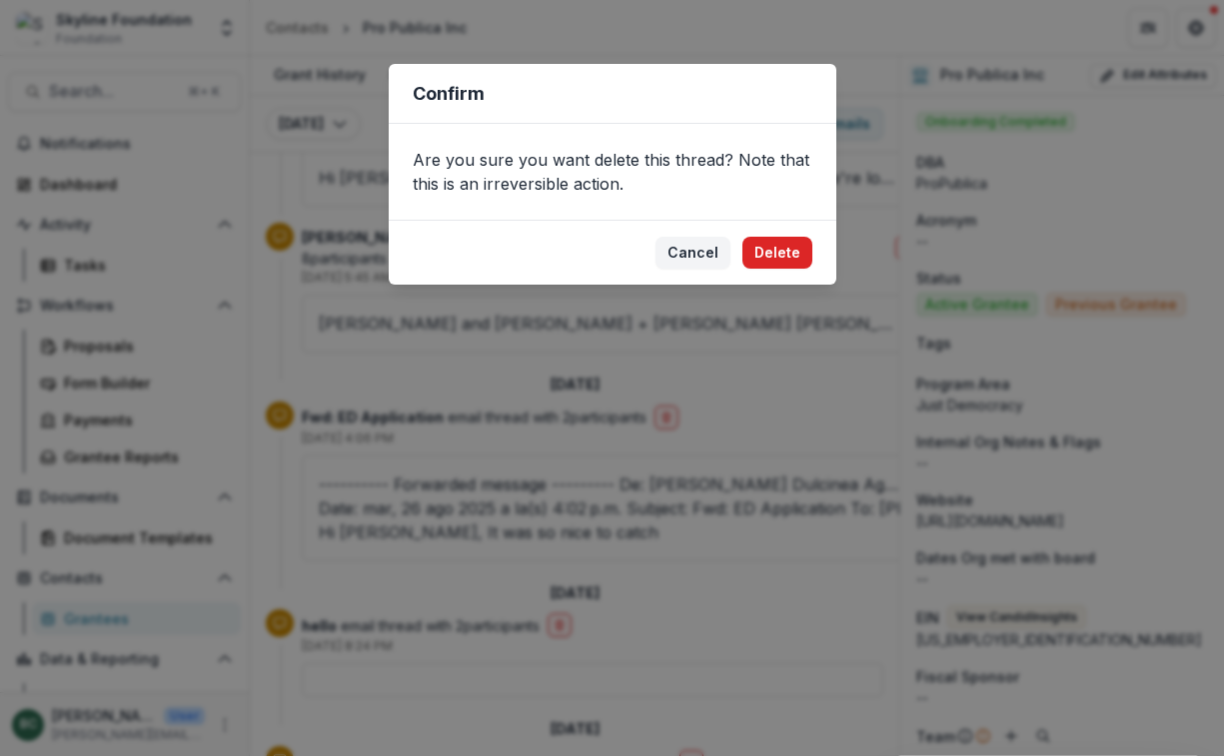
click at [782, 260] on button "Delete" at bounding box center [777, 253] width 70 height 32
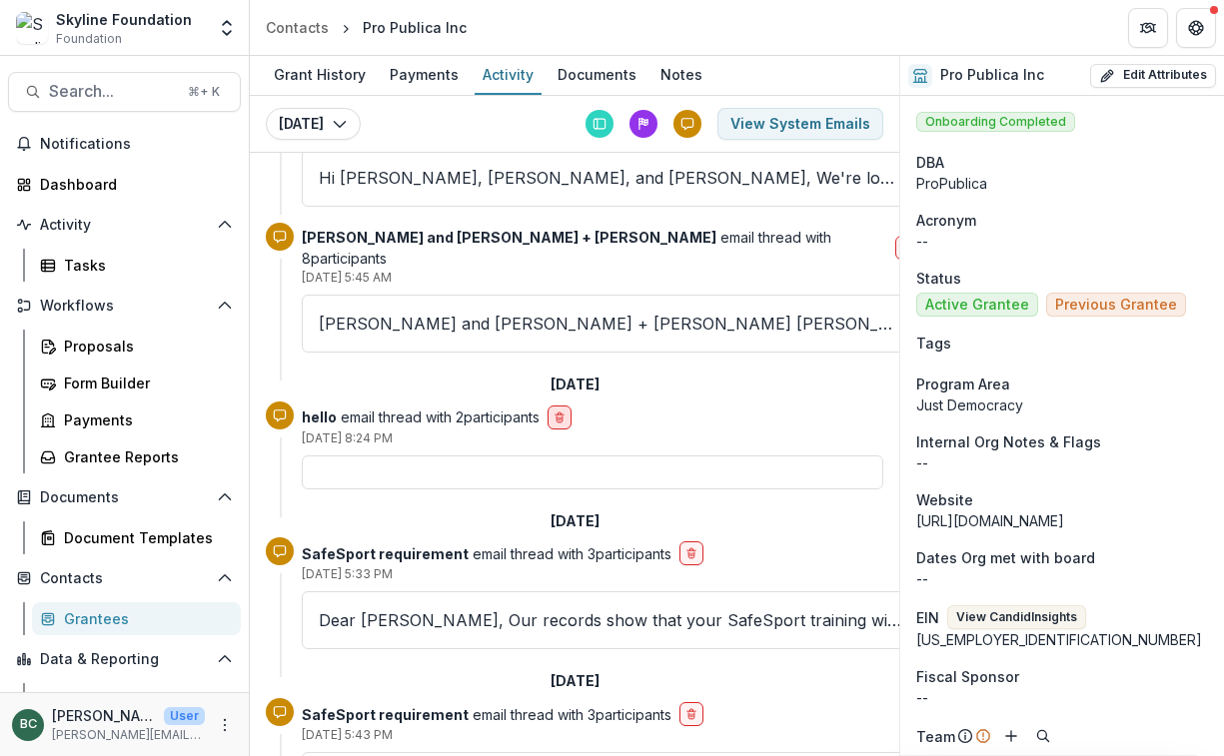
click at [572, 420] on button "delete-button" at bounding box center [560, 418] width 24 height 24
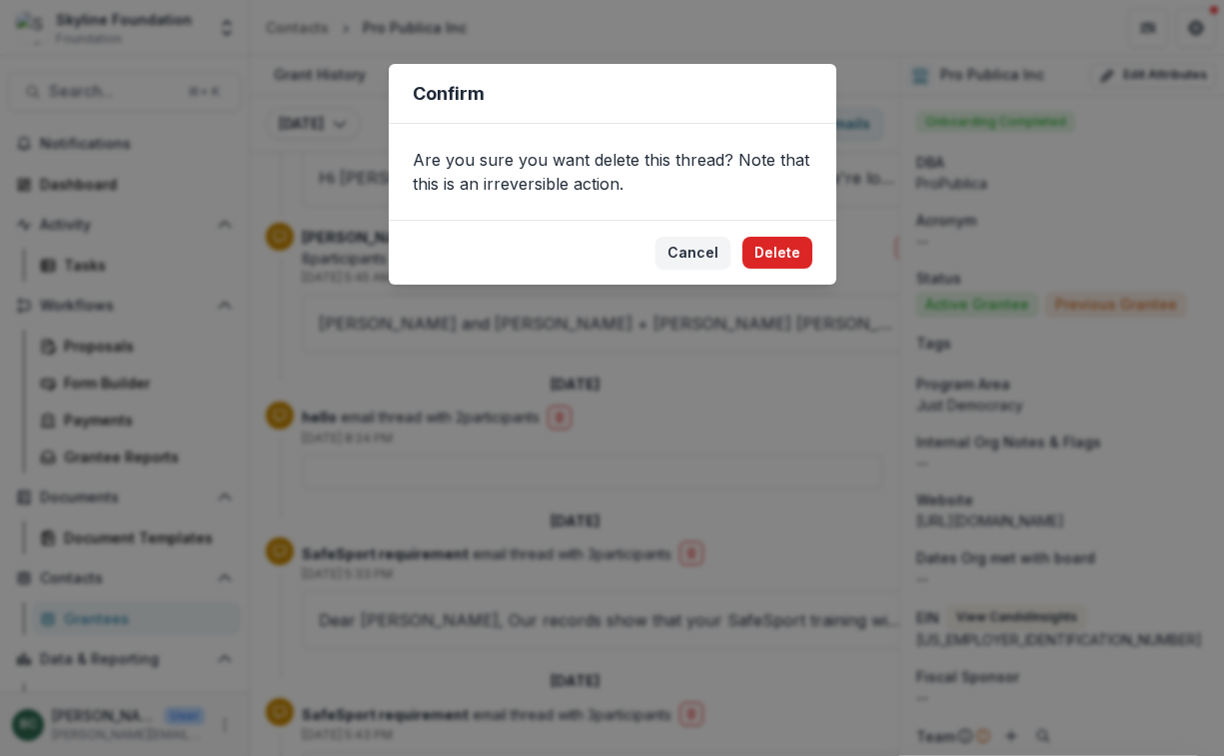
click at [779, 264] on button "Delete" at bounding box center [777, 253] width 70 height 32
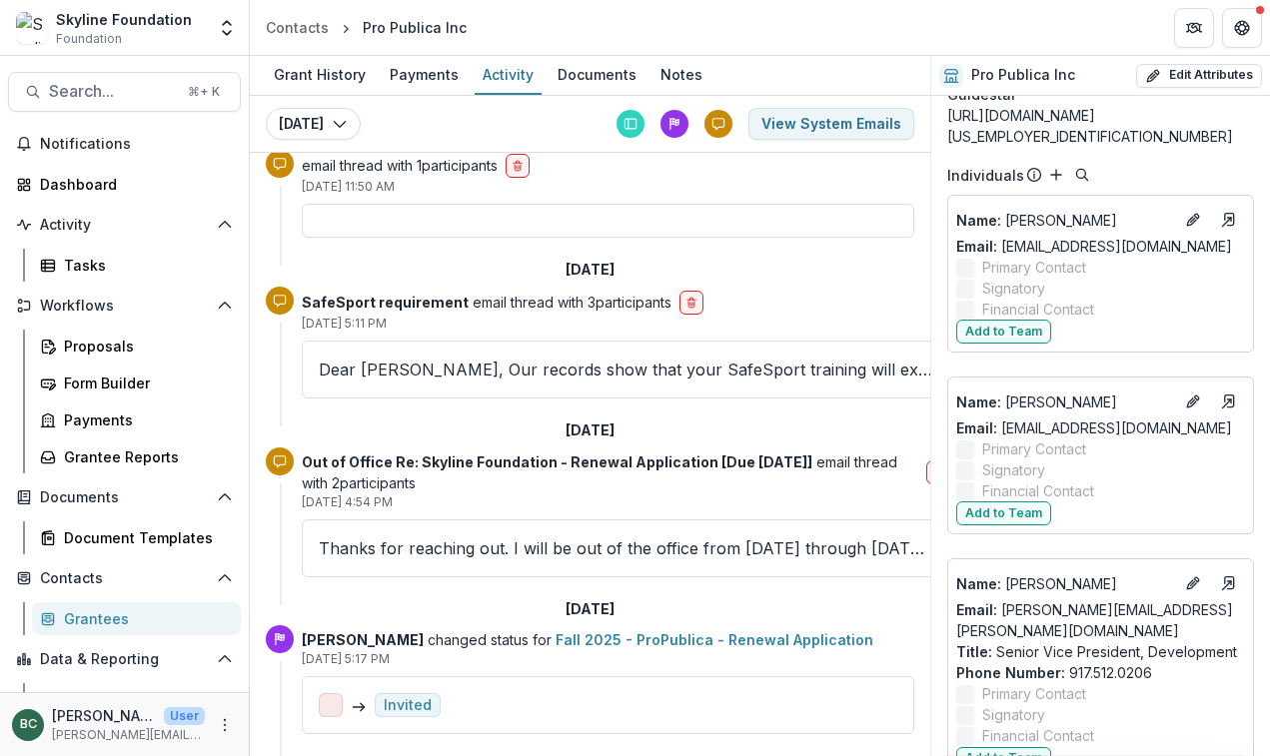
scroll to position [2226, 0]
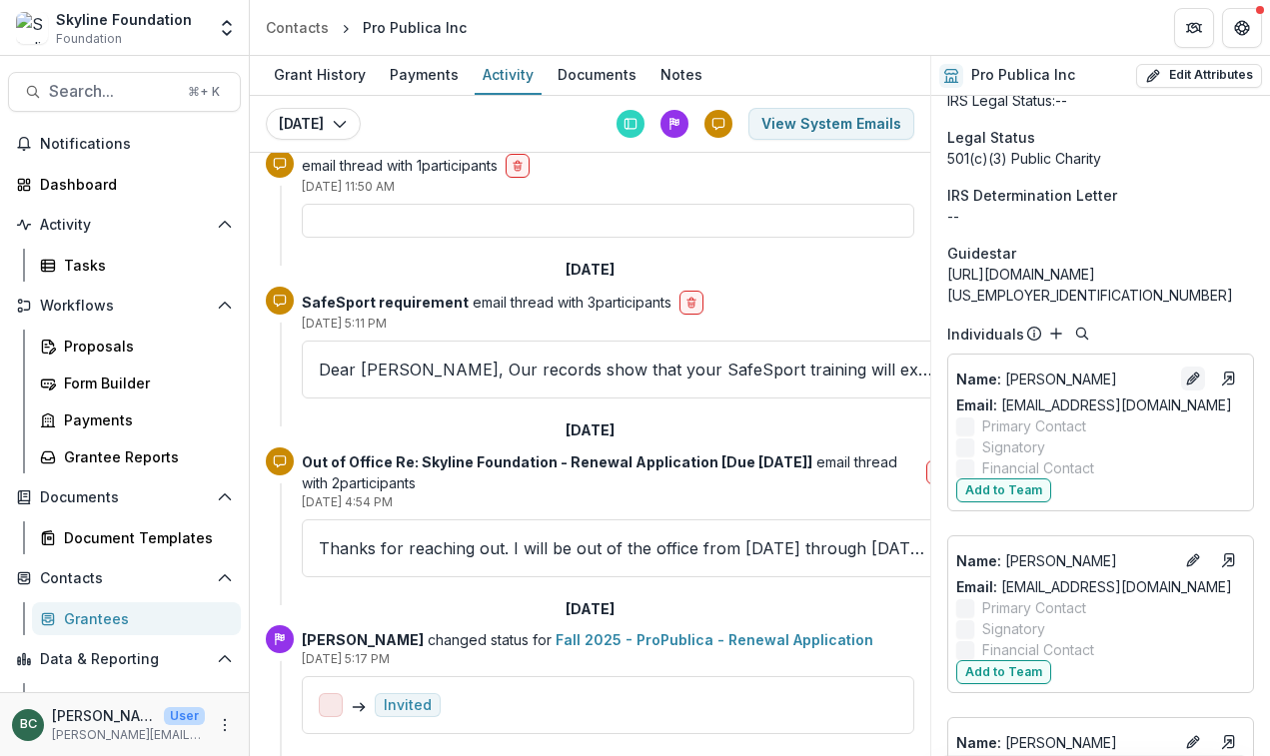
click at [1194, 371] on icon "Edit" at bounding box center [1193, 379] width 16 height 16
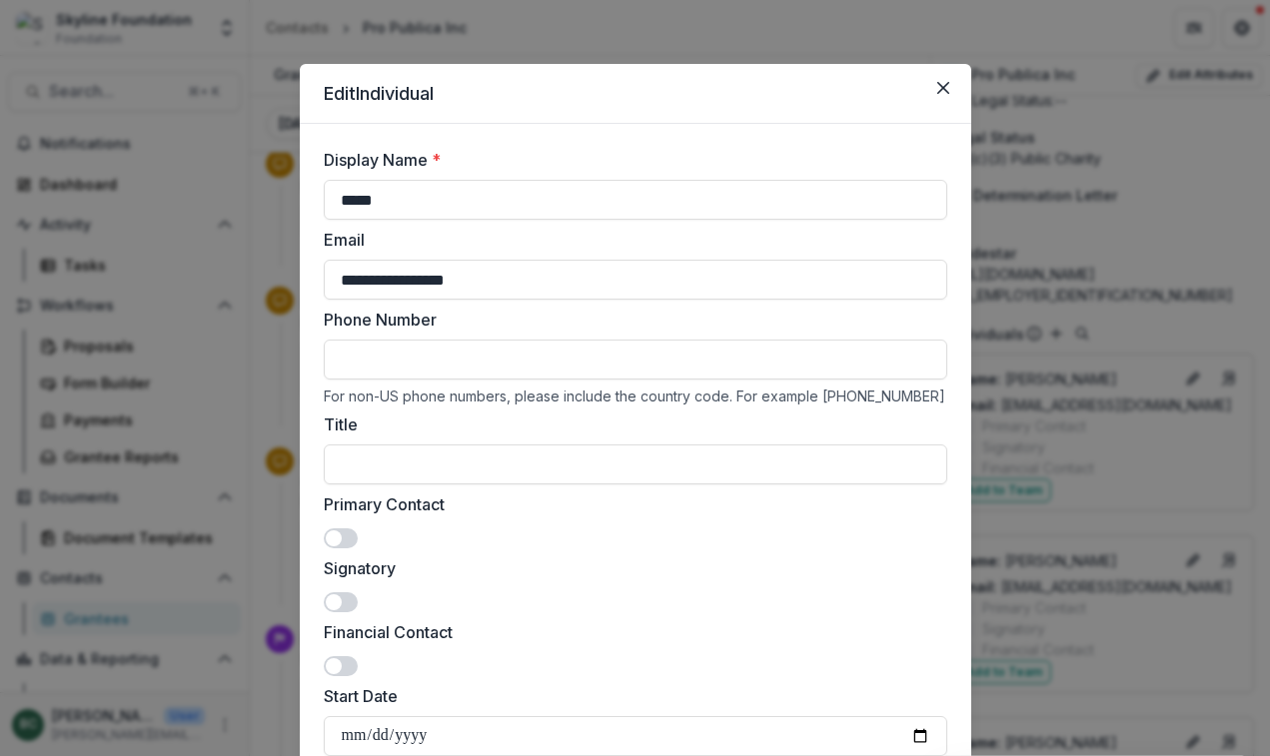
scroll to position [298, 0]
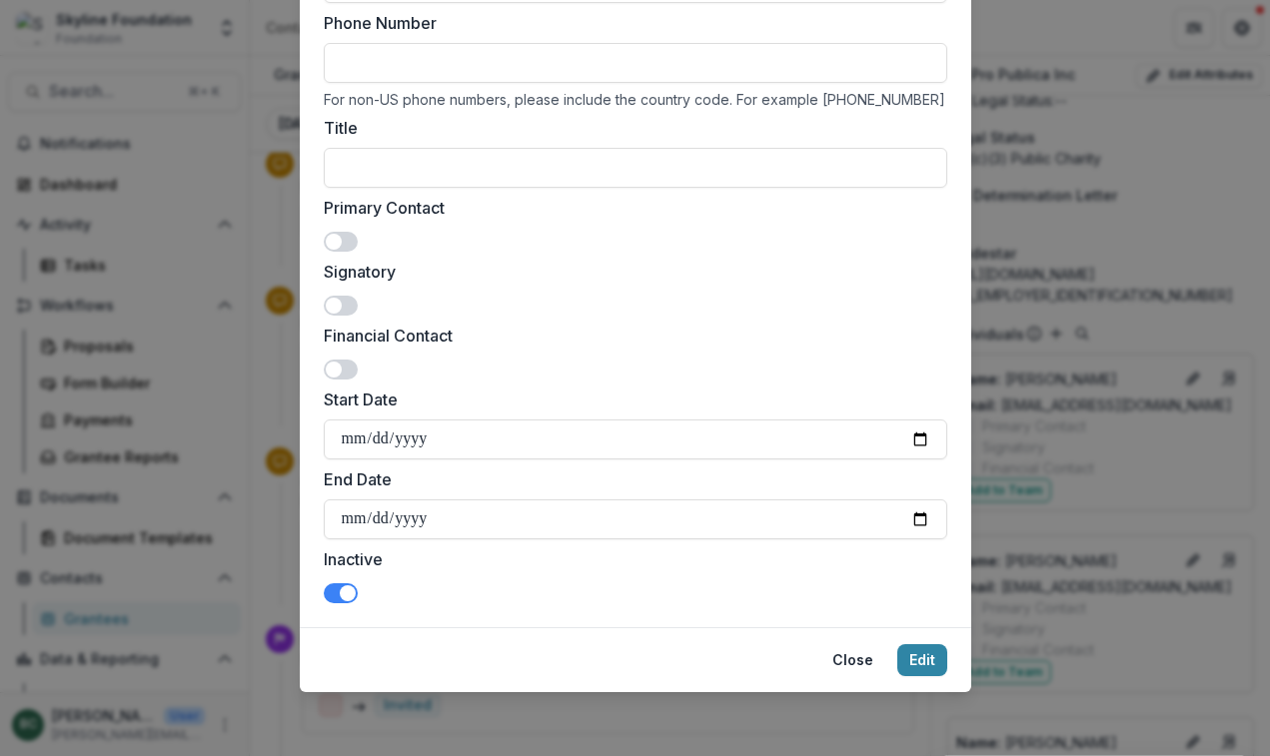
click at [337, 588] on span at bounding box center [341, 593] width 34 height 20
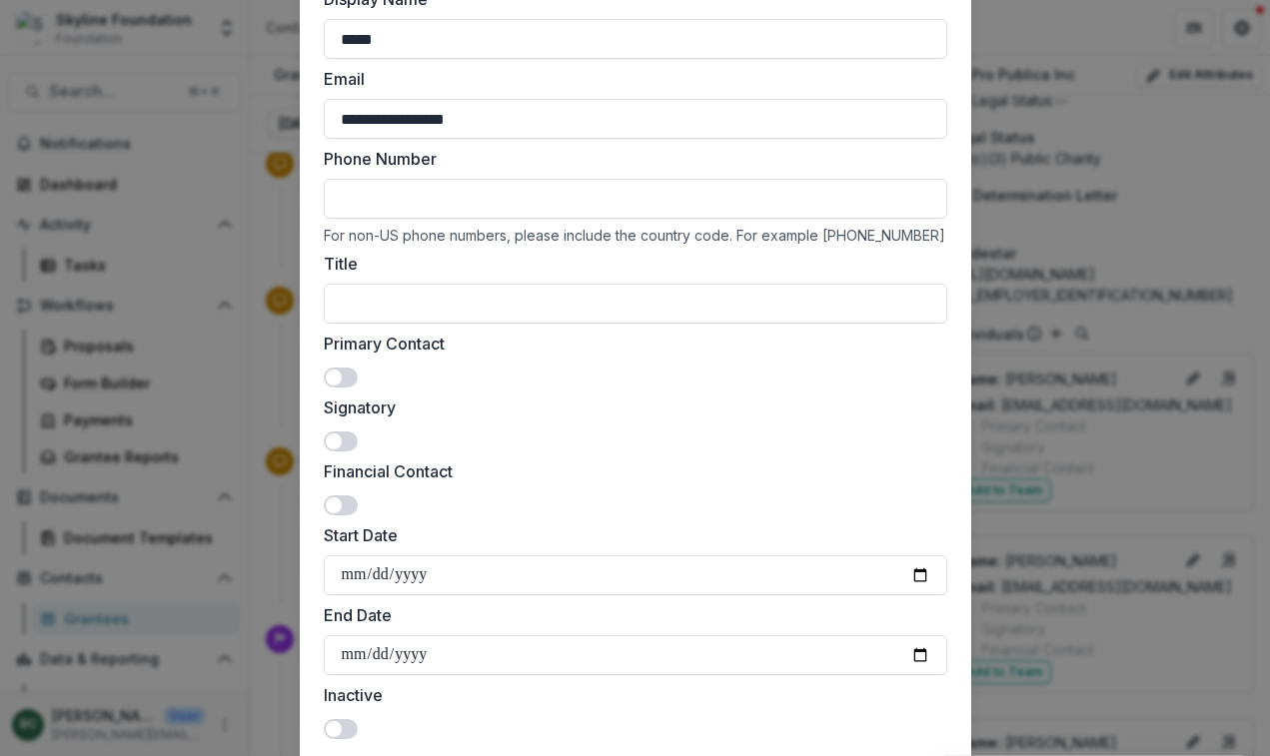
scroll to position [0, 0]
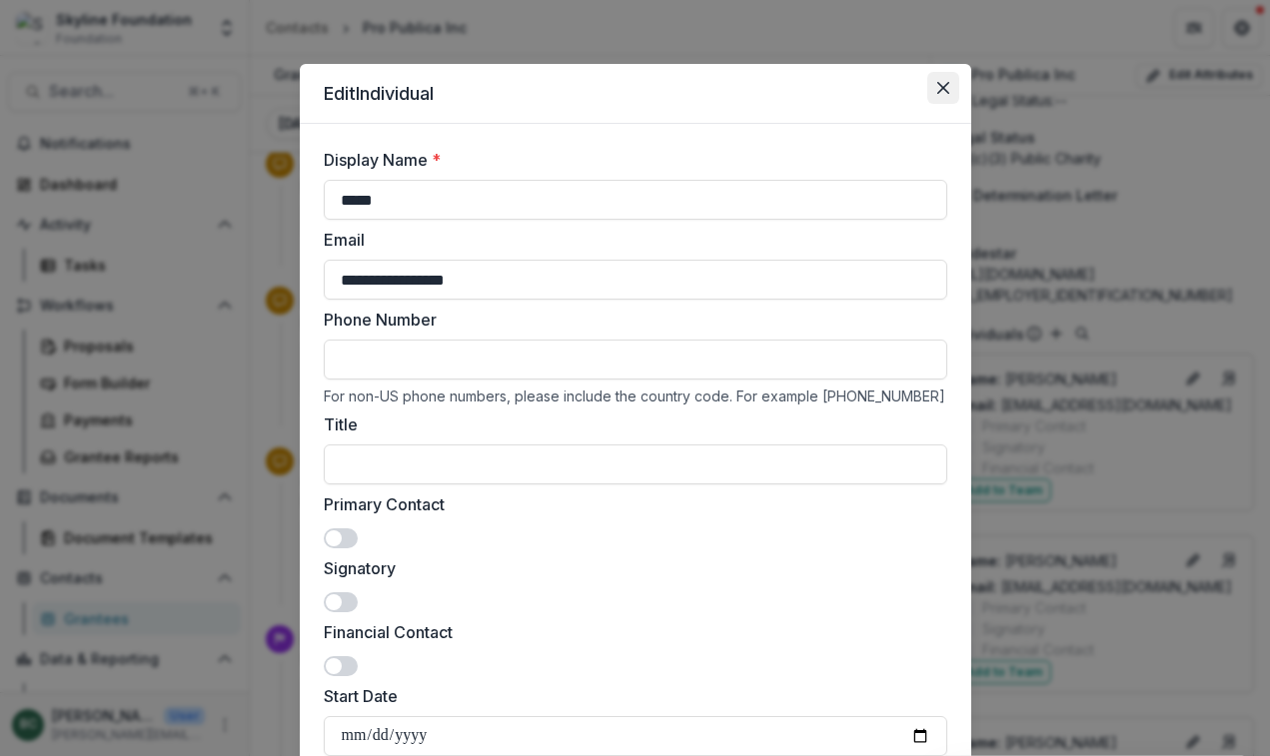
click at [949, 86] on button "Close" at bounding box center [943, 88] width 32 height 32
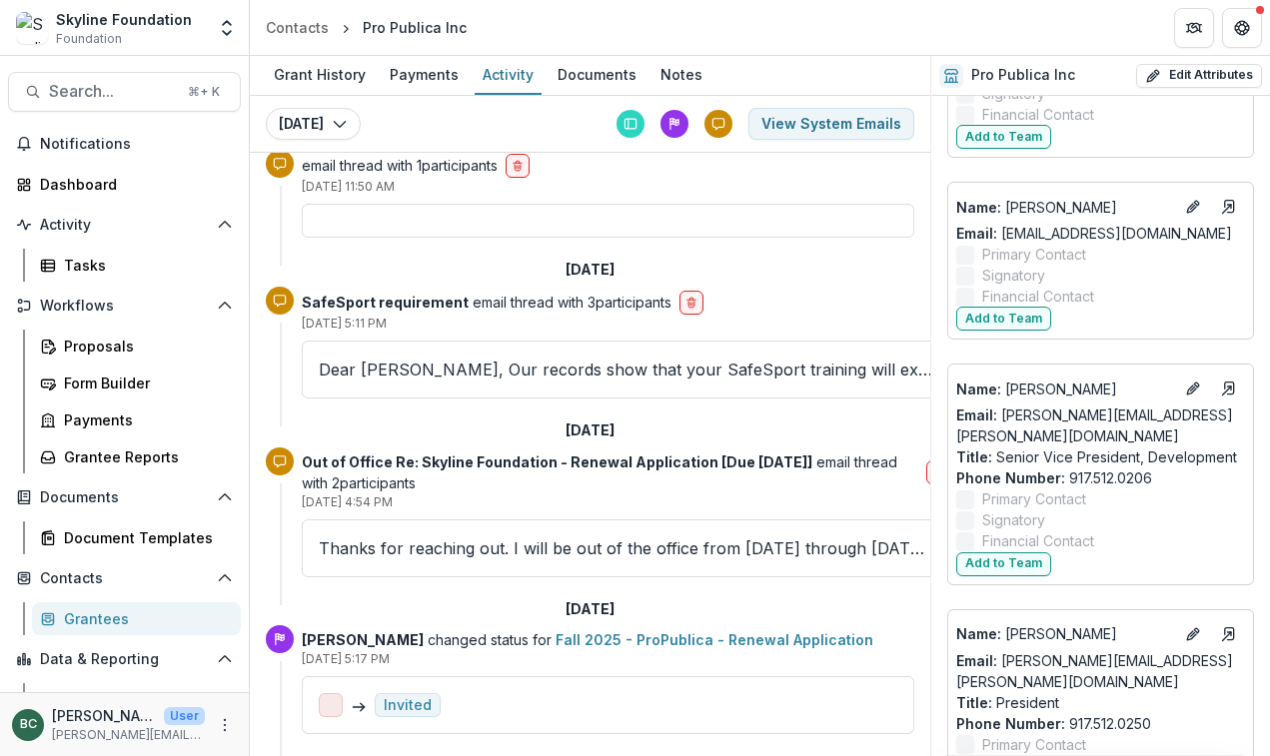
scroll to position [2329, 0]
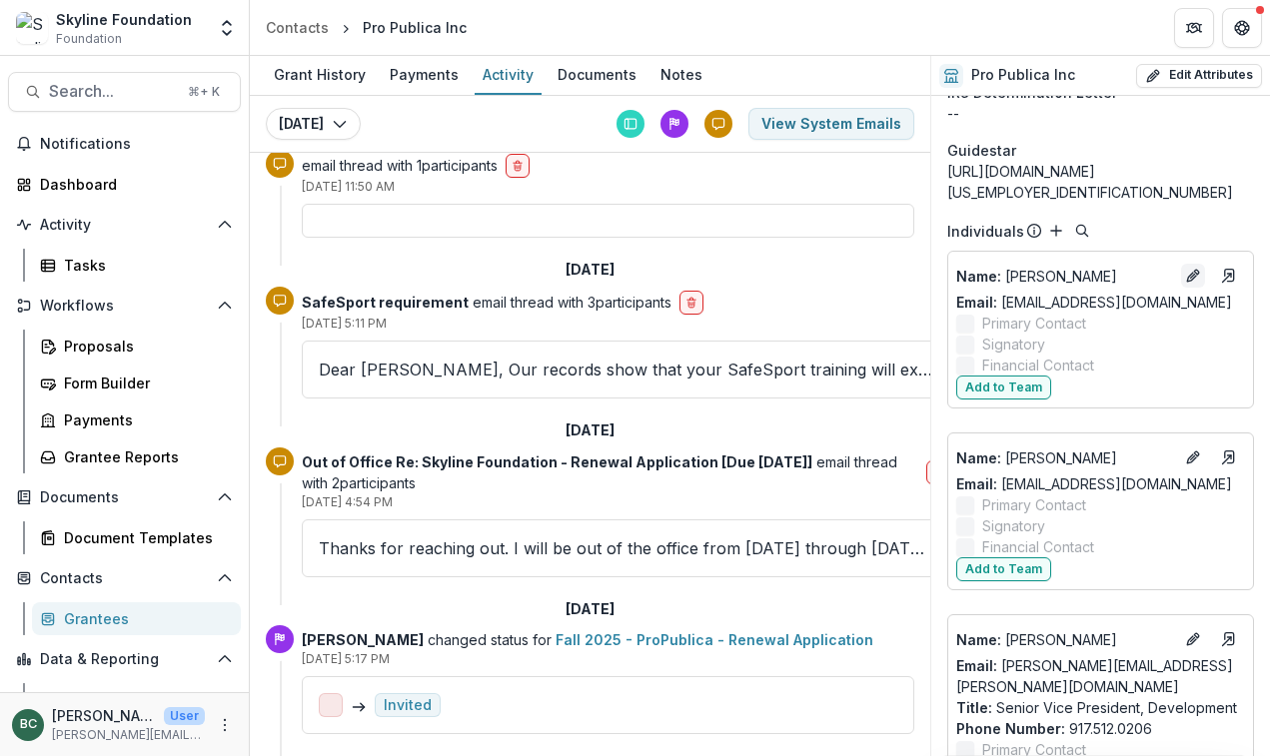
click at [1189, 268] on icon "Edit" at bounding box center [1193, 276] width 16 height 16
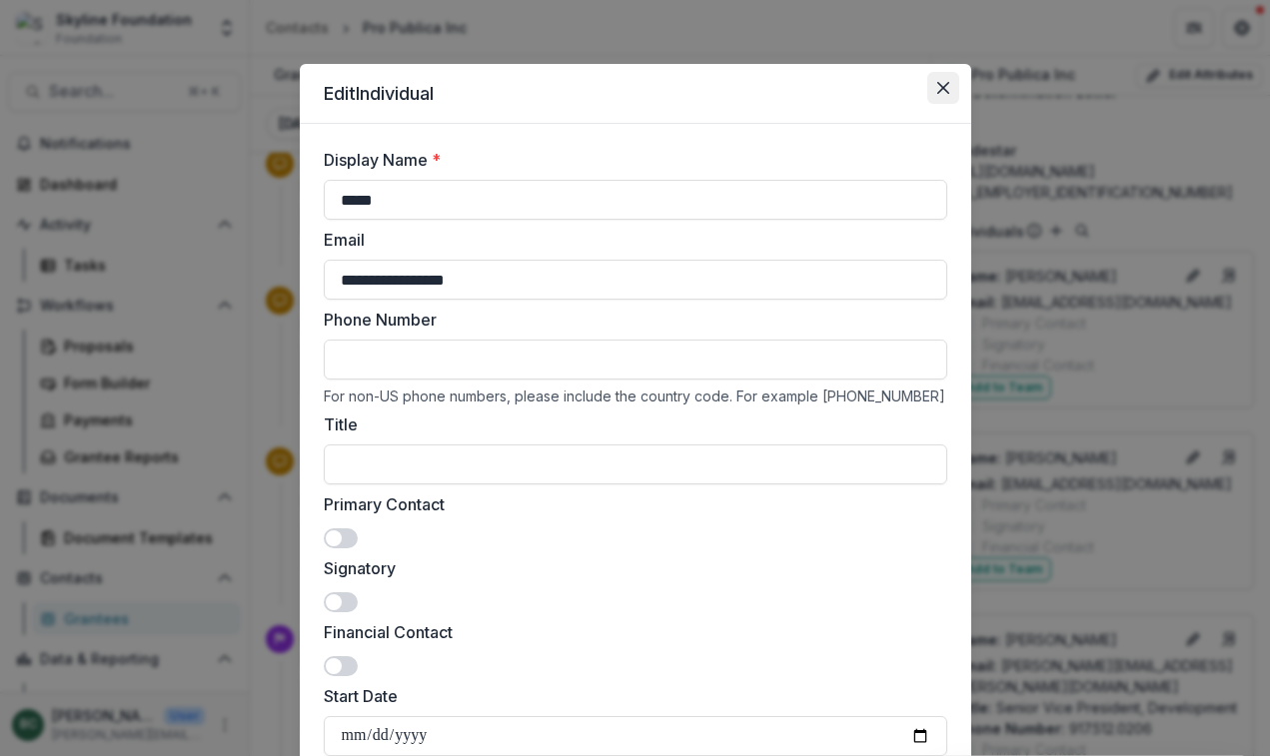
click at [940, 87] on icon "Close" at bounding box center [943, 88] width 12 height 12
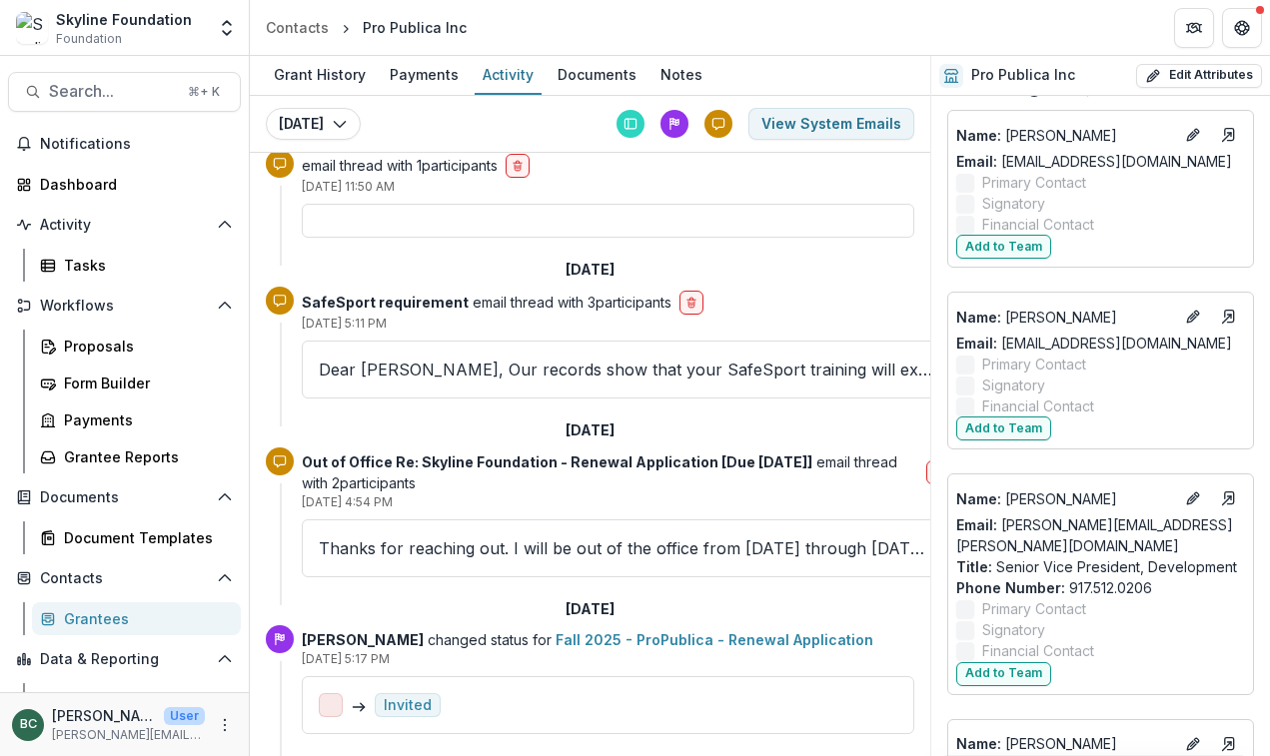
scroll to position [2468, 0]
click at [1190, 316] on icon "Edit" at bounding box center [1191, 320] width 9 height 9
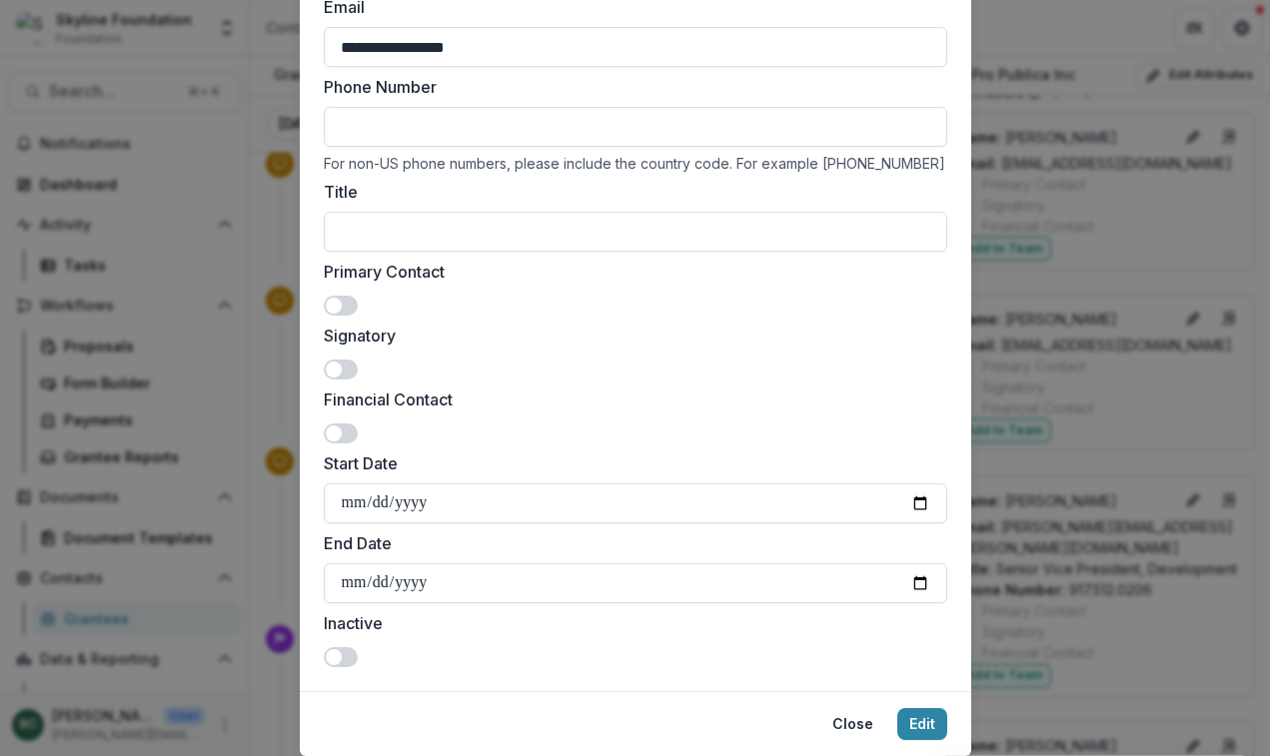
scroll to position [298, 0]
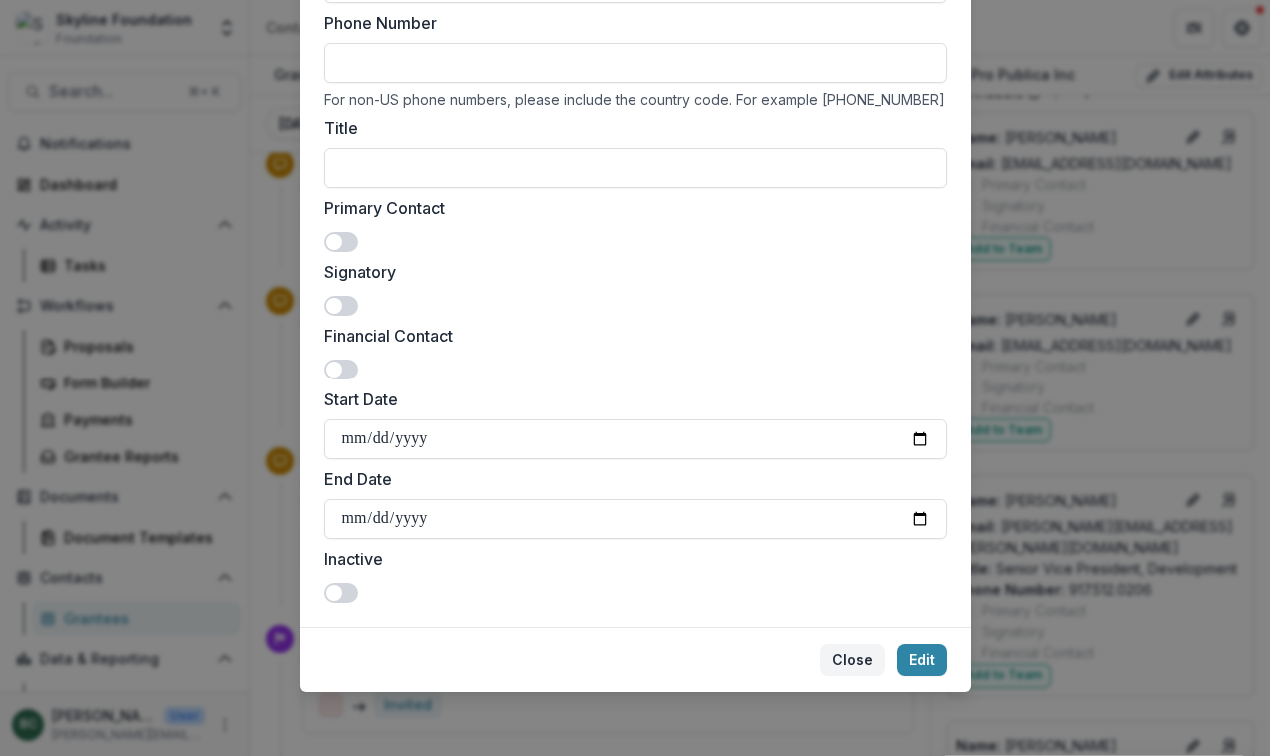
click at [840, 657] on button "Close" at bounding box center [852, 660] width 65 height 32
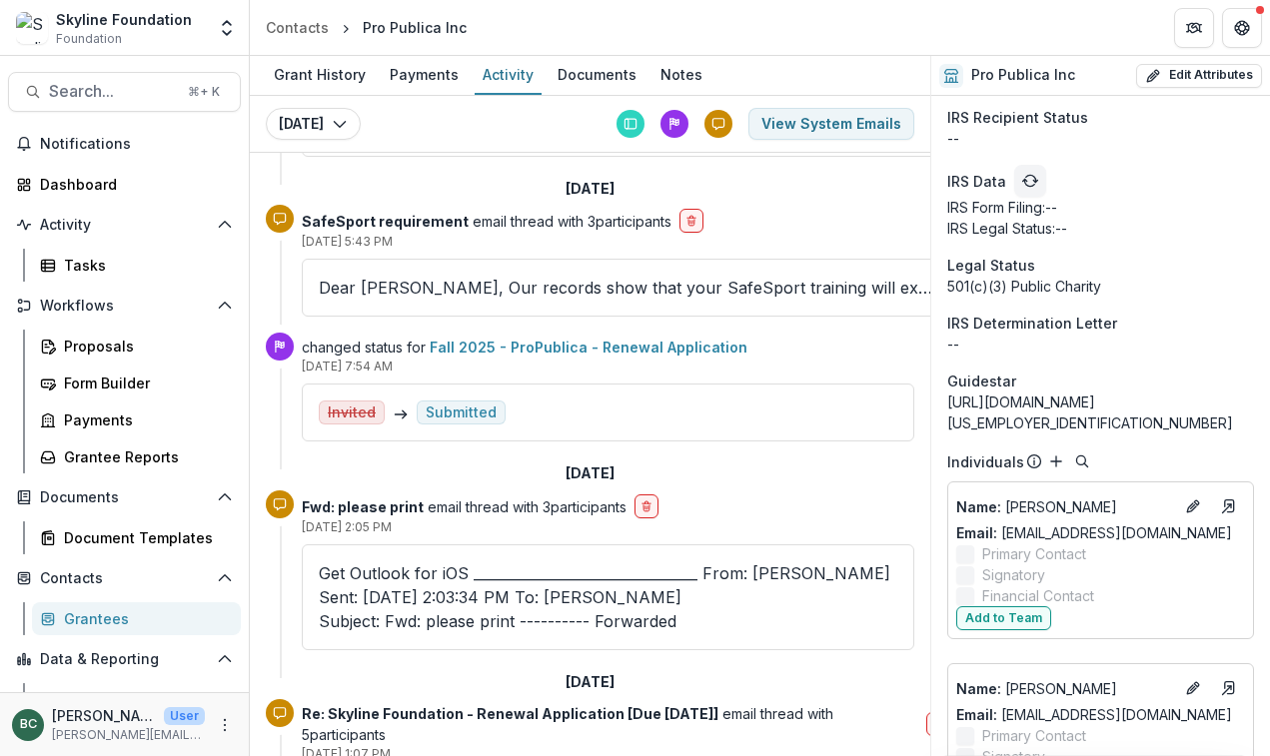
scroll to position [550, 0]
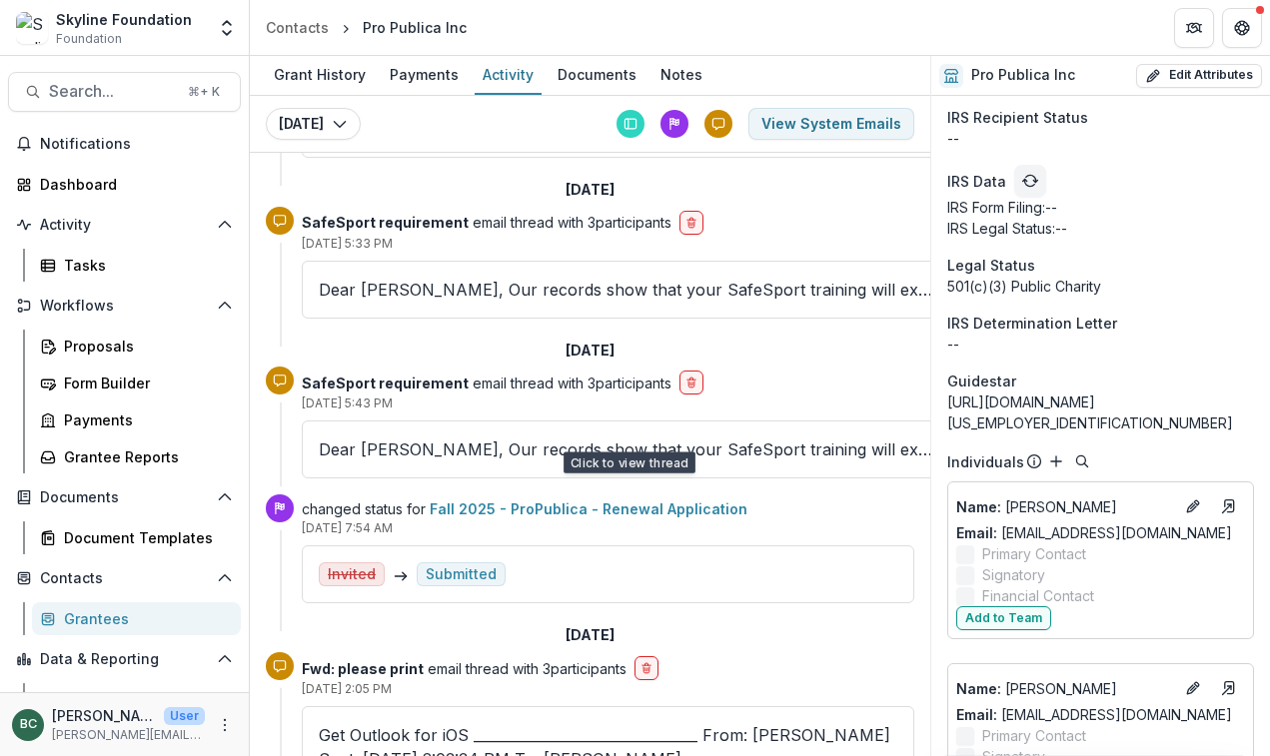
click at [775, 438] on p "Dear [PERSON_NAME], Our records show that your SafeSport training will expire o…" at bounding box center [626, 450] width 614 height 24
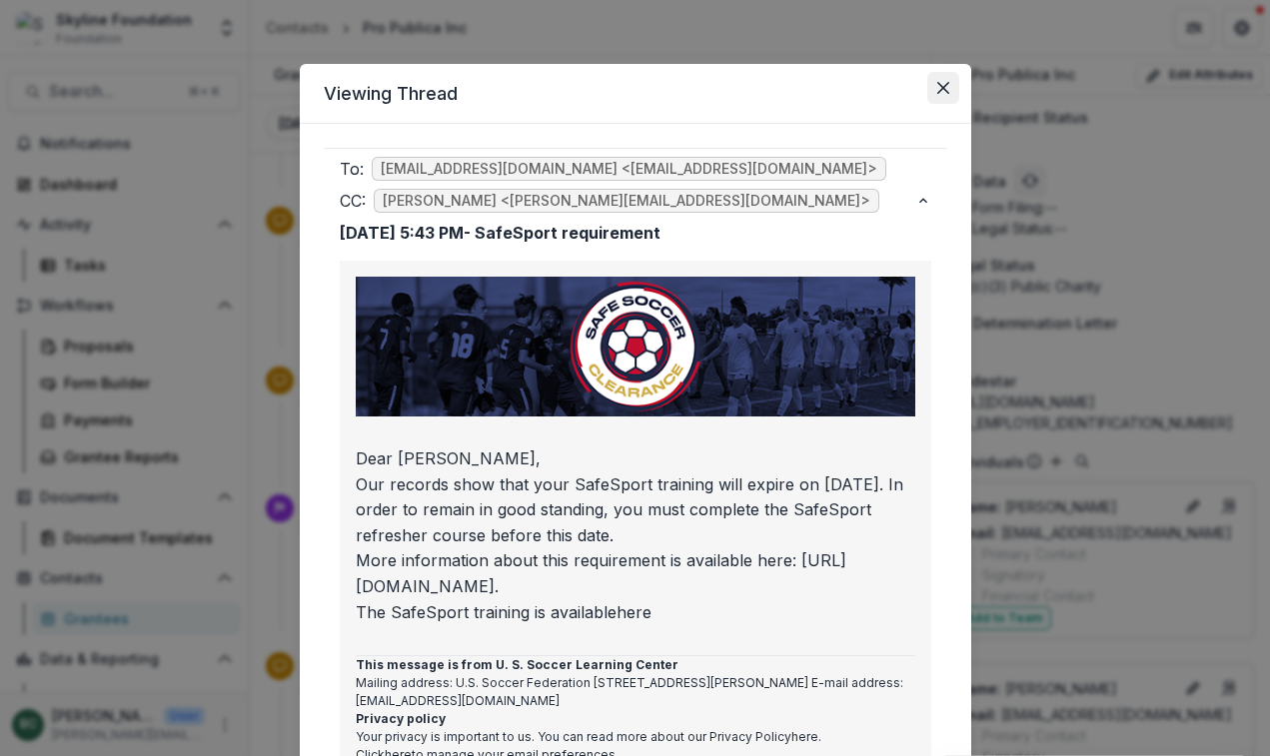
click at [942, 75] on button "Close" at bounding box center [943, 88] width 32 height 32
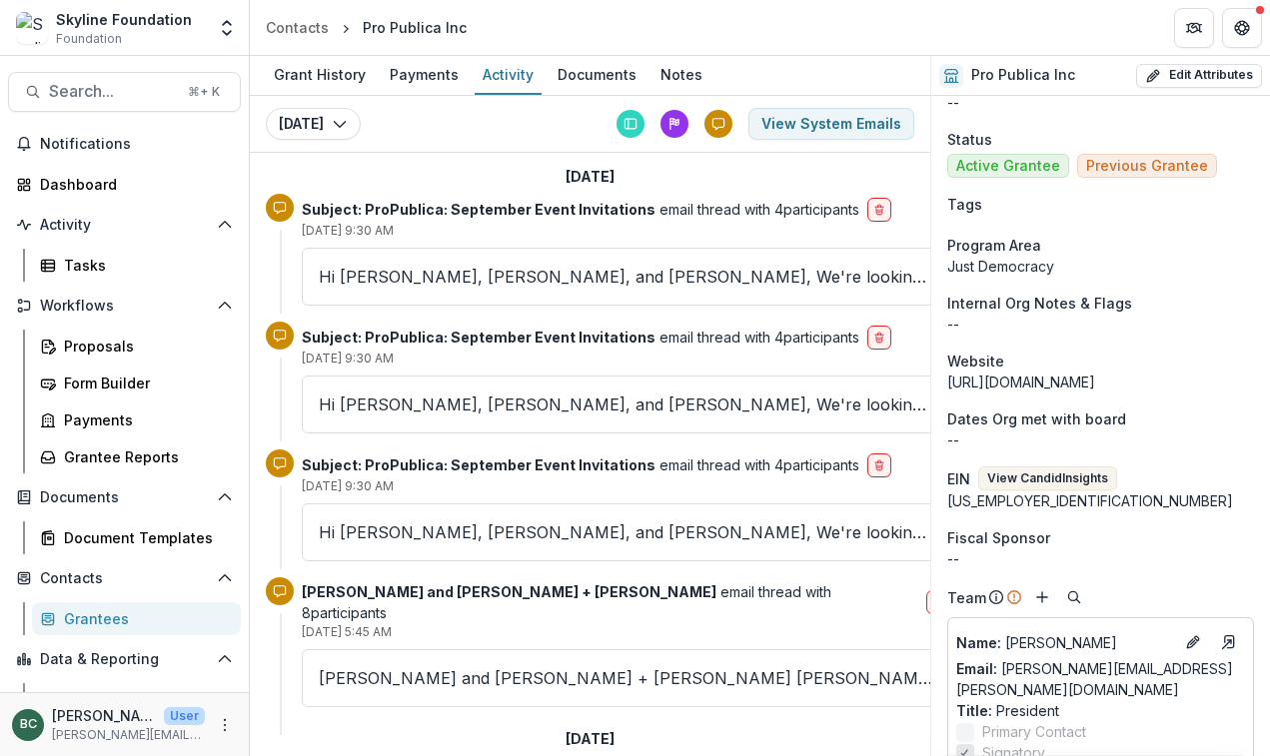
scroll to position [0, 0]
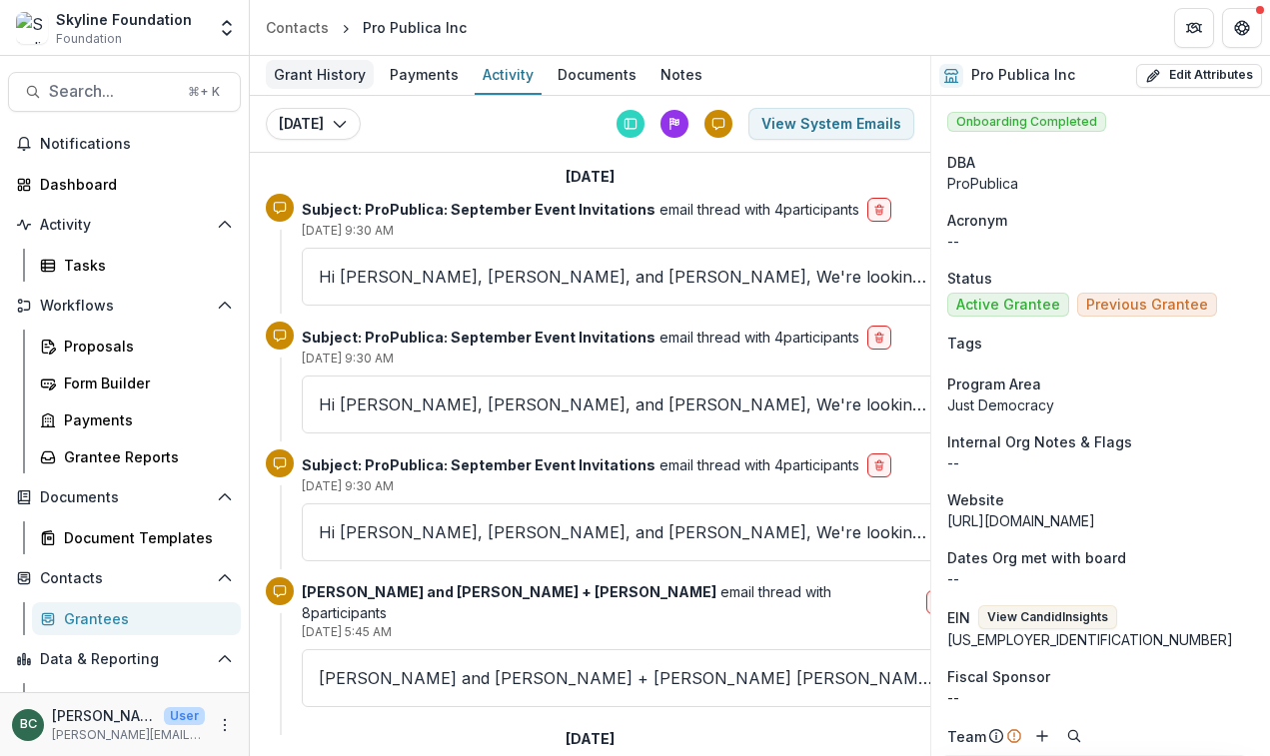
click at [328, 79] on div "Grant History" at bounding box center [320, 74] width 108 height 29
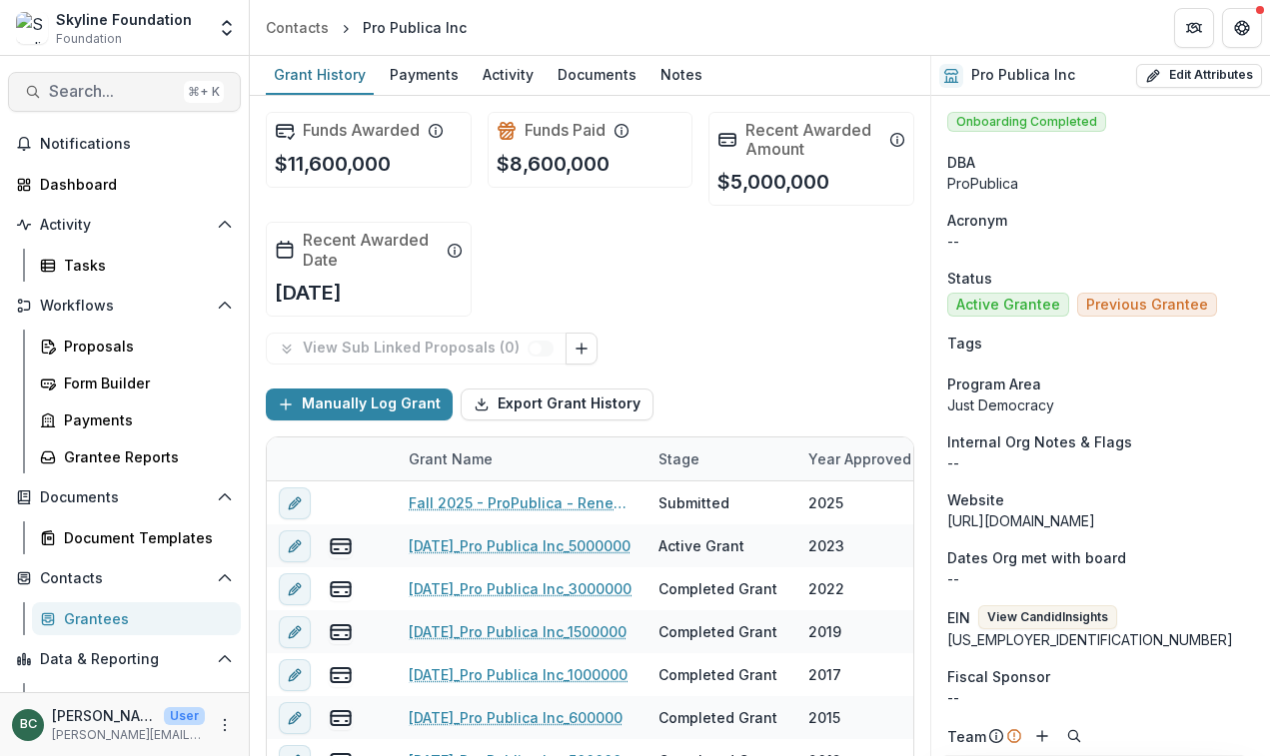
click at [95, 98] on span "Search..." at bounding box center [112, 91] width 127 height 19
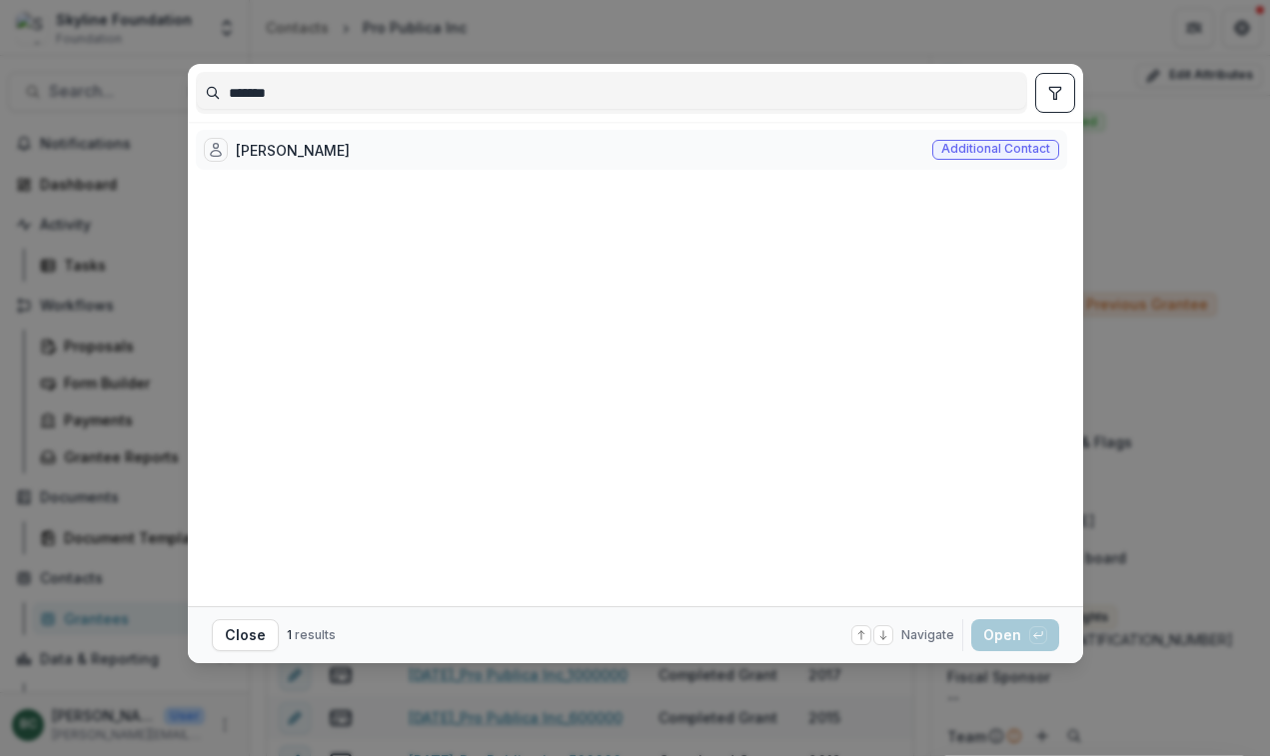
type input "*******"
click at [332, 145] on div "[PERSON_NAME] Additional contact" at bounding box center [631, 150] width 871 height 40
click at [1017, 638] on button "Open with enter key" at bounding box center [1015, 635] width 88 height 32
